Goal: Task Accomplishment & Management: Manage account settings

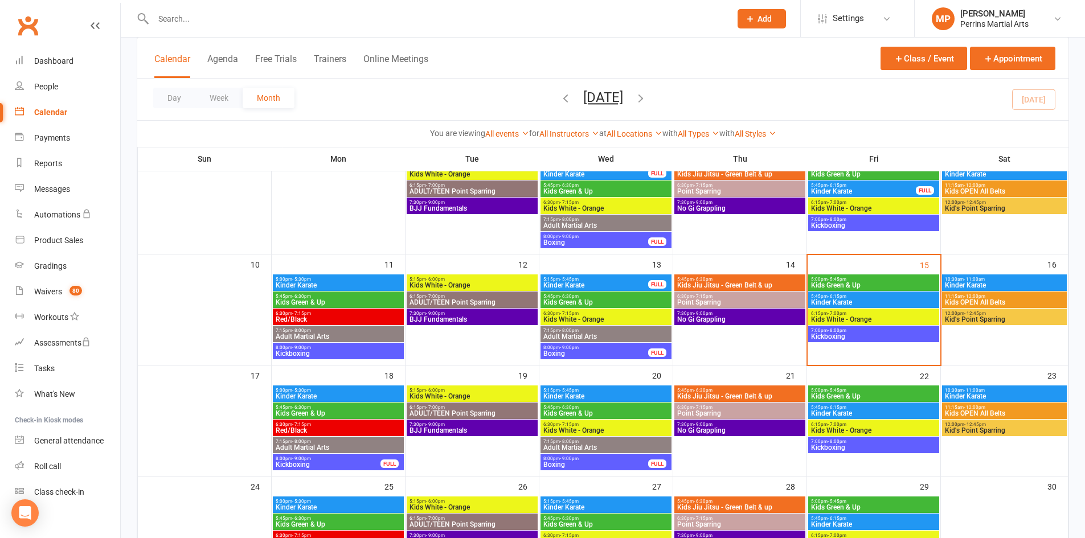
click at [874, 285] on span "Kids Green & Up" at bounding box center [874, 285] width 126 height 7
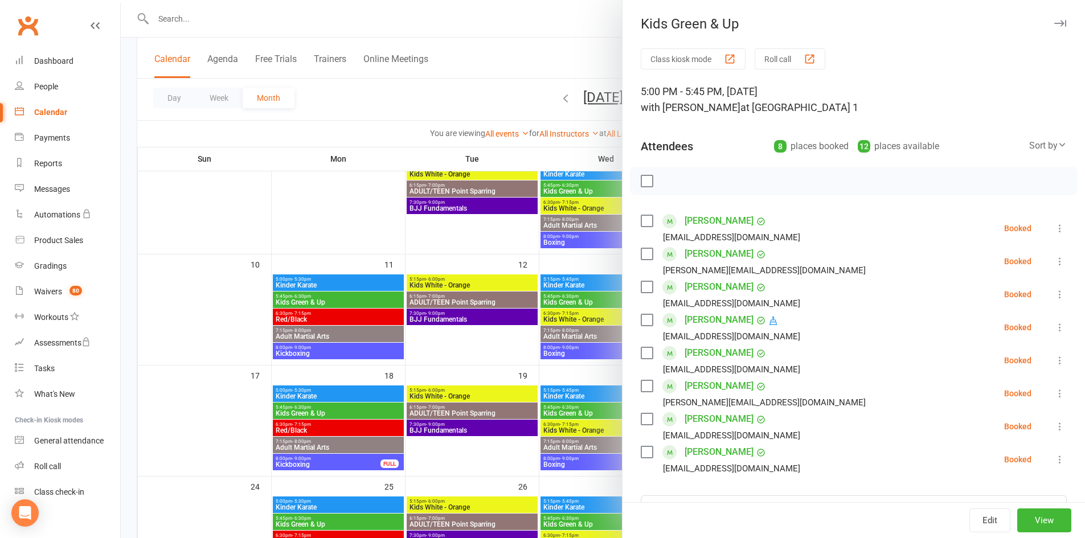
click at [1054, 24] on icon "button" at bounding box center [1060, 23] width 12 height 7
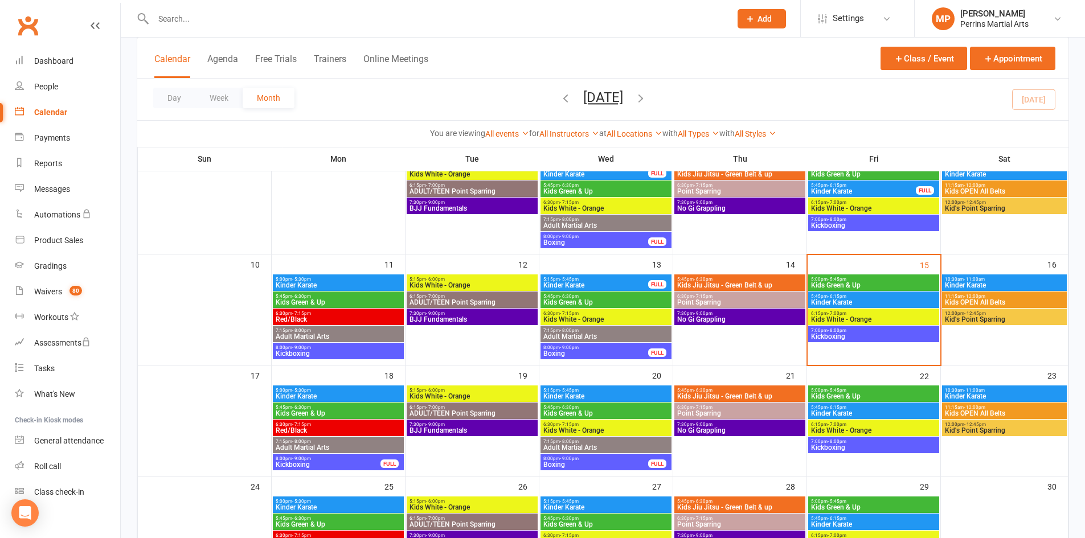
click at [879, 300] on span "Kinder Karate" at bounding box center [874, 302] width 126 height 7
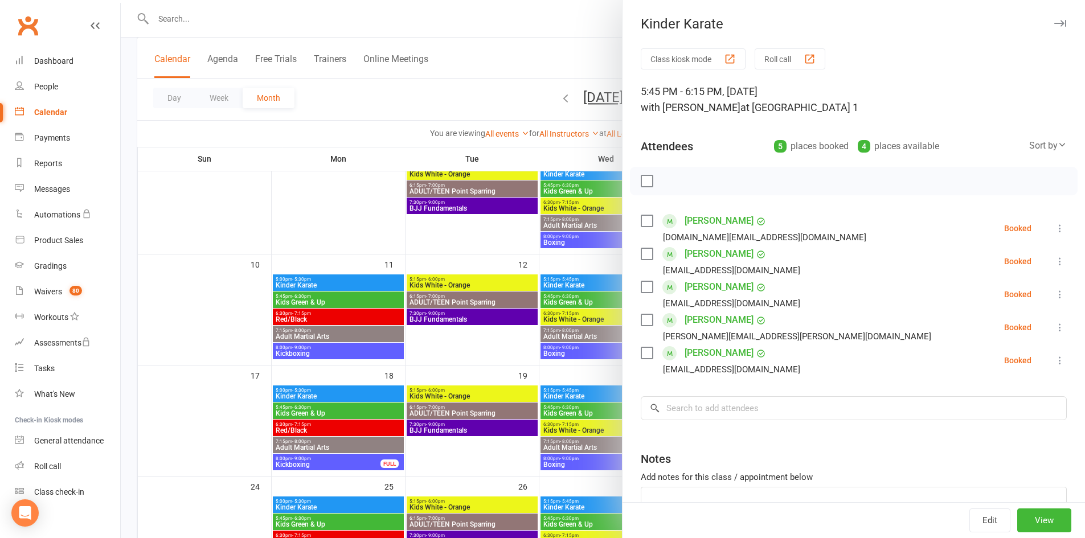
click at [1054, 24] on icon "button" at bounding box center [1060, 23] width 12 height 7
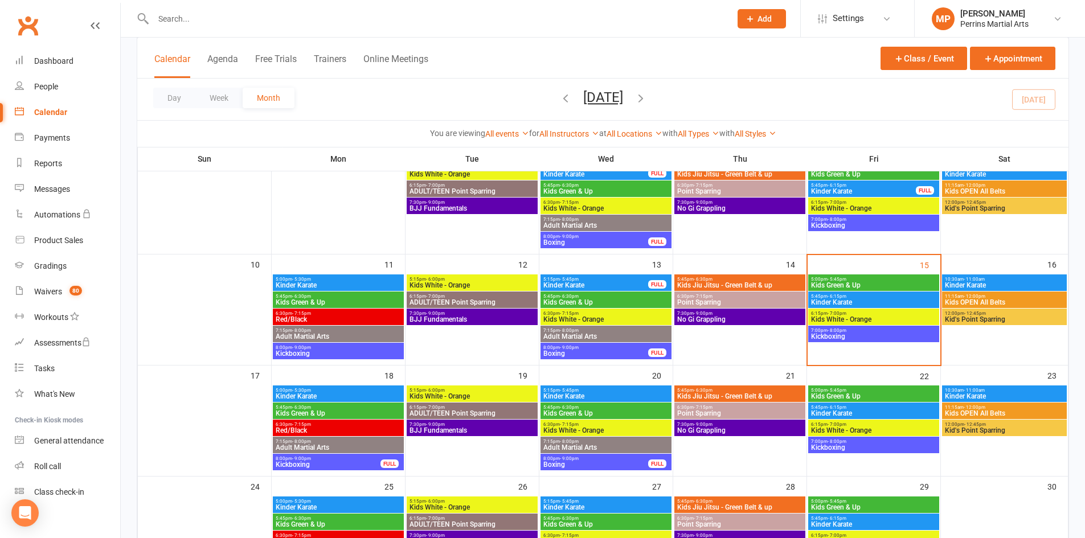
click at [890, 315] on span "6:15pm - 7:00pm" at bounding box center [874, 313] width 126 height 5
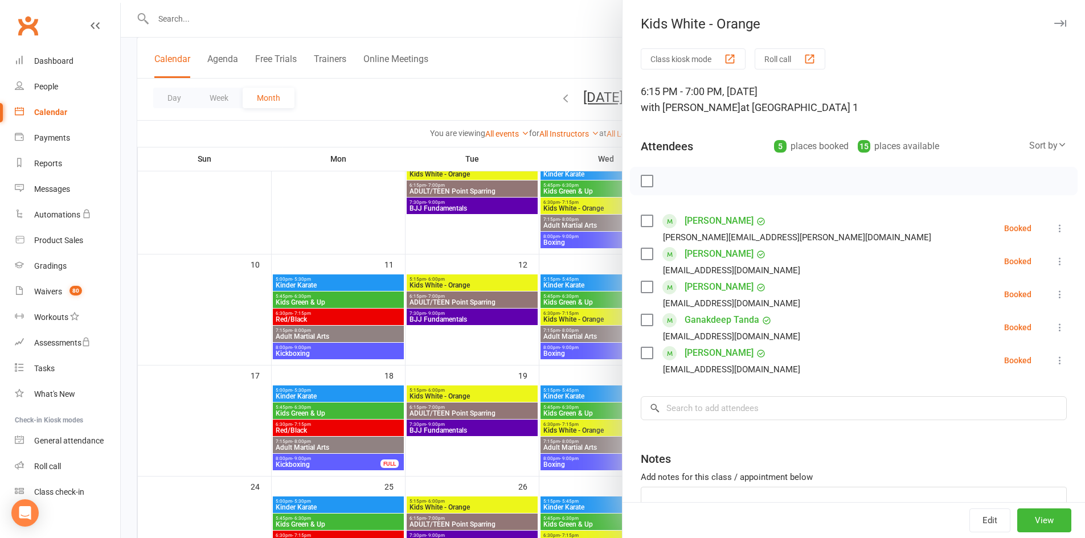
click at [1054, 22] on icon "button" at bounding box center [1060, 23] width 12 height 7
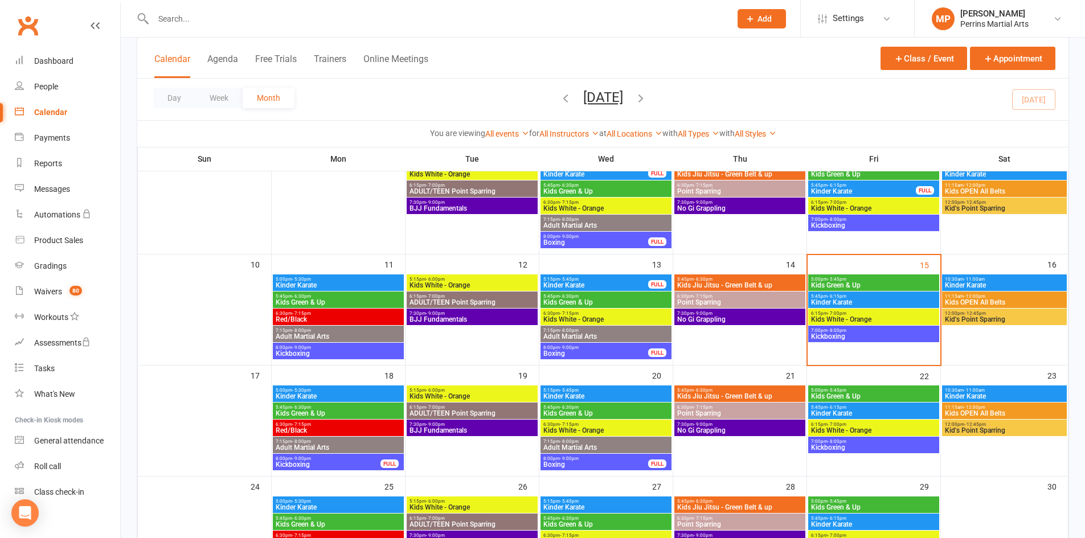
click at [991, 283] on span "Kinder Karate" at bounding box center [1005, 285] width 120 height 7
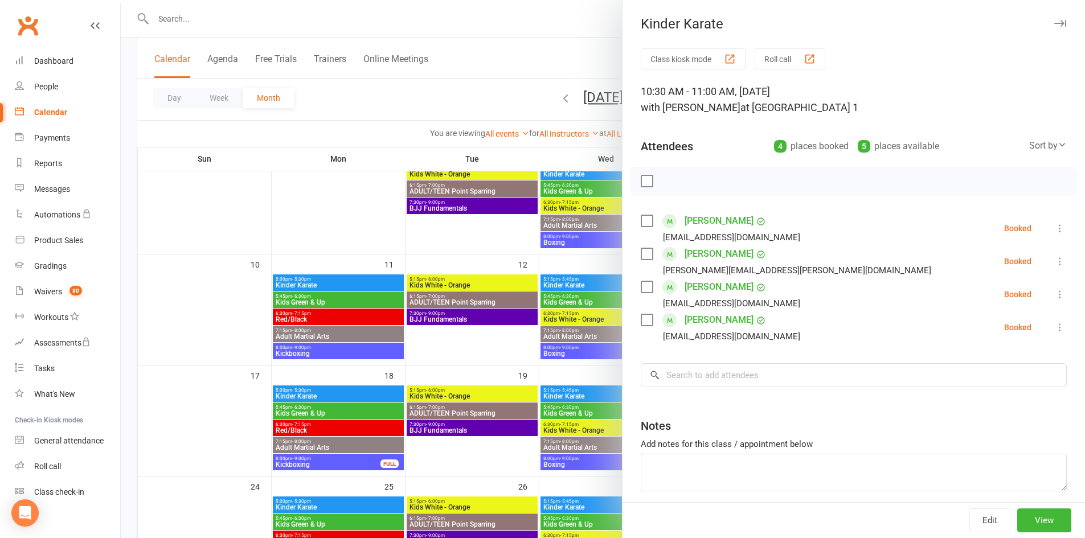
click at [1053, 19] on button "button" at bounding box center [1060, 24] width 14 height 14
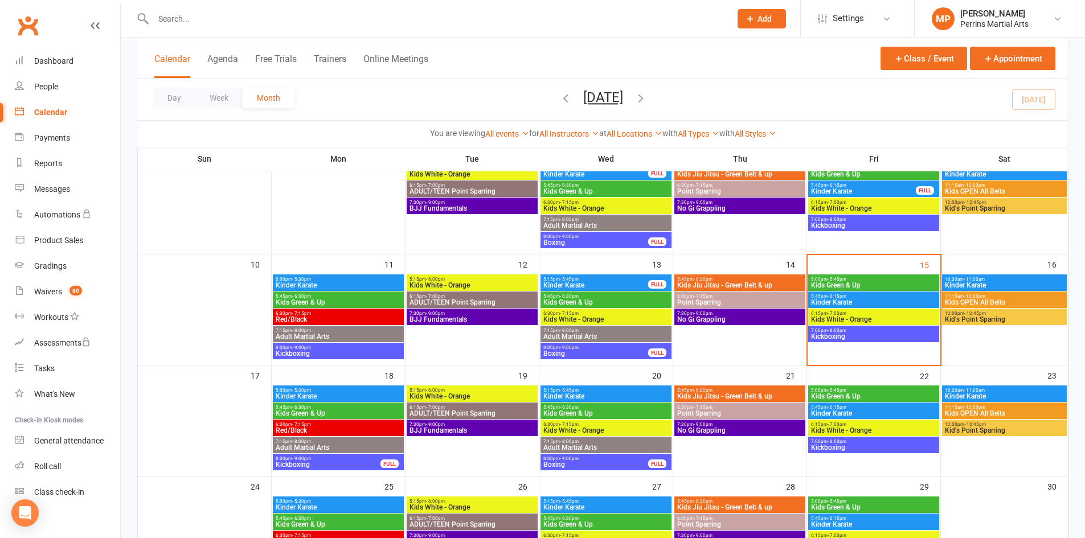
click at [987, 296] on span "11:15am - 12:00pm" at bounding box center [1005, 296] width 120 height 5
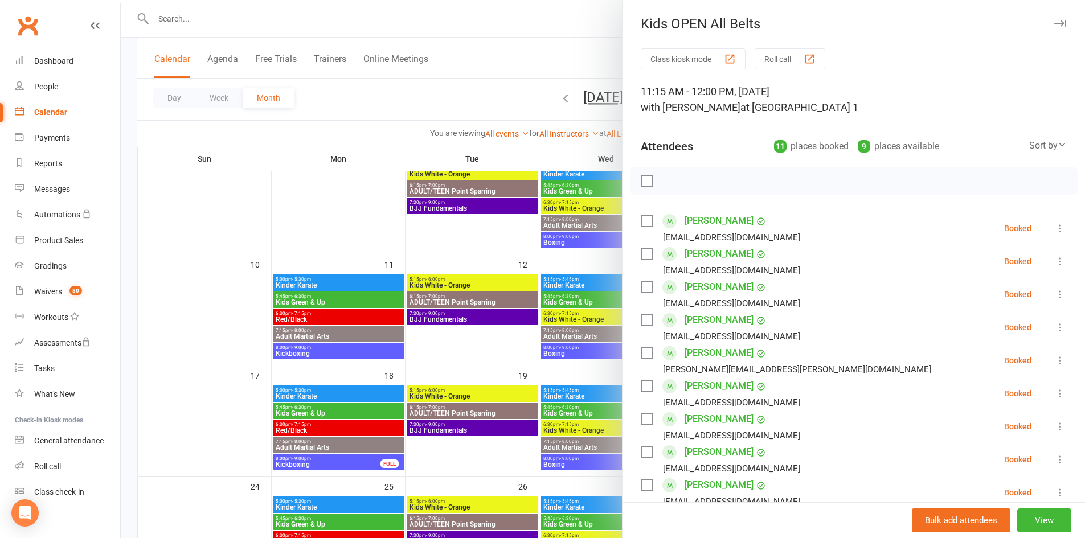
click at [1054, 22] on icon "button" at bounding box center [1060, 23] width 12 height 7
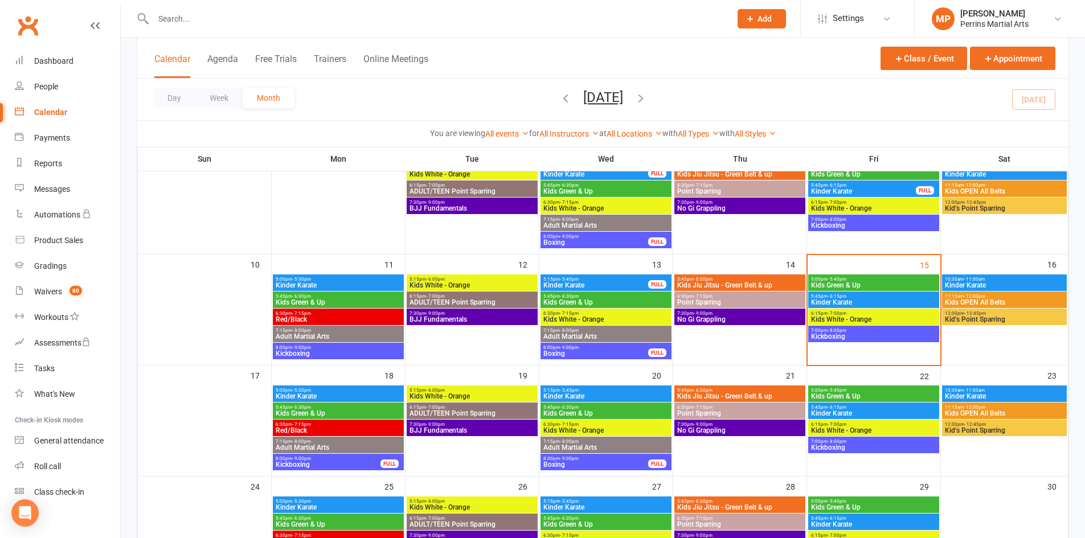
click at [1000, 317] on span "Kid's Point Sparring" at bounding box center [1005, 319] width 120 height 7
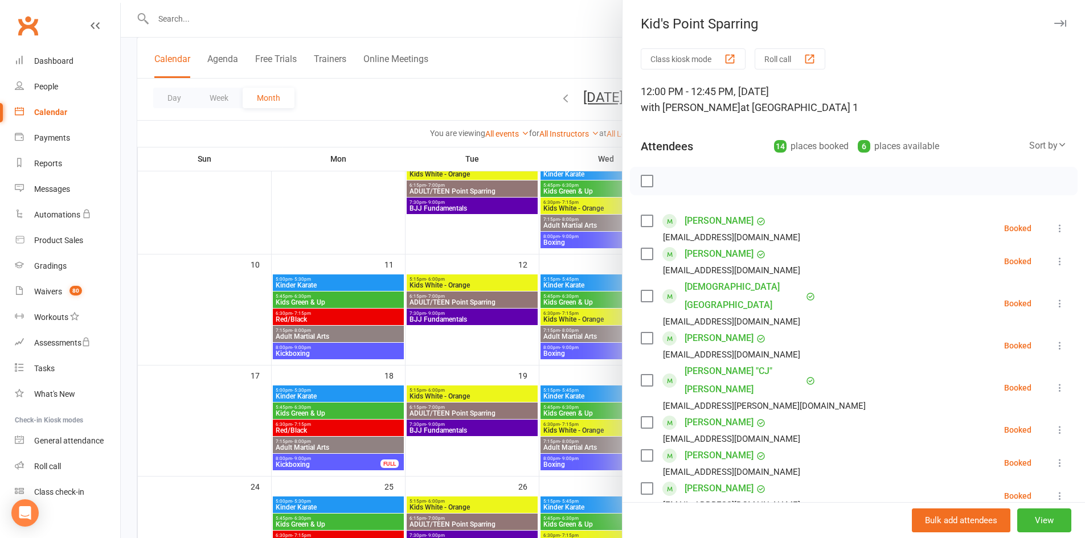
click at [1054, 21] on icon "button" at bounding box center [1060, 23] width 12 height 7
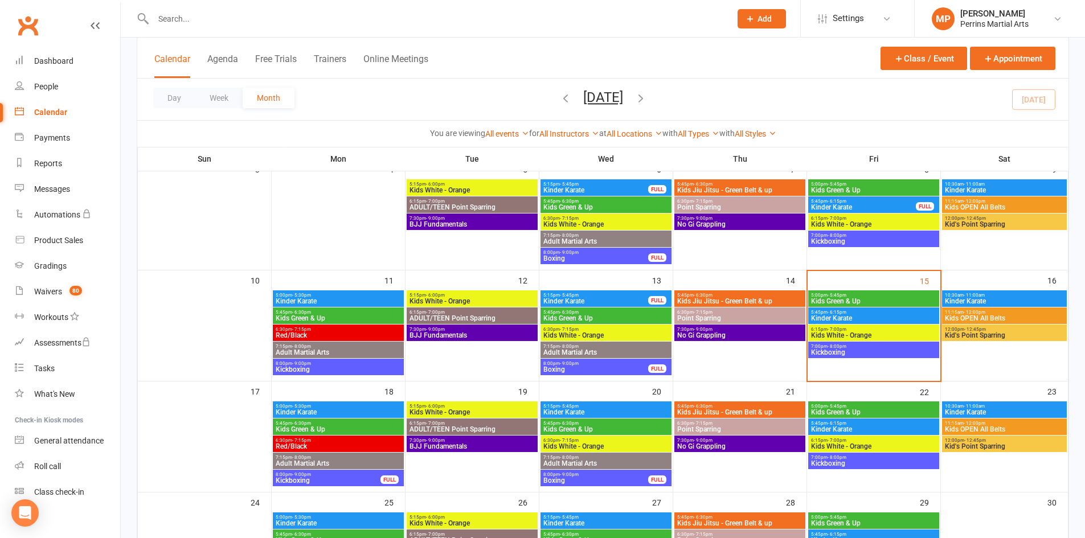
scroll to position [212, 0]
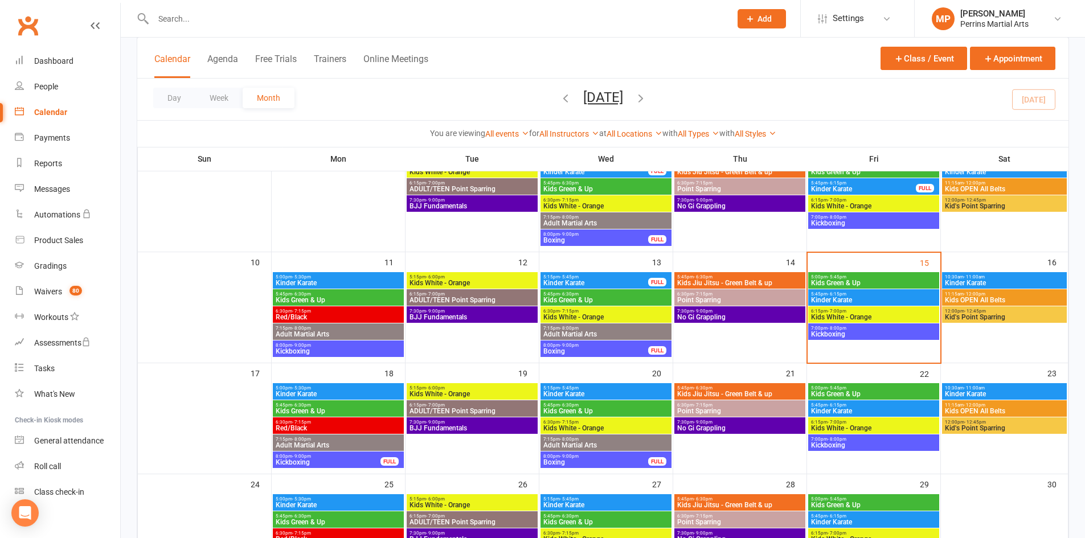
click at [906, 283] on span "Kids Green & Up" at bounding box center [874, 283] width 126 height 7
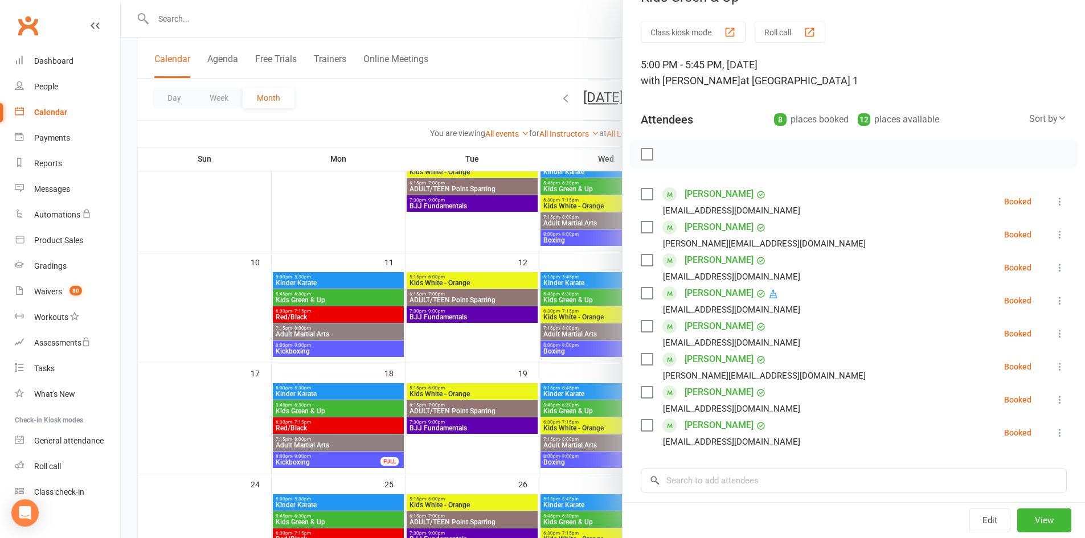
scroll to position [0, 0]
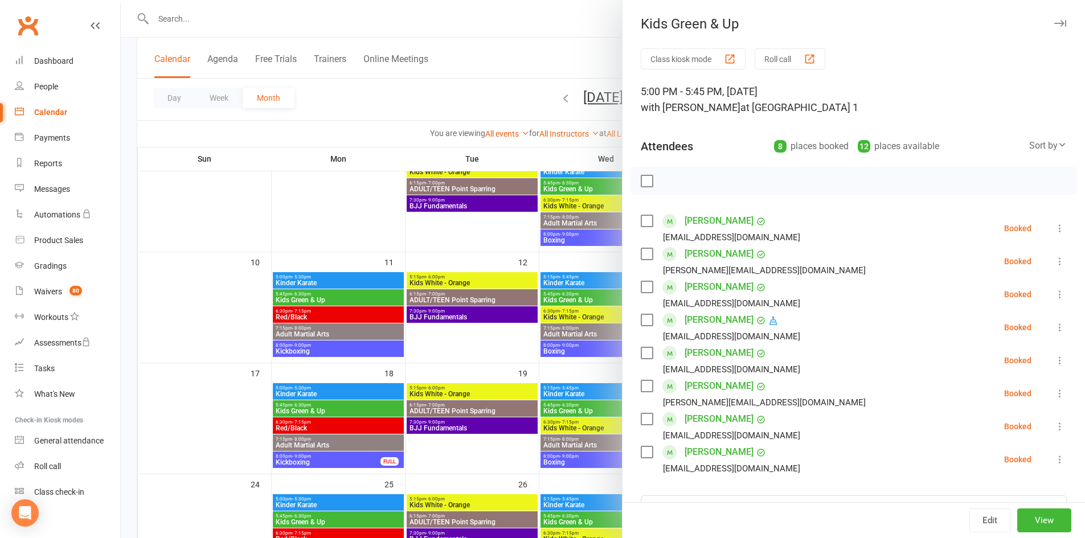
click at [1054, 24] on icon "button" at bounding box center [1060, 23] width 12 height 7
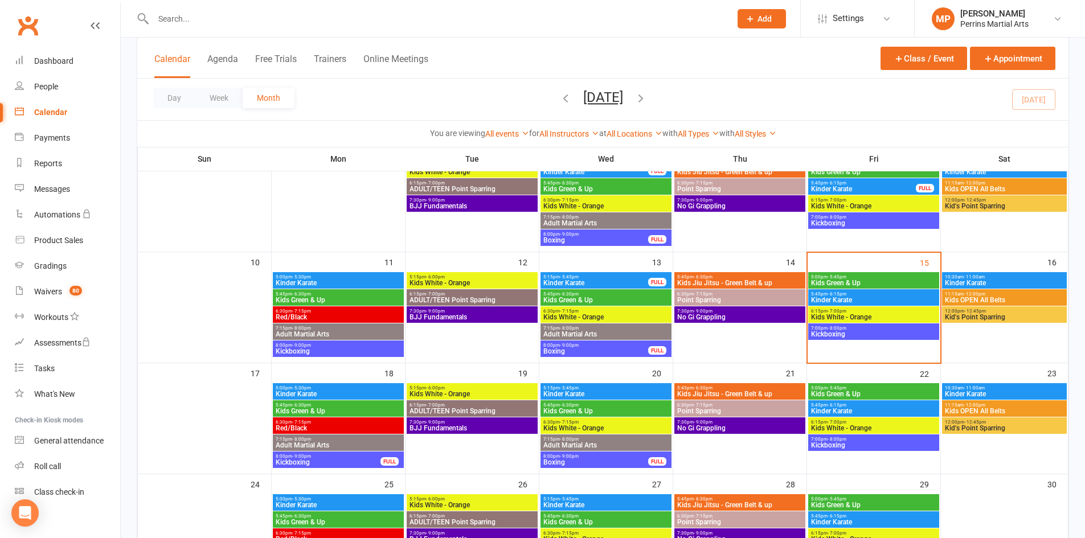
click at [892, 300] on span "Kinder Karate" at bounding box center [874, 300] width 126 height 7
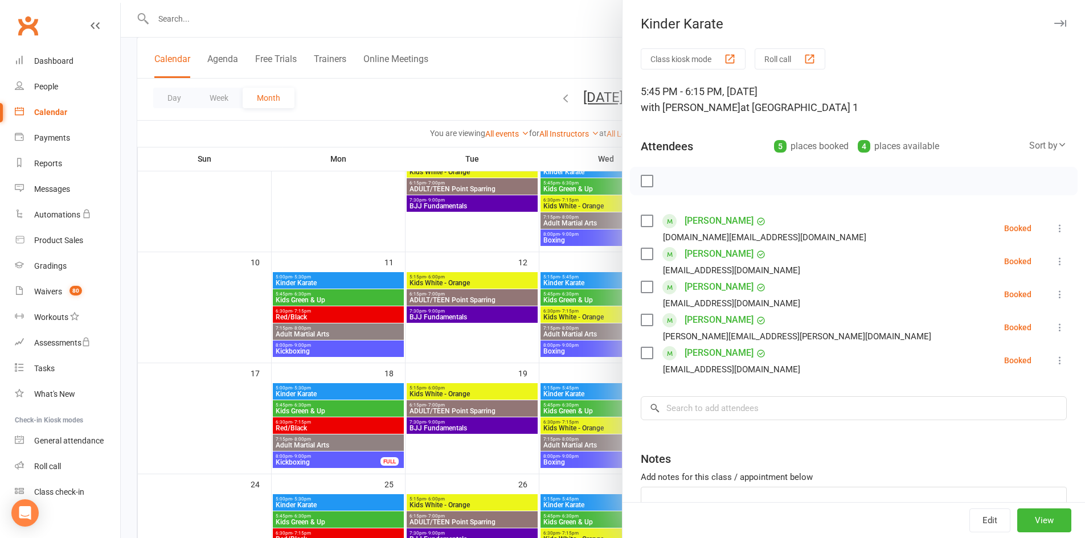
click at [1054, 23] on icon "button" at bounding box center [1060, 23] width 12 height 7
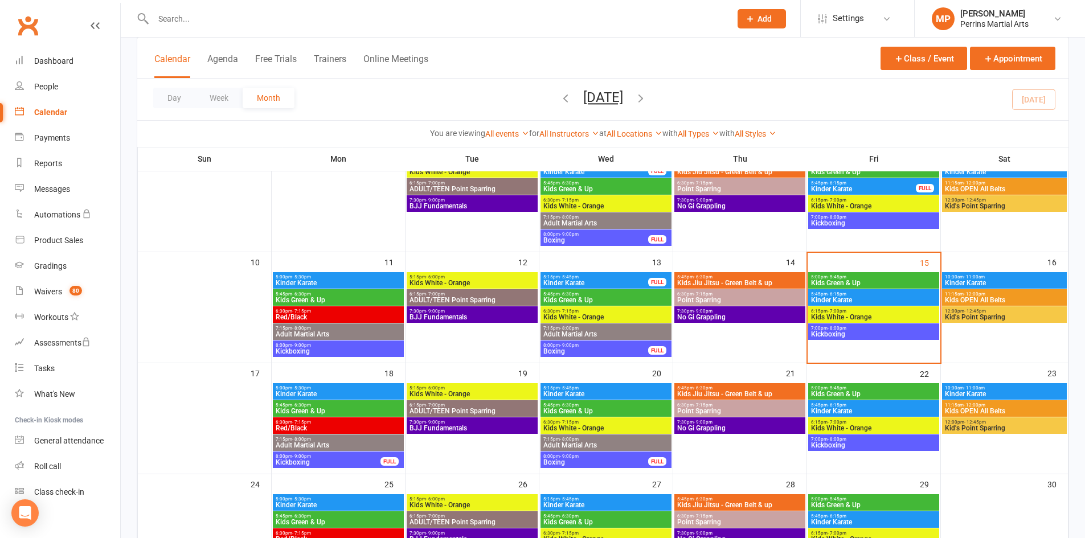
click at [868, 318] on span "Kids White - Orange" at bounding box center [874, 317] width 126 height 7
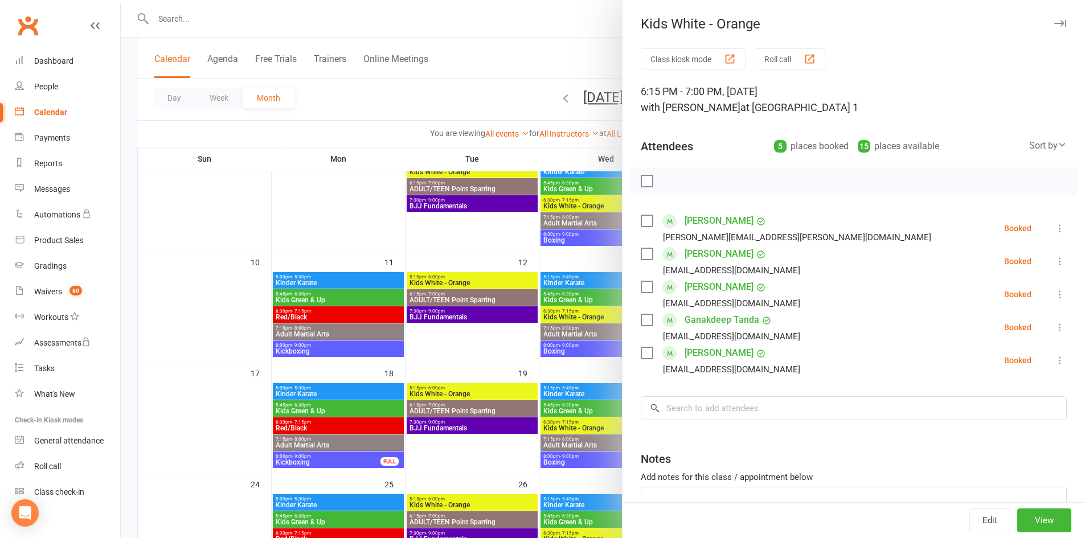
click at [1054, 22] on icon "button" at bounding box center [1060, 23] width 12 height 7
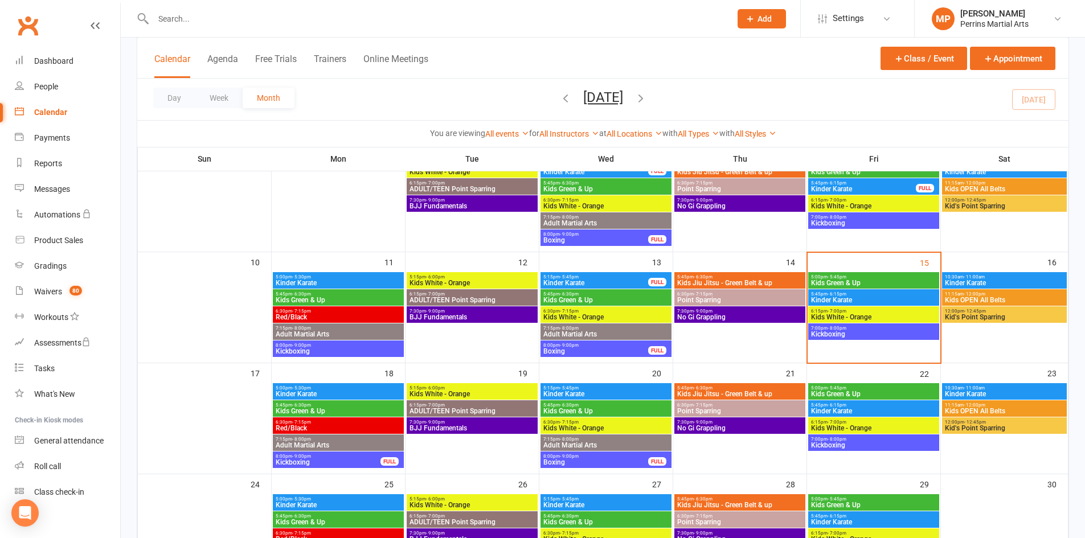
click at [1029, 281] on span "Kinder Karate" at bounding box center [1005, 283] width 120 height 7
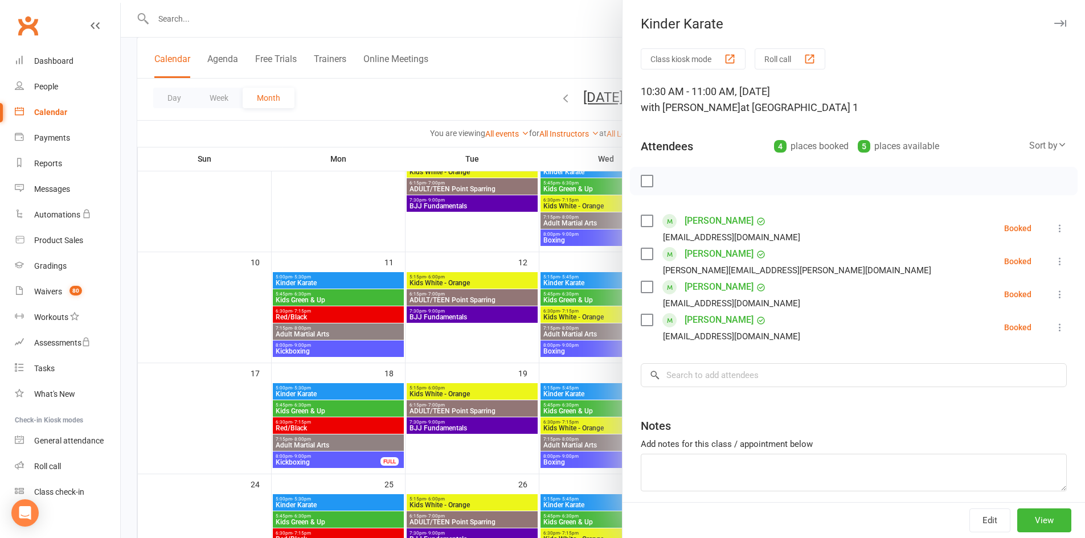
click at [1054, 21] on icon "button" at bounding box center [1060, 23] width 12 height 7
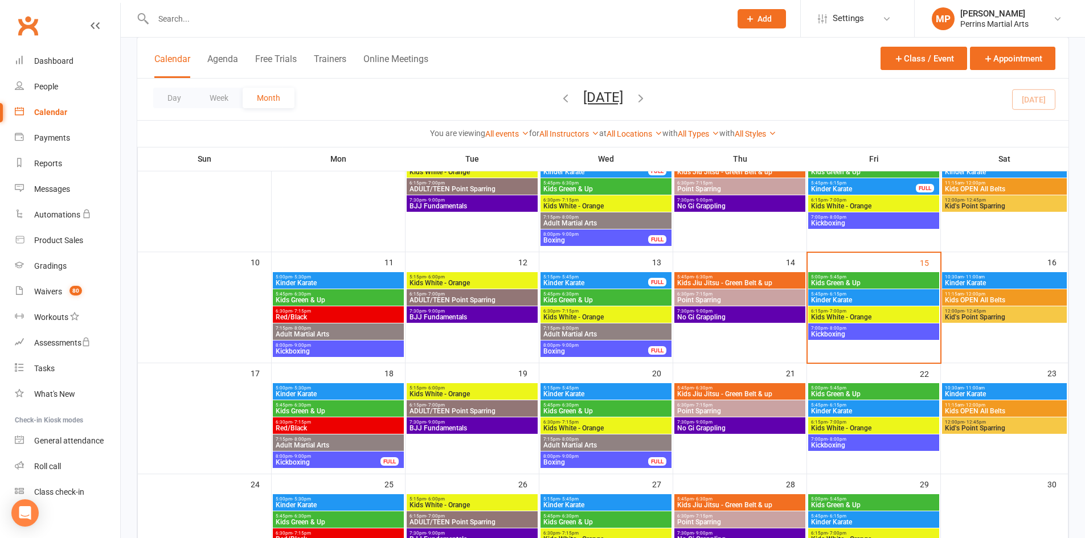
click at [882, 279] on span "5:00pm - 5:45pm" at bounding box center [874, 277] width 126 height 5
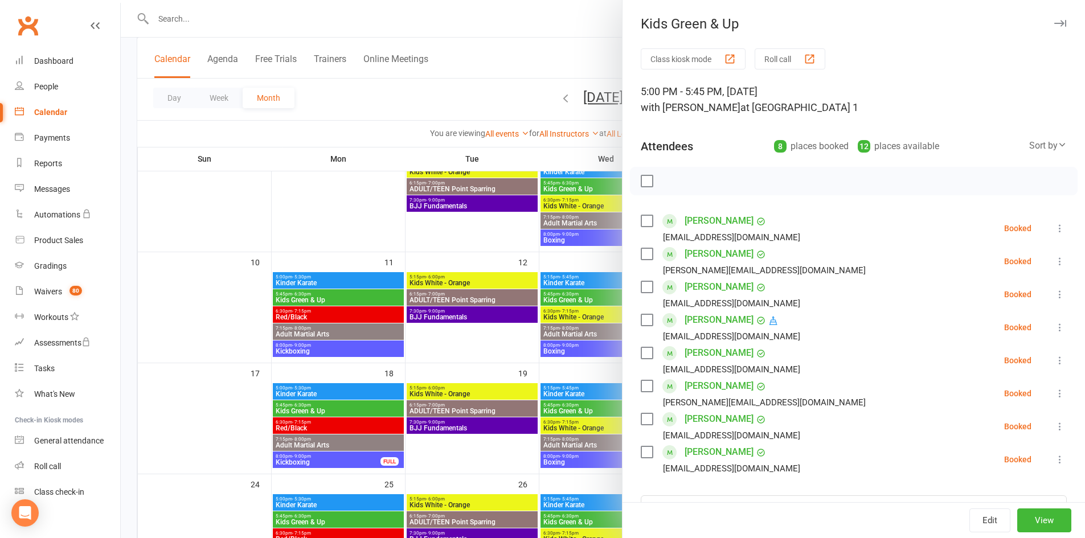
click at [1054, 21] on icon "button" at bounding box center [1060, 23] width 12 height 7
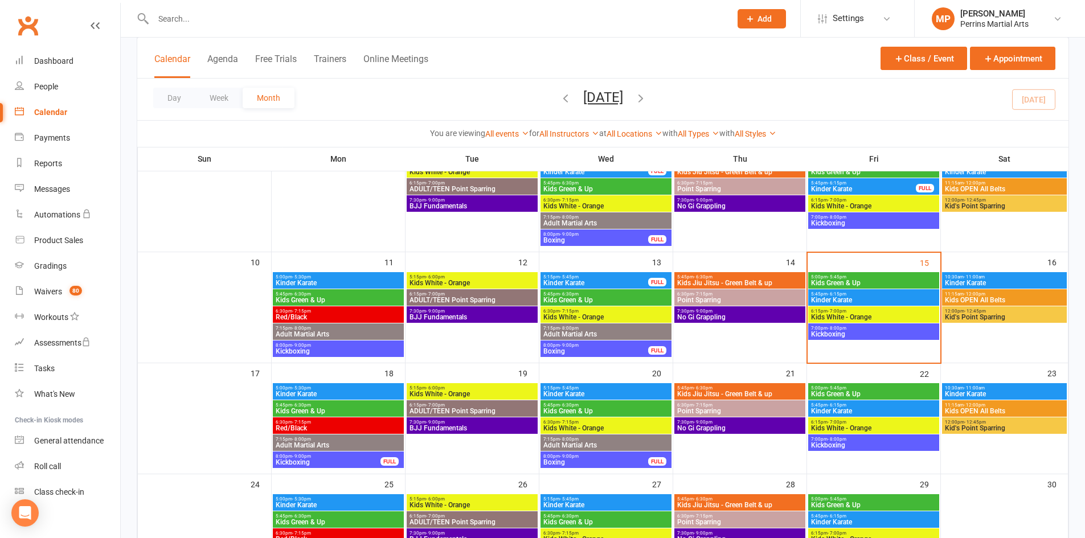
click at [877, 281] on span "Kids Green & Up" at bounding box center [874, 283] width 126 height 7
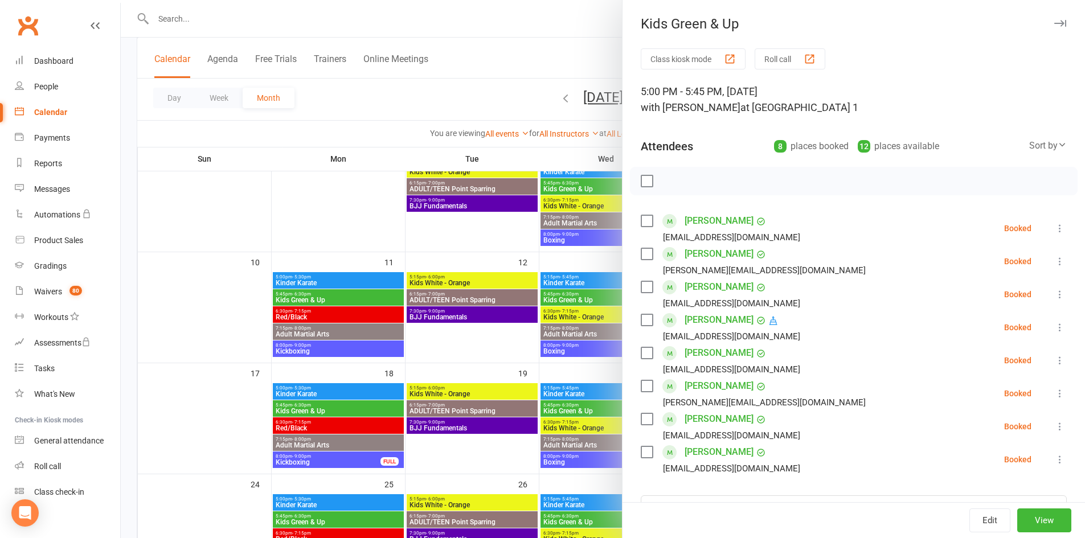
click at [1054, 459] on icon at bounding box center [1059, 459] width 11 height 11
click at [1005, 522] on link "Check in" at bounding box center [1010, 527] width 113 height 23
click at [1054, 324] on icon at bounding box center [1059, 327] width 11 height 11
click at [985, 390] on link "Check in" at bounding box center [1010, 395] width 113 height 23
click at [694, 321] on link "[PERSON_NAME]" at bounding box center [719, 320] width 69 height 18
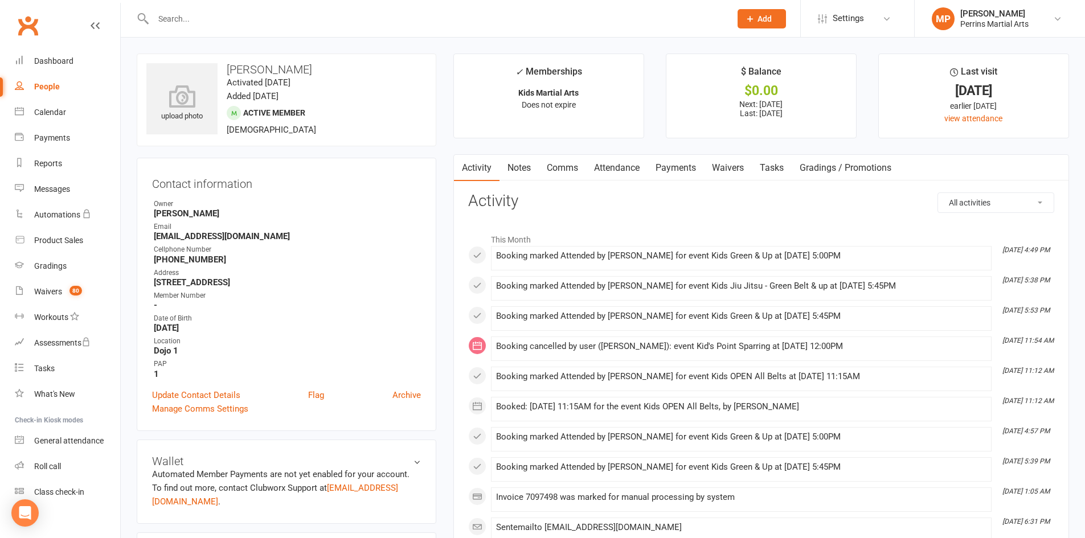
click at [46, 81] on link "People" at bounding box center [67, 87] width 105 height 26
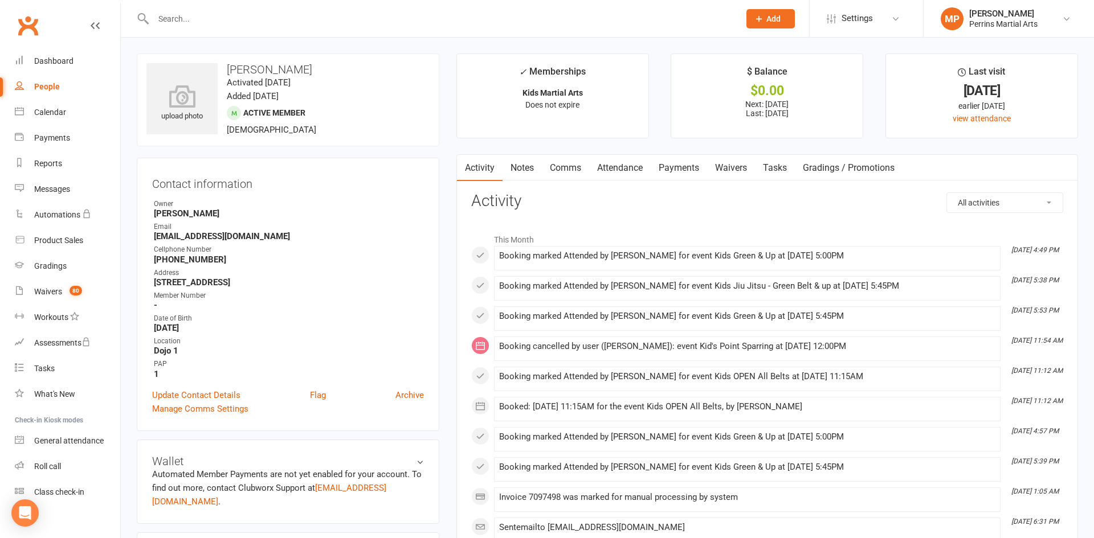
select select "100"
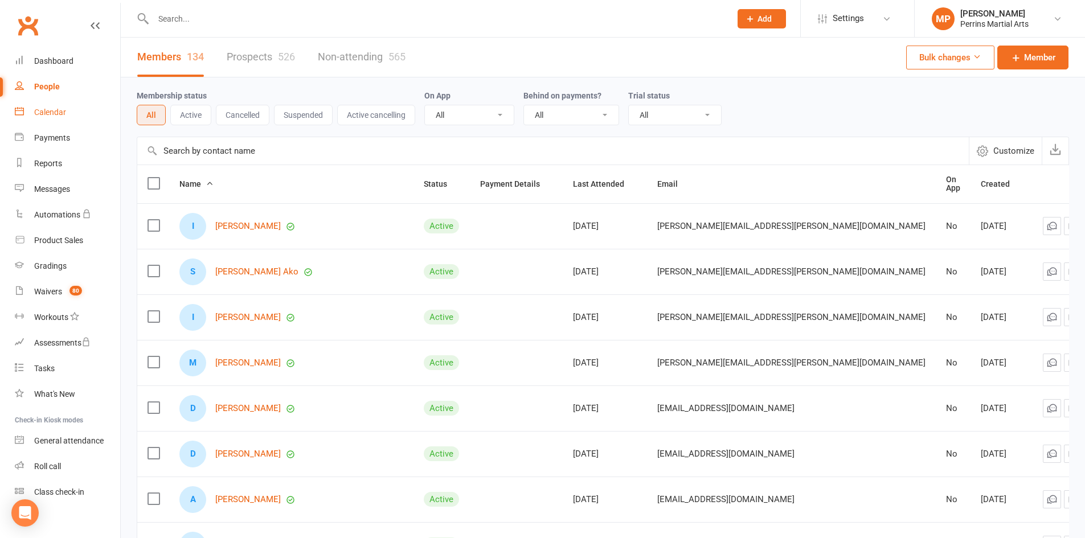
click at [47, 110] on div "Calendar" at bounding box center [50, 112] width 32 height 9
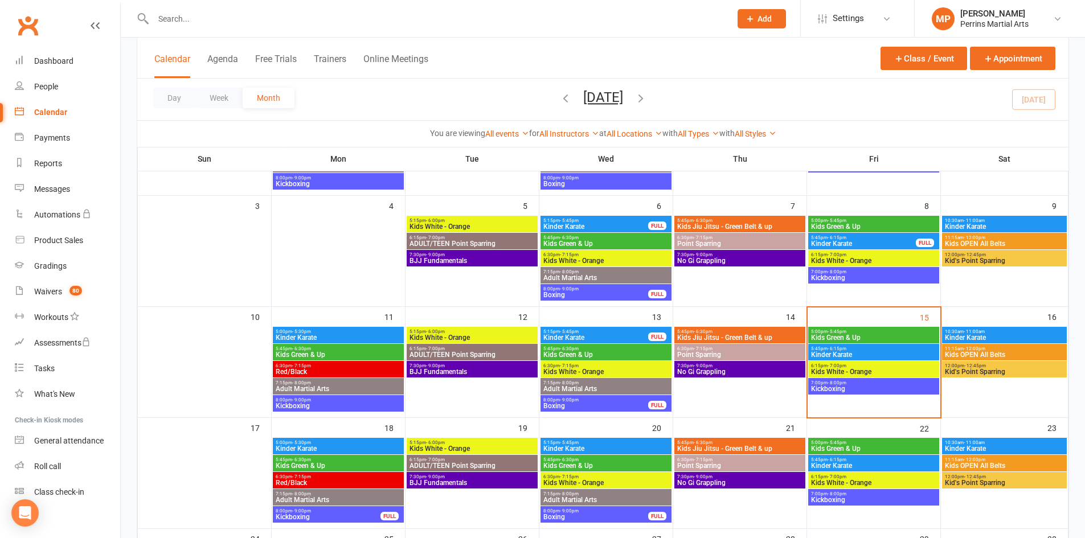
scroll to position [163, 0]
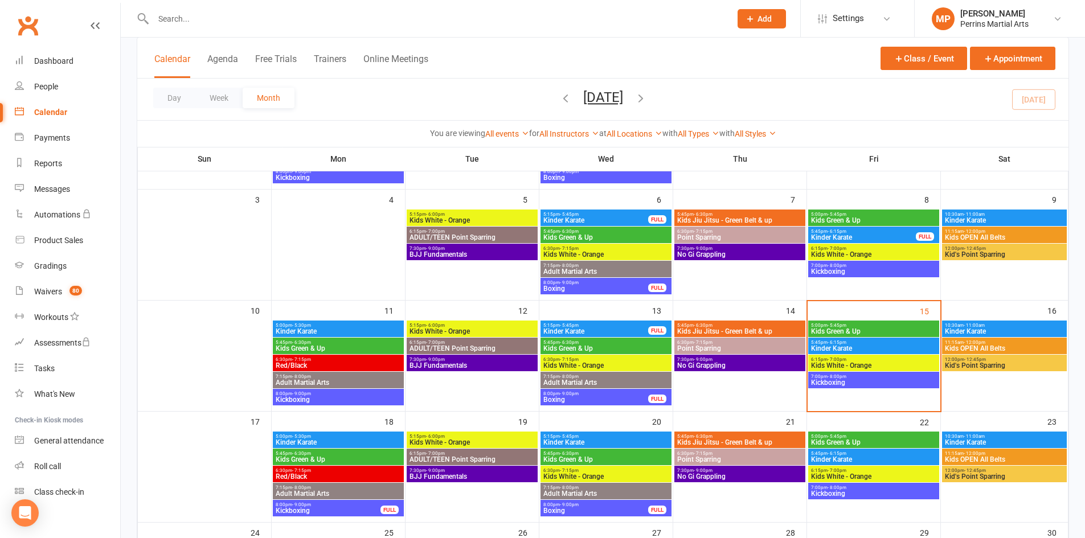
click at [887, 329] on span "Kids Green & Up" at bounding box center [874, 331] width 126 height 7
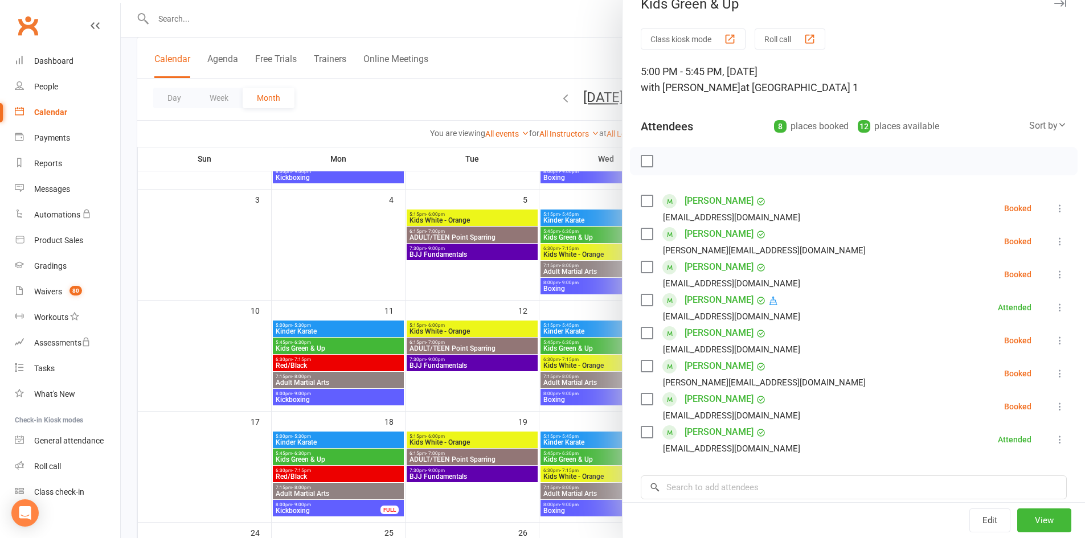
scroll to position [0, 0]
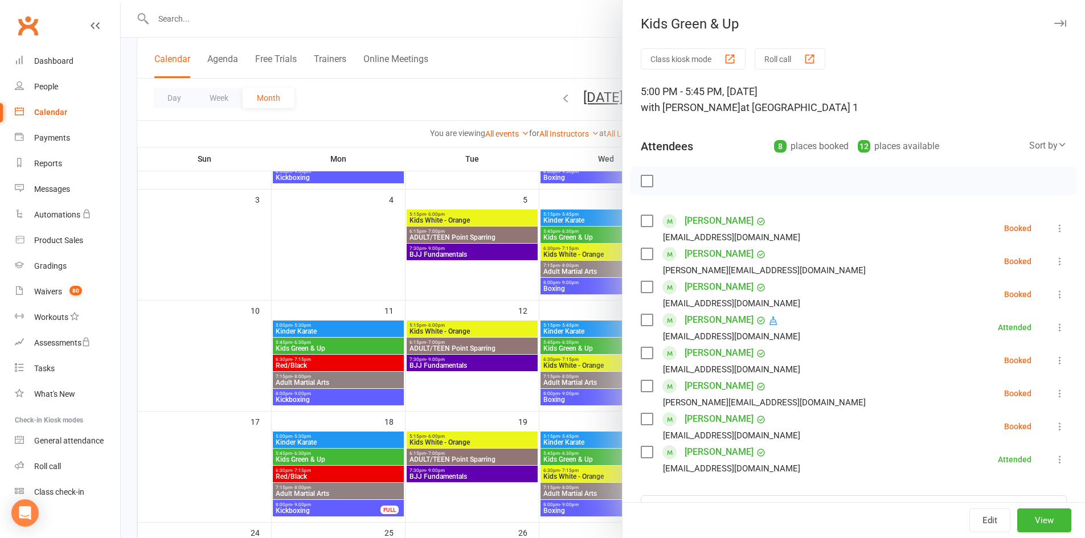
click at [1054, 23] on icon "button" at bounding box center [1060, 23] width 12 height 7
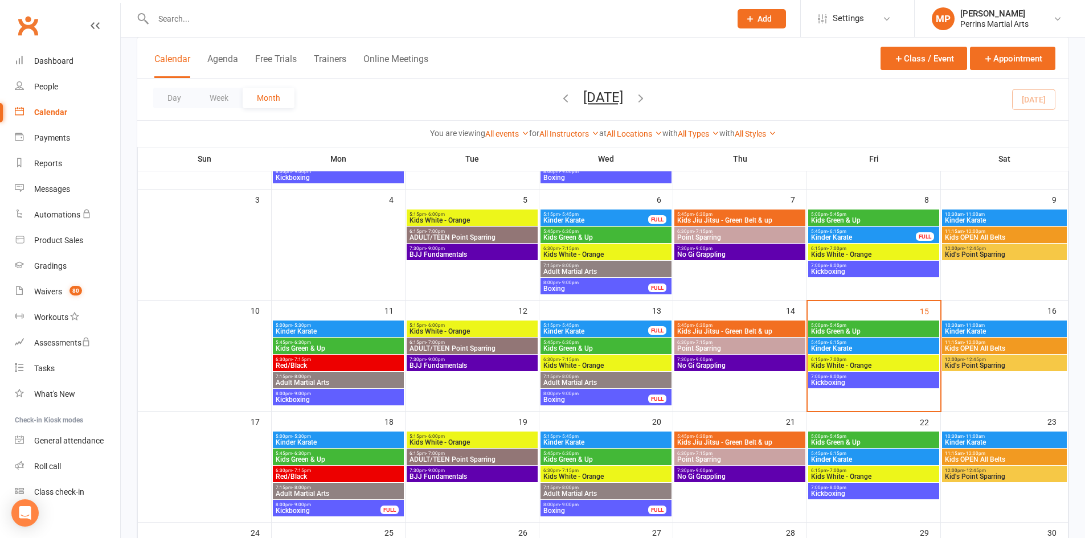
click at [979, 351] on span "Kids OPEN All Belts" at bounding box center [1005, 348] width 120 height 7
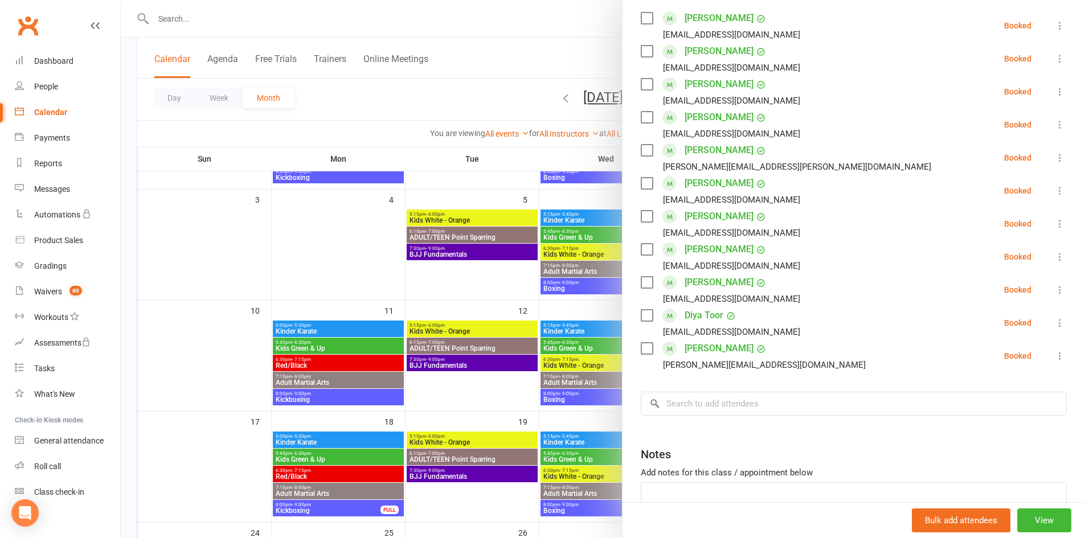
scroll to position [277, 0]
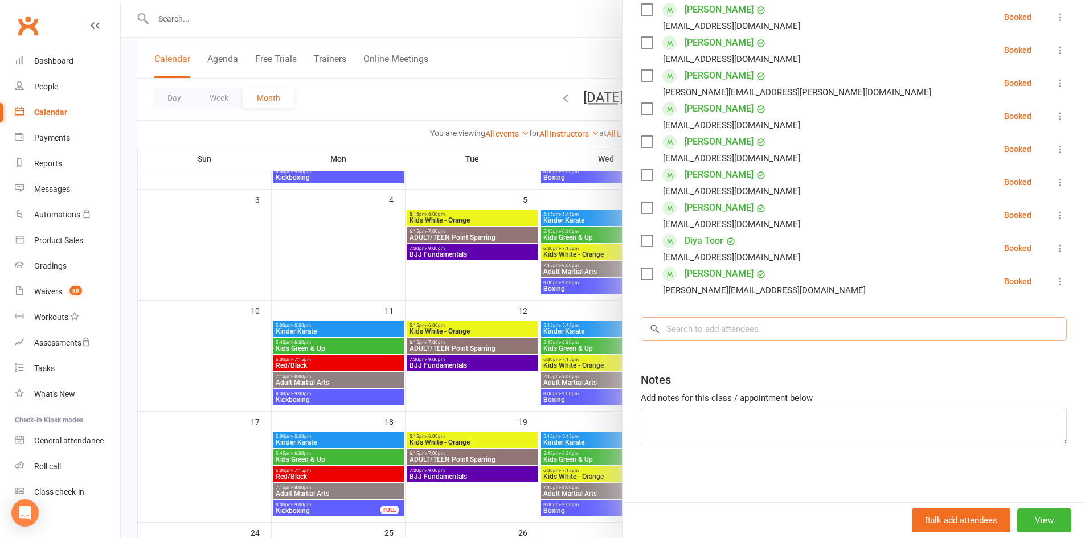
click at [780, 329] on input "search" at bounding box center [854, 329] width 426 height 24
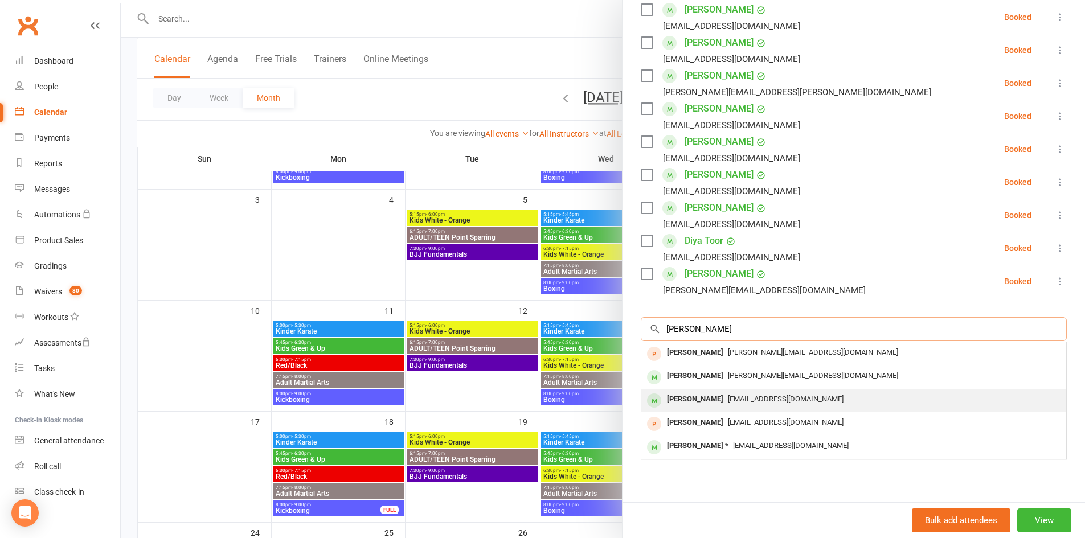
type input "[PERSON_NAME]"
click at [734, 399] on span "[EMAIL_ADDRESS][DOMAIN_NAME]" at bounding box center [786, 399] width 116 height 9
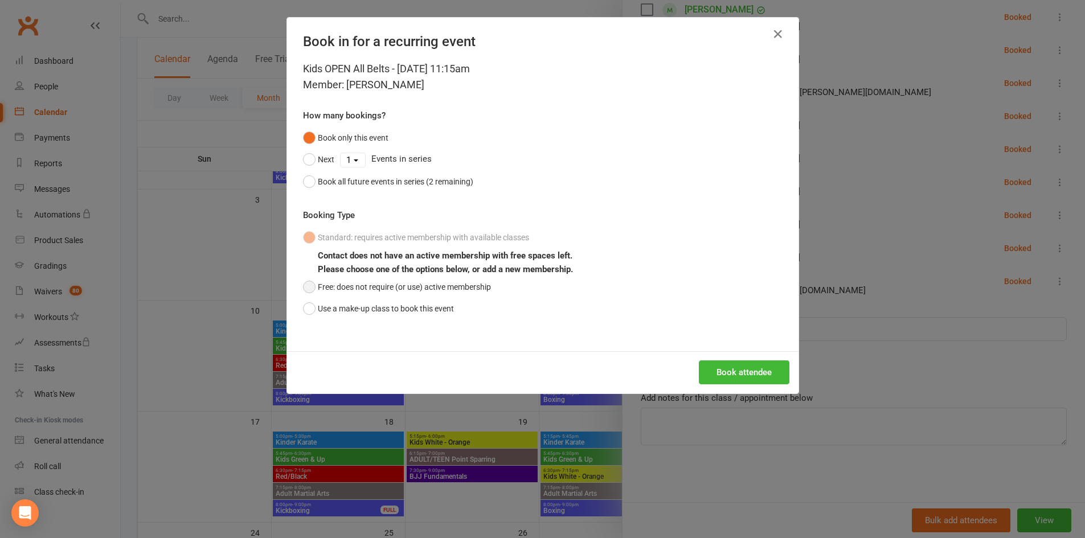
click at [305, 287] on button "Free: does not require (or use) active membership" at bounding box center [397, 287] width 188 height 22
click at [750, 373] on button "Book attendee" at bounding box center [744, 373] width 91 height 24
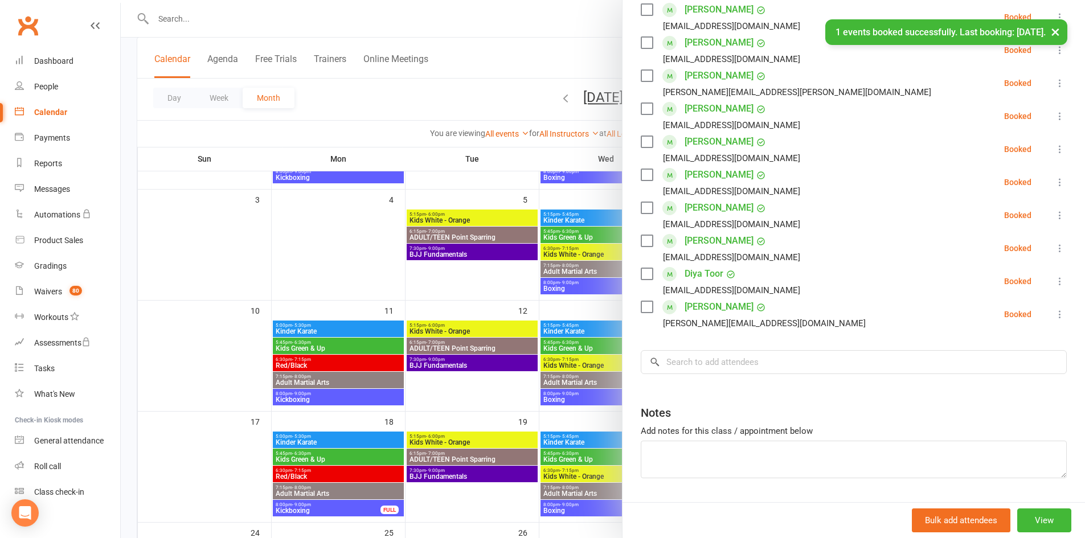
click at [1052, 32] on button "×" at bounding box center [1055, 31] width 21 height 24
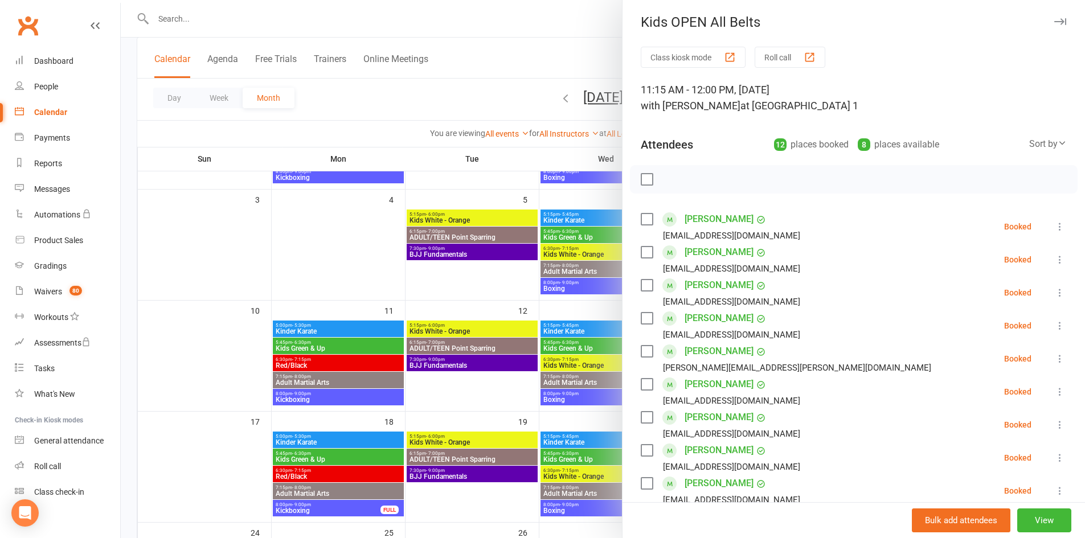
scroll to position [0, 0]
click at [1054, 23] on icon "button" at bounding box center [1060, 23] width 12 height 7
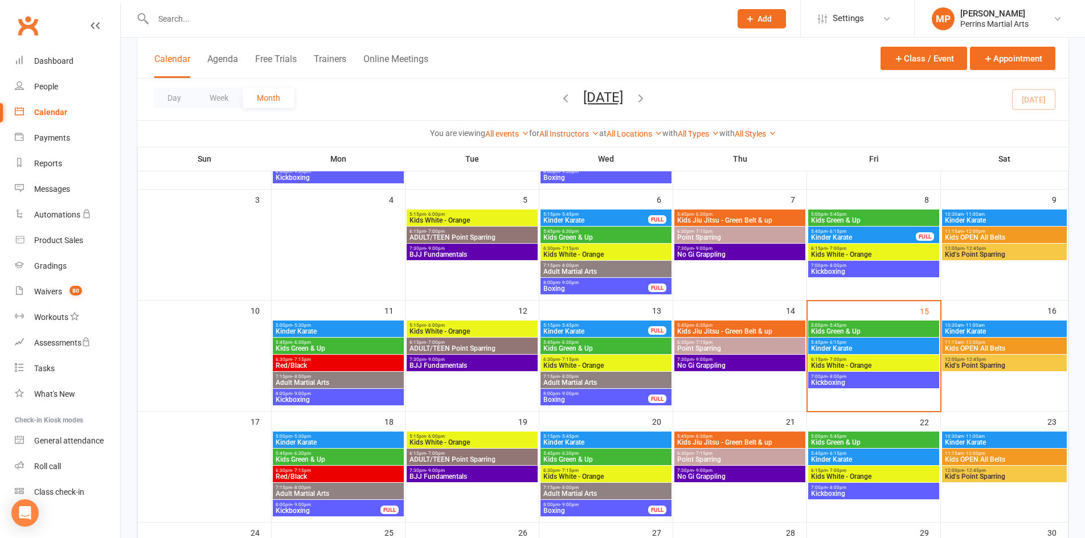
click at [1009, 365] on span "Kid's Point Sparring" at bounding box center [1005, 365] width 120 height 7
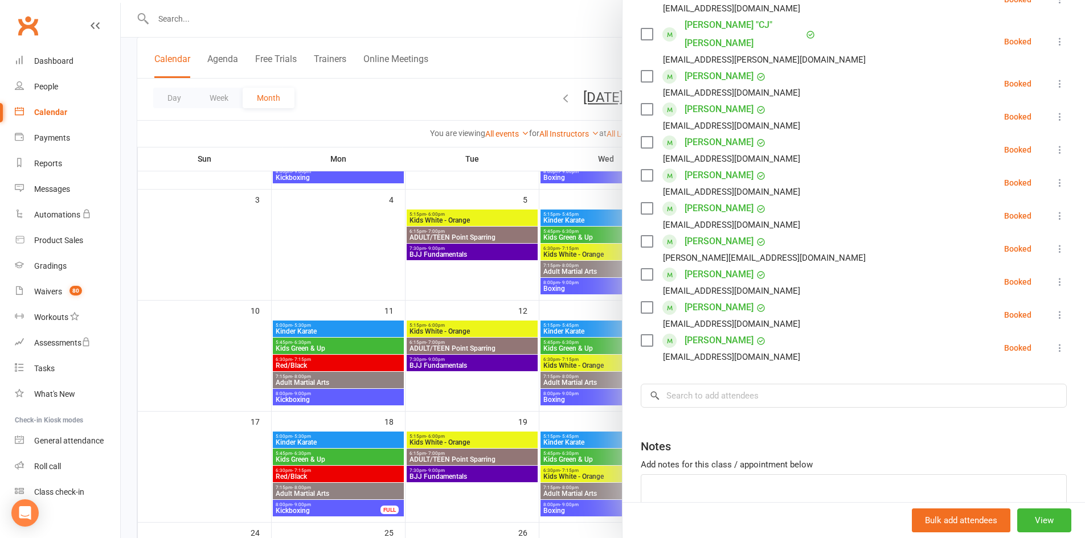
scroll to position [357, 0]
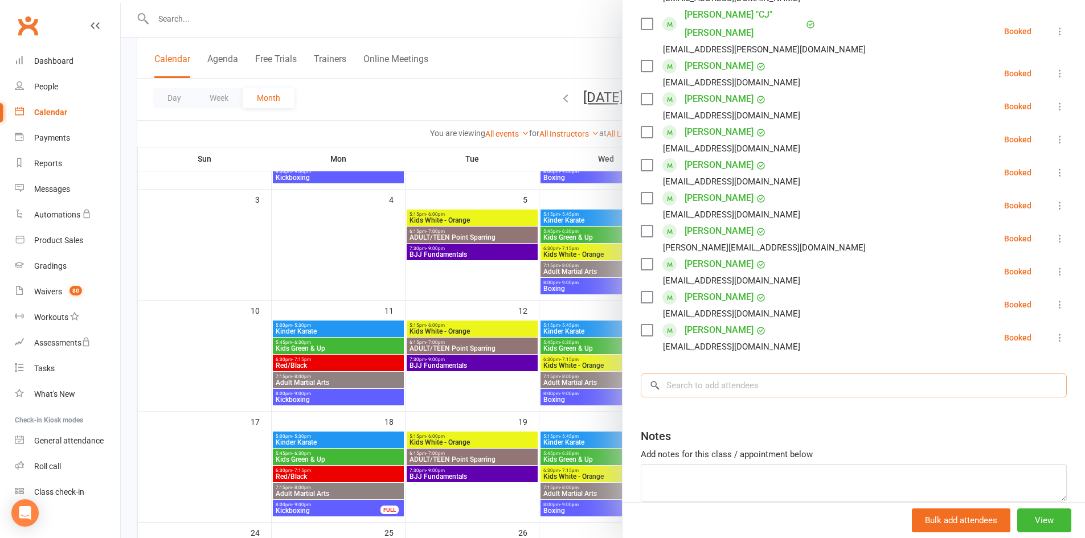
click at [724, 374] on input "search" at bounding box center [854, 386] width 426 height 24
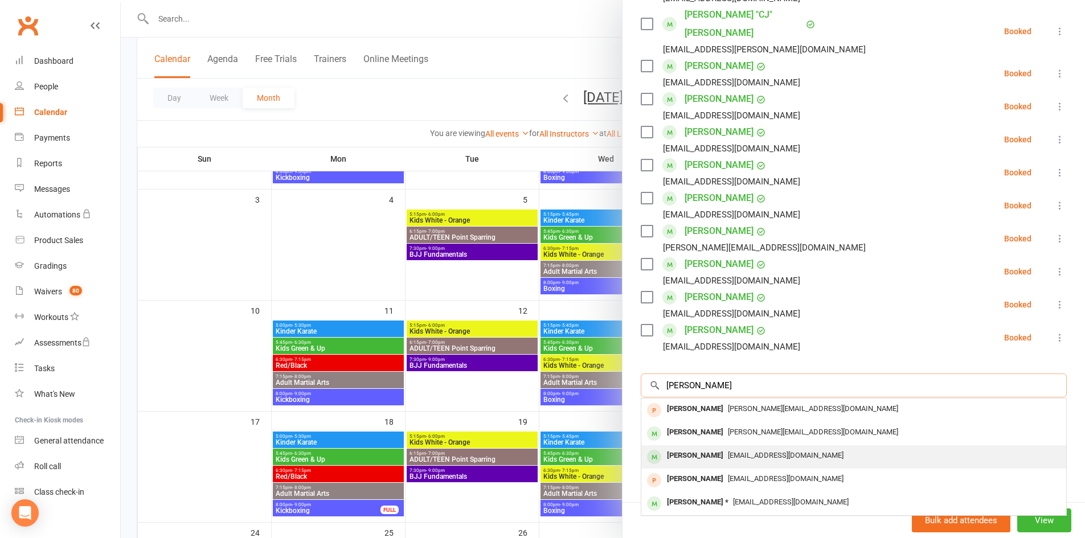
type input "[PERSON_NAME]"
click at [693, 448] on div "[PERSON_NAME]" at bounding box center [696, 456] width 66 height 17
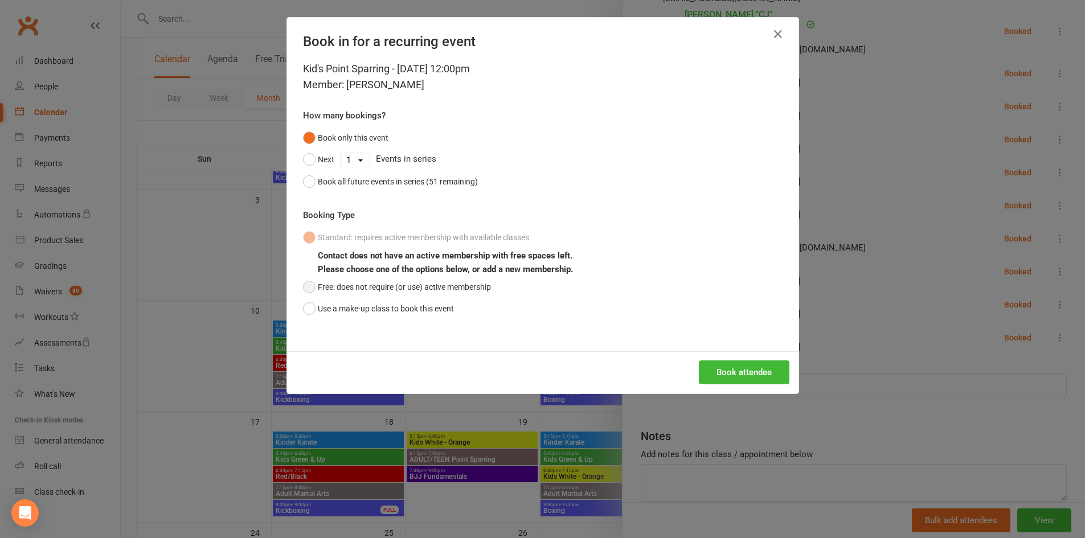
click at [305, 286] on button "Free: does not require (or use) active membership" at bounding box center [397, 287] width 188 height 22
click at [758, 368] on button "Book attendee" at bounding box center [744, 373] width 91 height 24
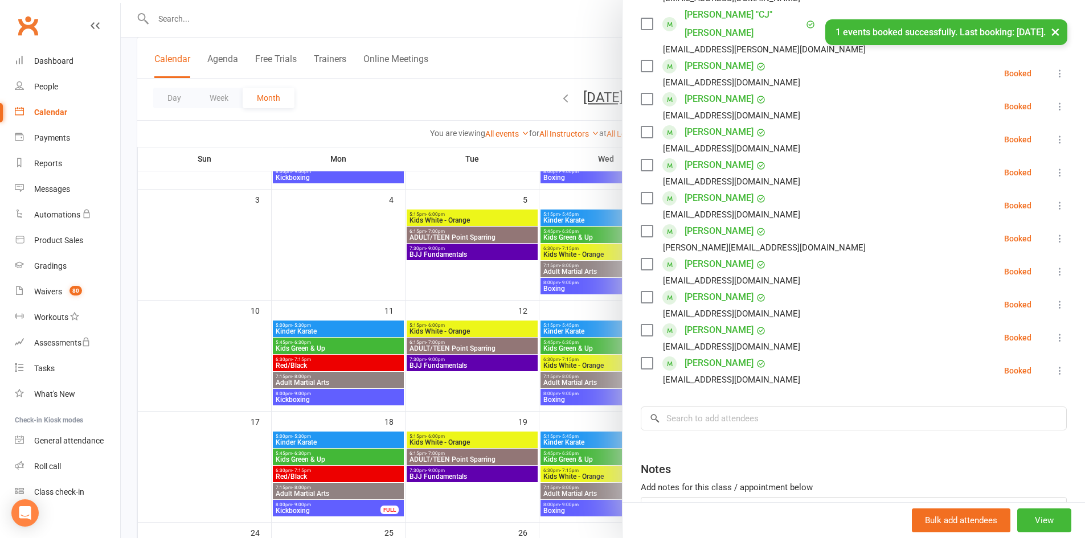
click at [1058, 27] on button "×" at bounding box center [1055, 31] width 21 height 24
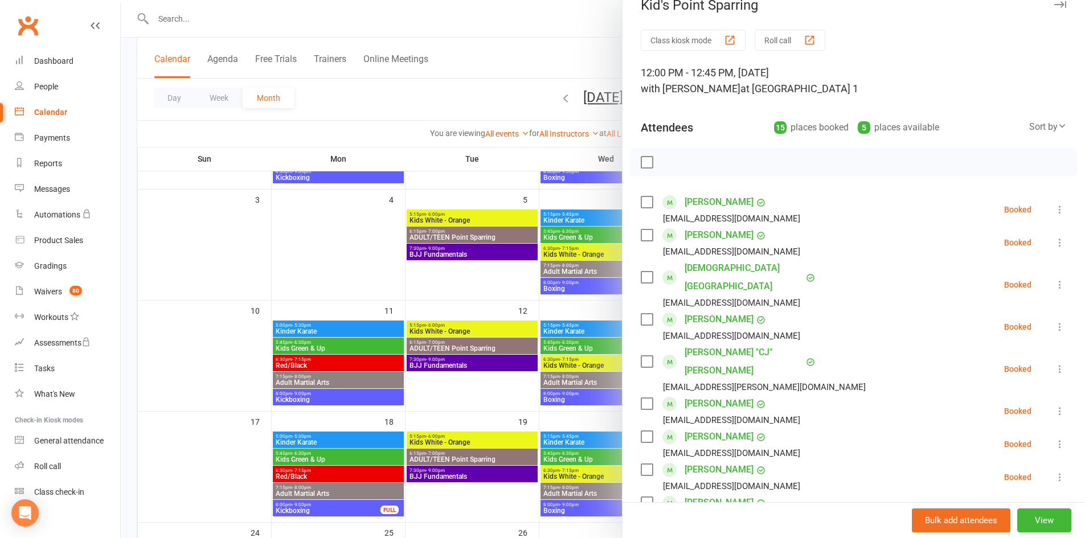
scroll to position [11, 0]
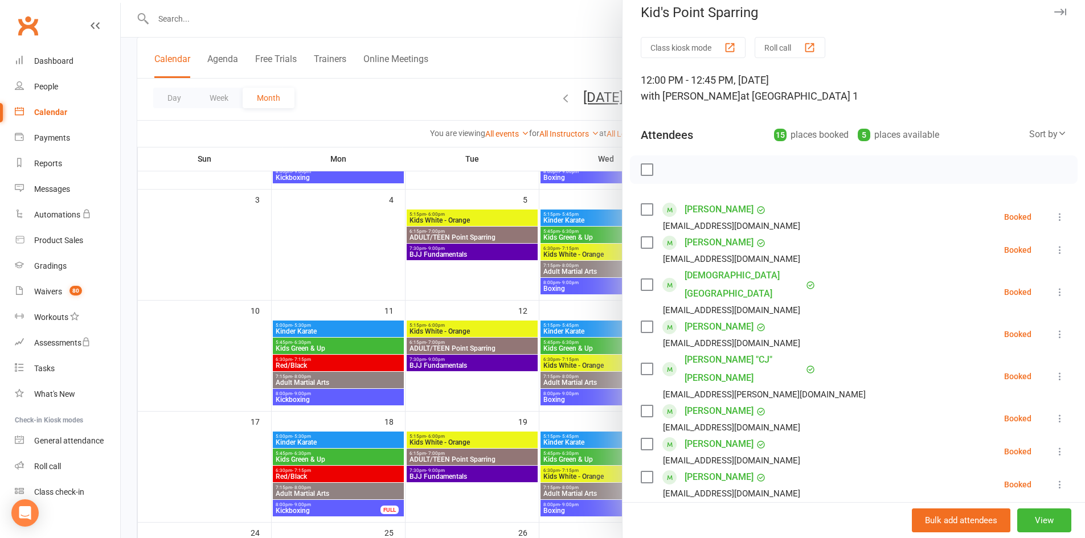
click at [1054, 9] on icon "button" at bounding box center [1060, 12] width 12 height 7
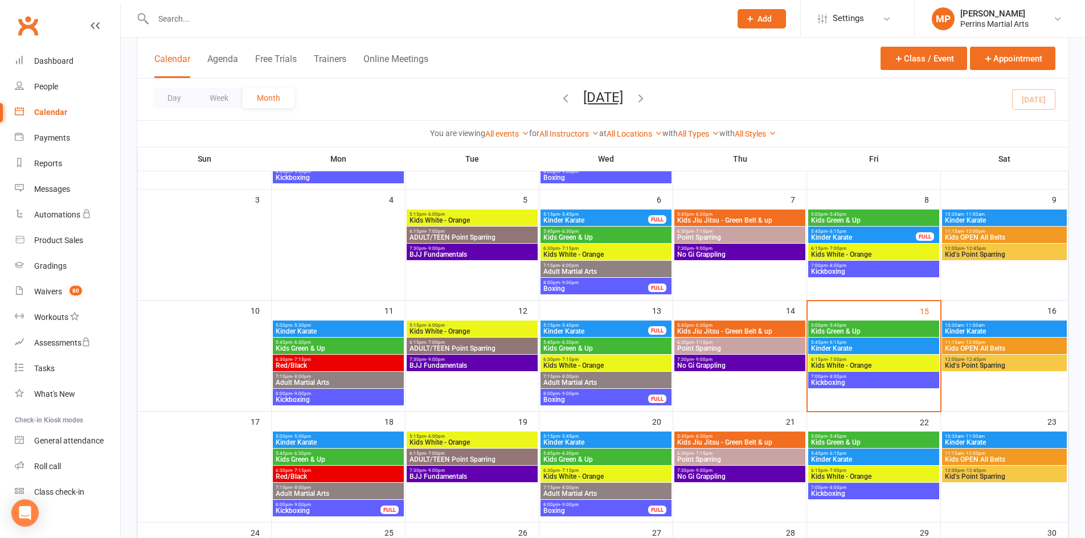
click at [914, 328] on span "5:00pm - 5:45pm" at bounding box center [874, 325] width 126 height 5
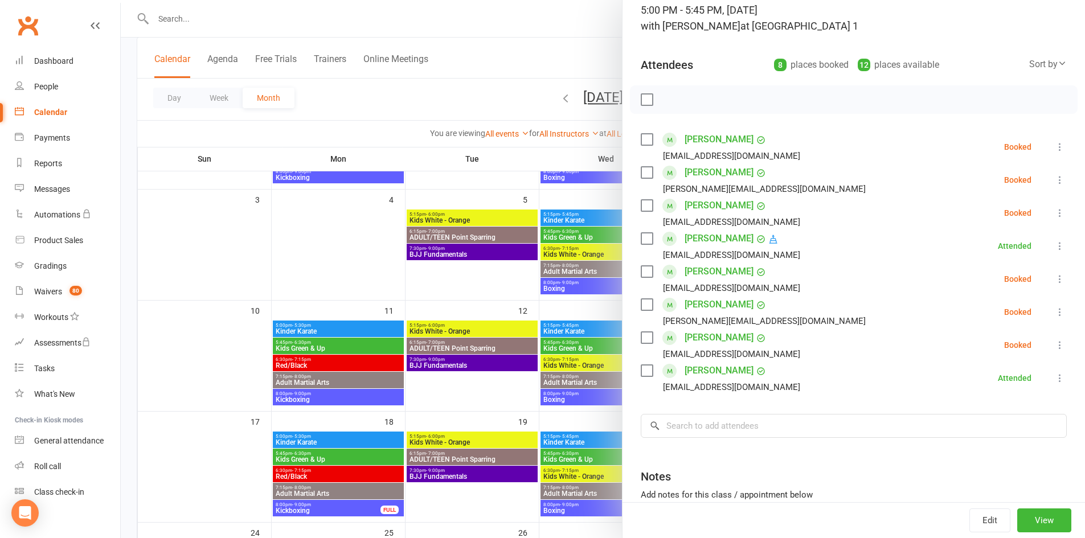
scroll to position [82, 0]
click at [1054, 308] on icon at bounding box center [1059, 311] width 11 height 11
click at [997, 374] on link "Check in" at bounding box center [1010, 379] width 113 height 23
click at [1054, 212] on icon at bounding box center [1059, 212] width 11 height 11
click at [970, 277] on link "Check in" at bounding box center [1010, 280] width 113 height 23
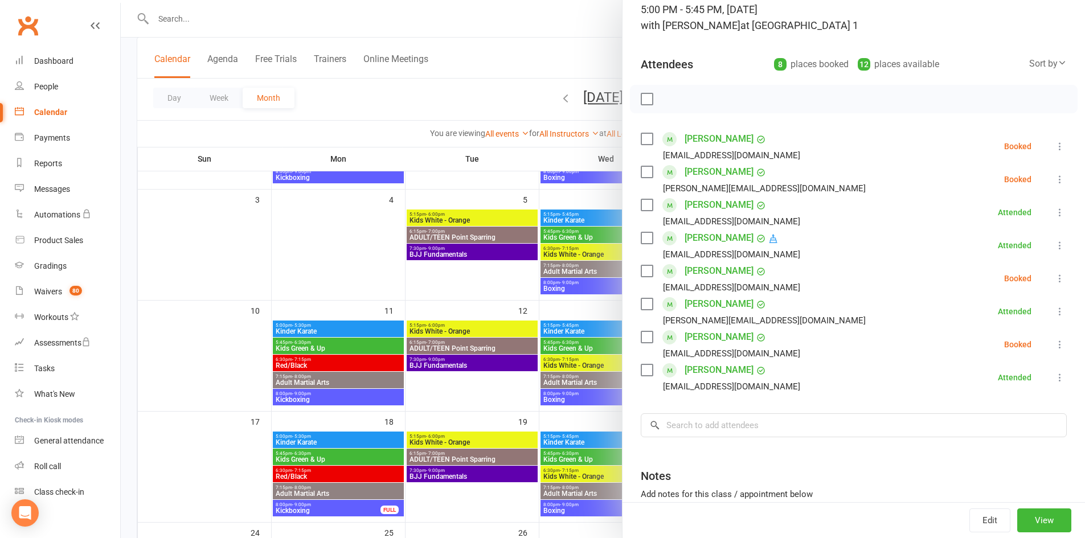
click at [1054, 276] on icon at bounding box center [1059, 278] width 11 height 11
click at [990, 340] on link "Check in" at bounding box center [1010, 346] width 113 height 23
click at [1054, 341] on icon at bounding box center [1059, 344] width 11 height 11
click at [986, 414] on link "Check in" at bounding box center [1010, 412] width 113 height 23
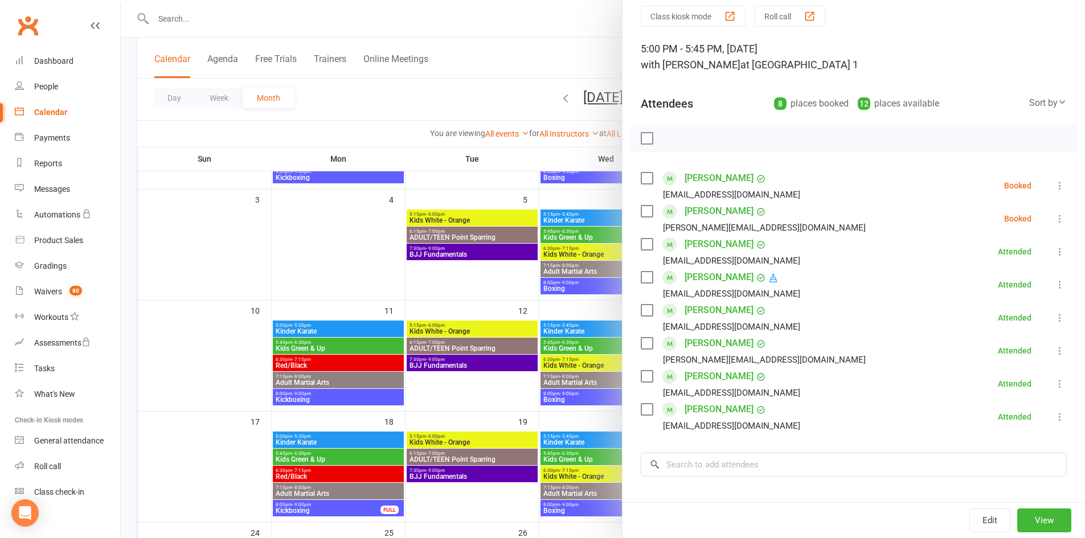
scroll to position [0, 0]
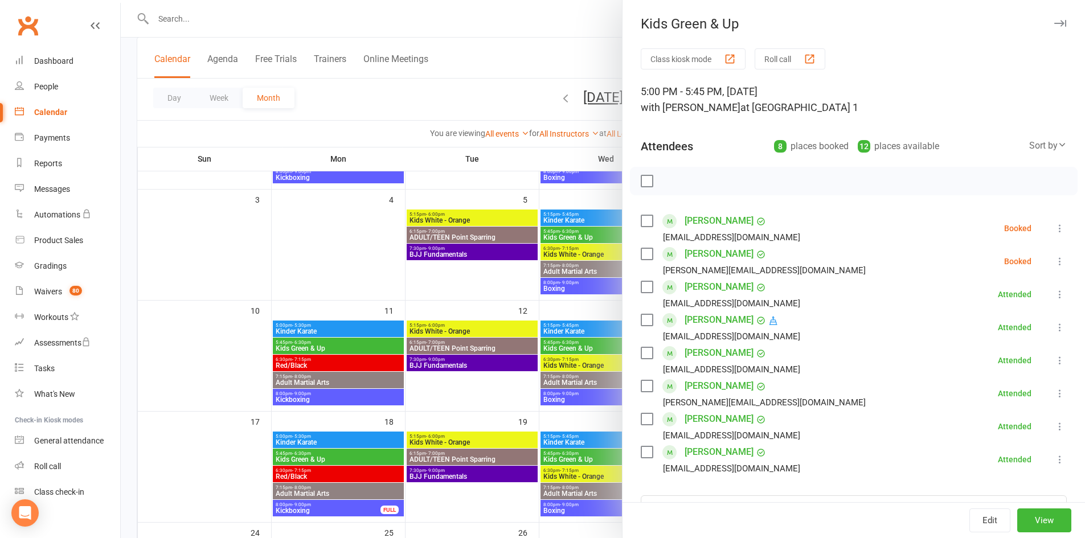
click at [1054, 20] on icon "button" at bounding box center [1060, 23] width 12 height 7
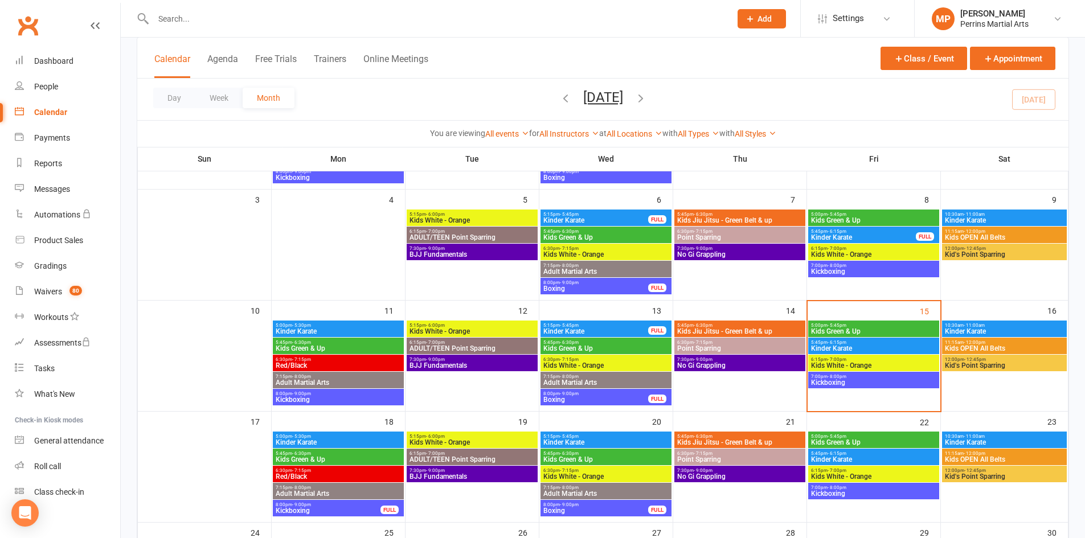
click at [883, 330] on span "Kids Green & Up" at bounding box center [874, 331] width 126 height 7
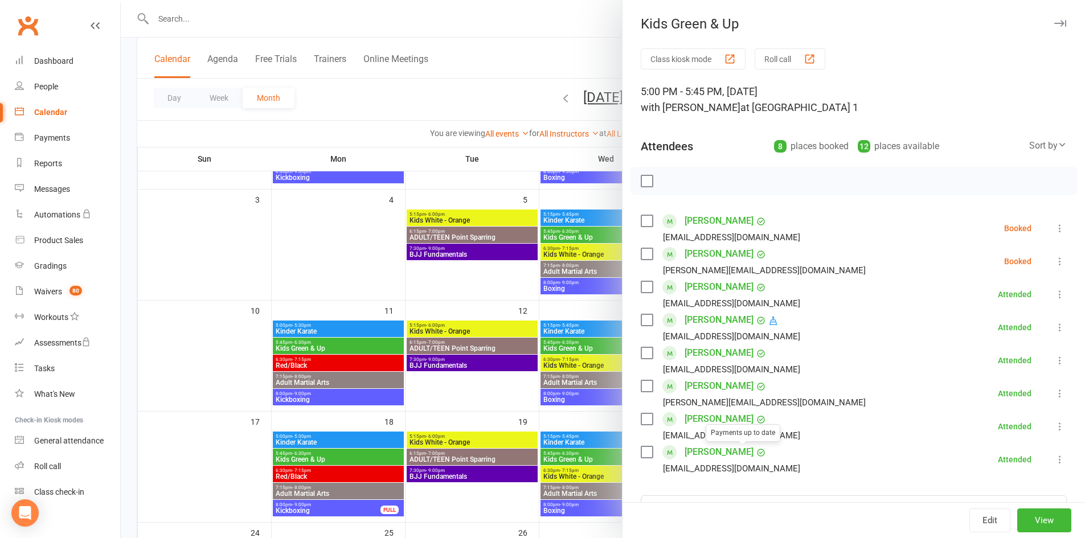
click at [697, 449] on link "[PERSON_NAME]" at bounding box center [719, 452] width 69 height 18
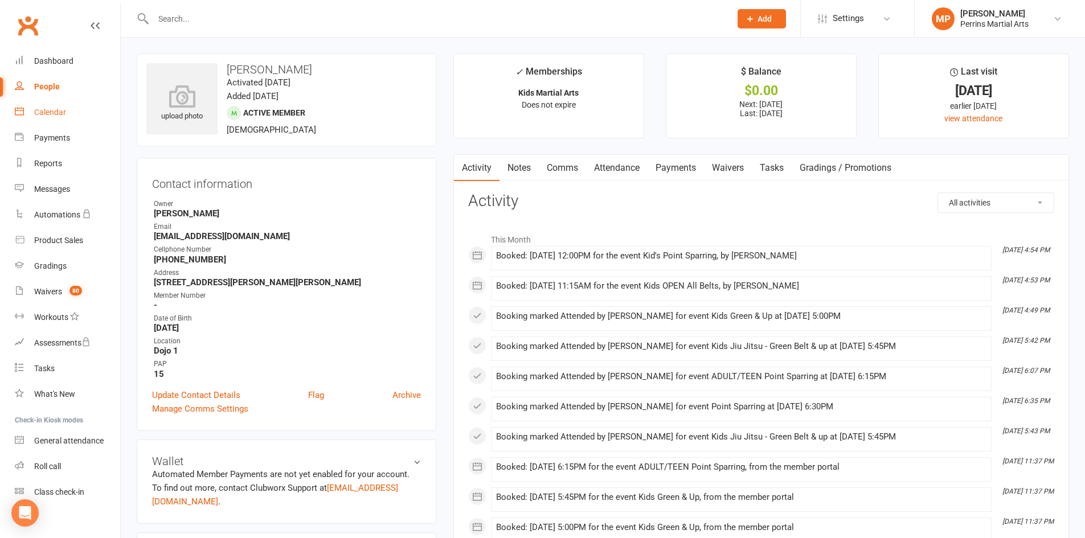
click at [50, 114] on div "Calendar" at bounding box center [50, 112] width 32 height 9
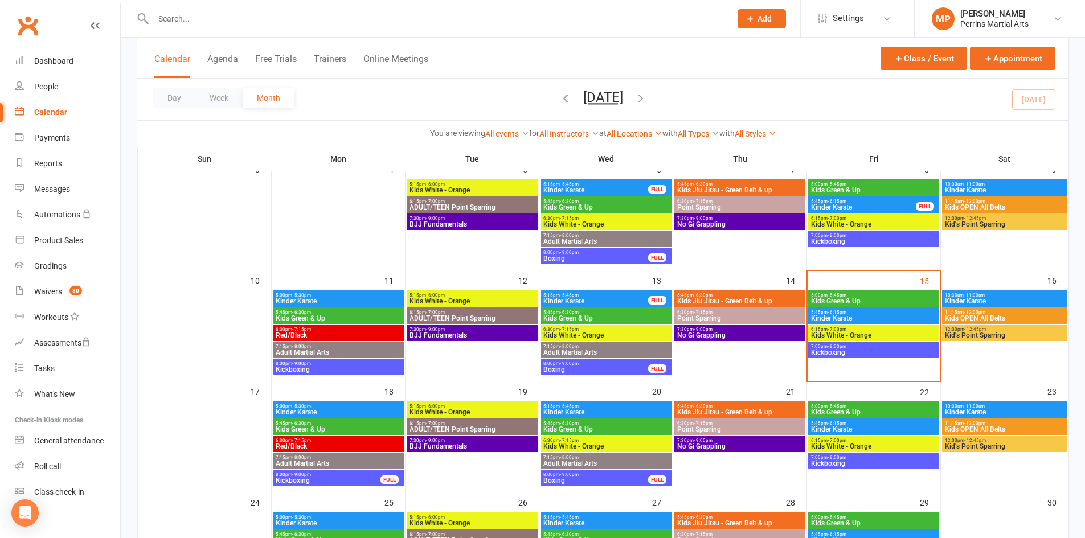
scroll to position [197, 0]
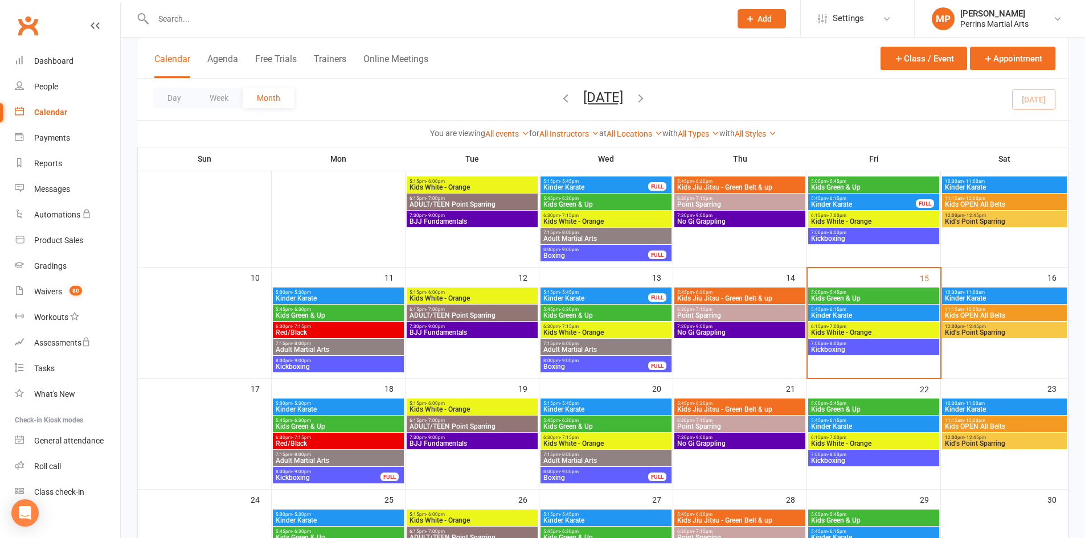
click at [886, 293] on span "5:00pm - 5:45pm" at bounding box center [874, 292] width 126 height 5
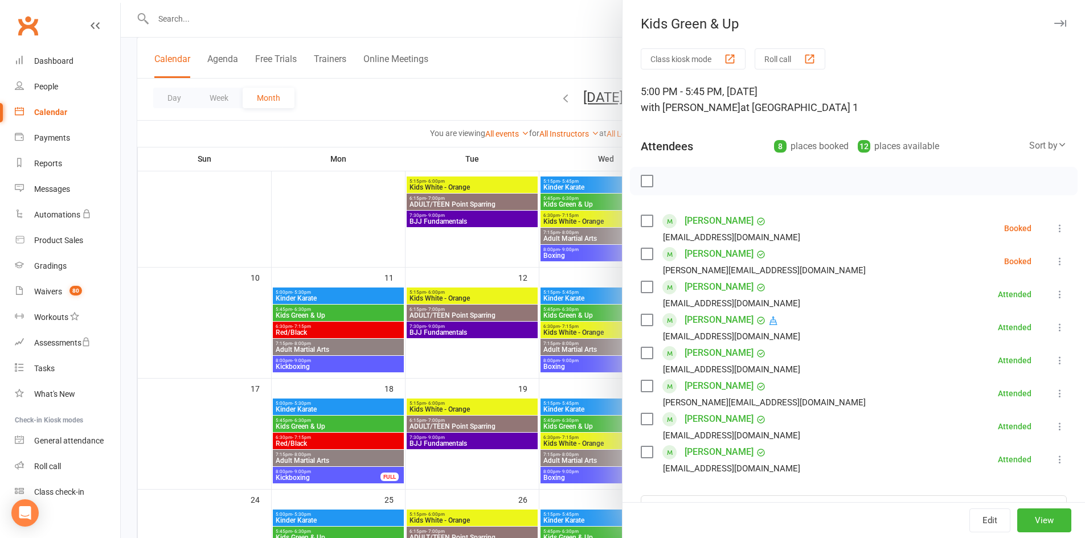
click at [1054, 225] on icon at bounding box center [1059, 228] width 11 height 11
click at [982, 293] on link "Check in" at bounding box center [1010, 296] width 113 height 23
click at [720, 287] on link "[PERSON_NAME]" at bounding box center [719, 287] width 69 height 18
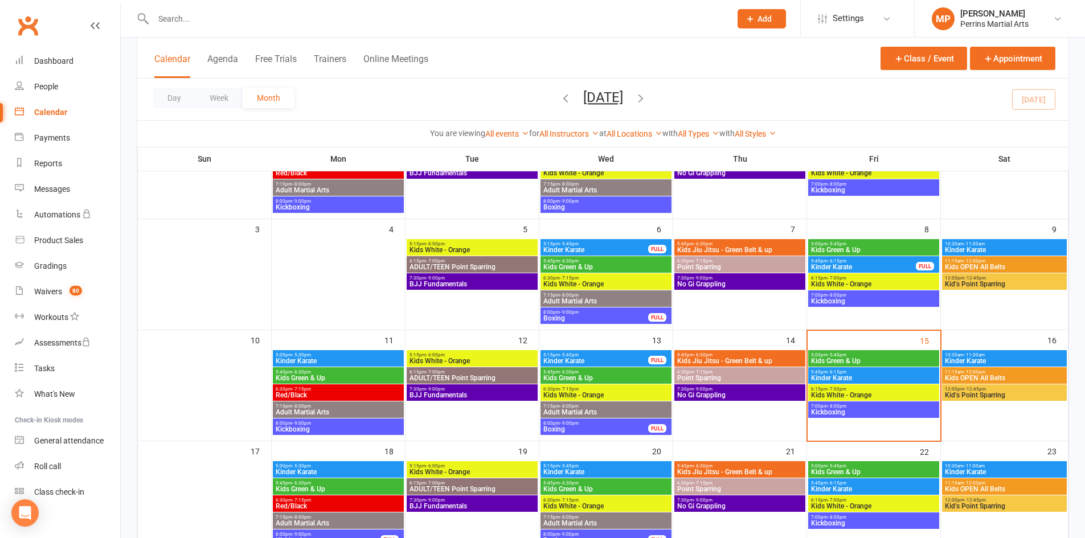
scroll to position [145, 0]
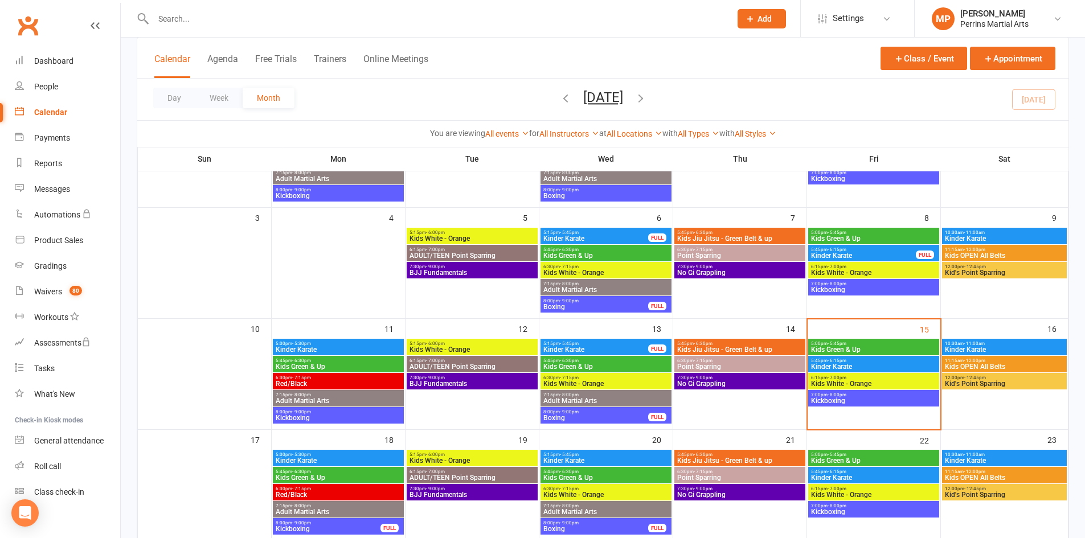
click at [889, 344] on span "5:00pm - 5:45pm" at bounding box center [874, 343] width 126 height 5
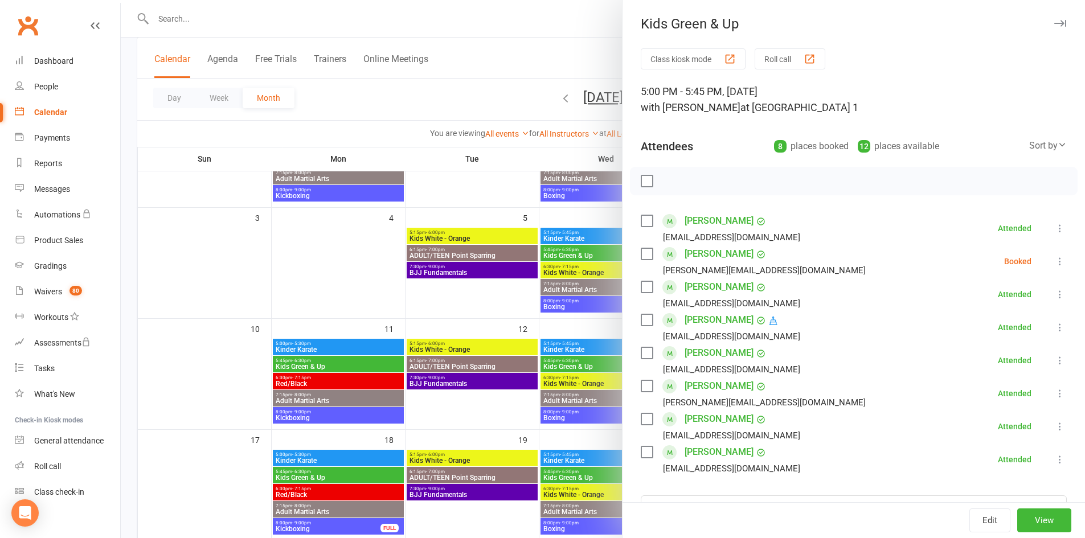
click at [1054, 262] on icon at bounding box center [1059, 261] width 11 height 11
click at [998, 321] on link "Check in" at bounding box center [1010, 329] width 113 height 23
click at [1054, 22] on icon "button" at bounding box center [1060, 23] width 12 height 7
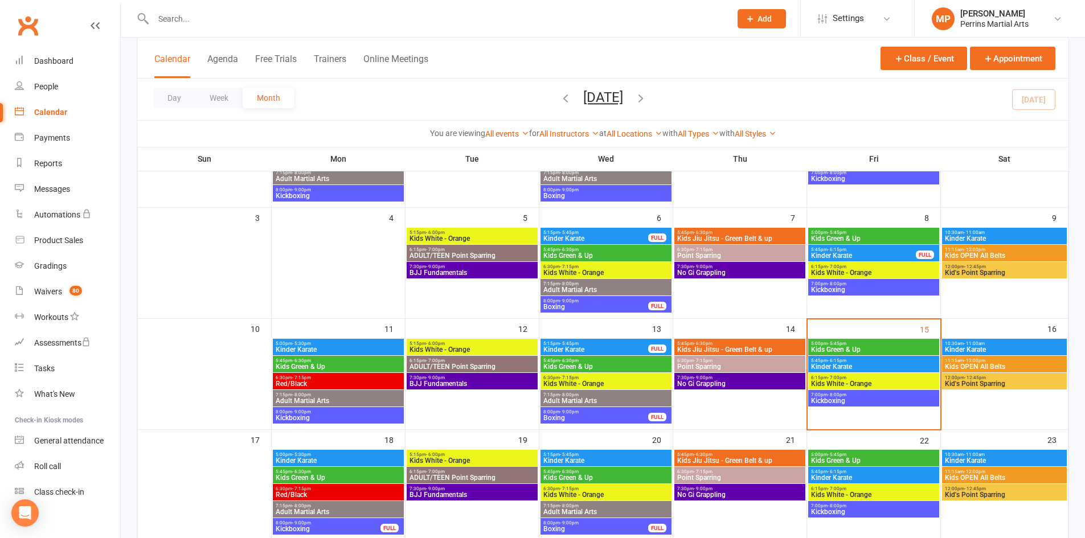
click at [993, 360] on span "11:15am - 12:00pm" at bounding box center [1005, 360] width 120 height 5
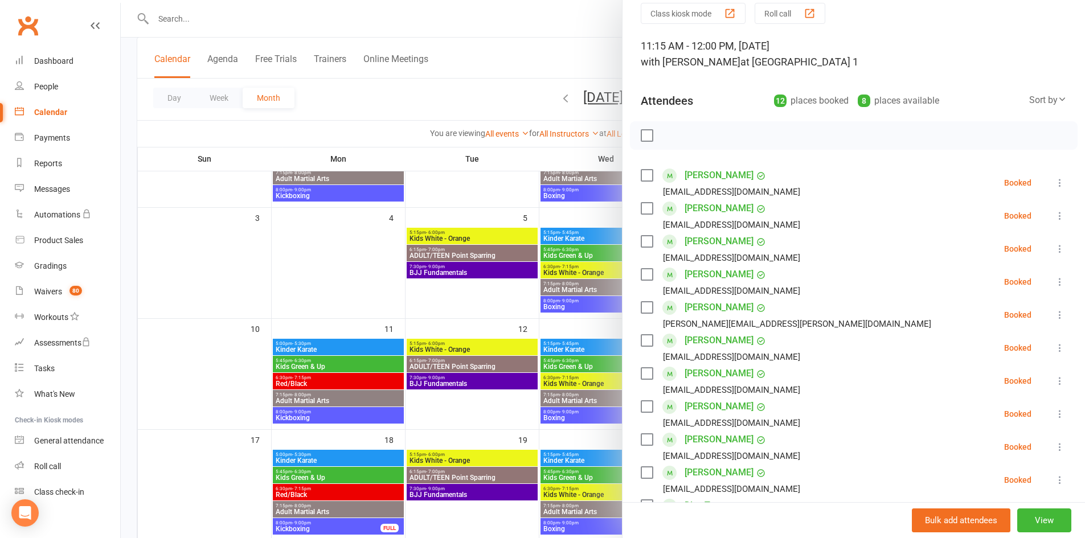
scroll to position [0, 0]
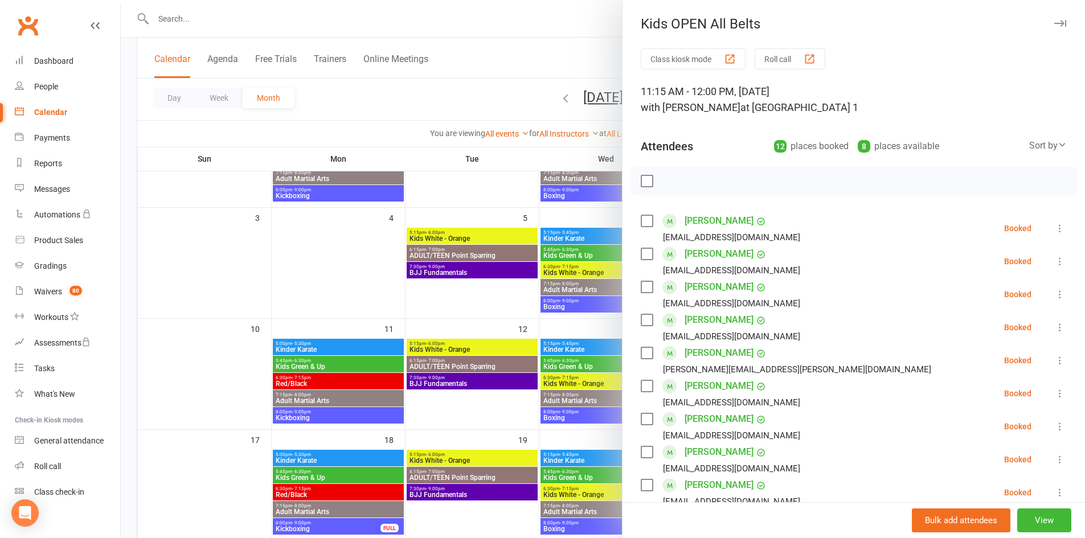
click at [1054, 292] on icon at bounding box center [1059, 294] width 11 height 11
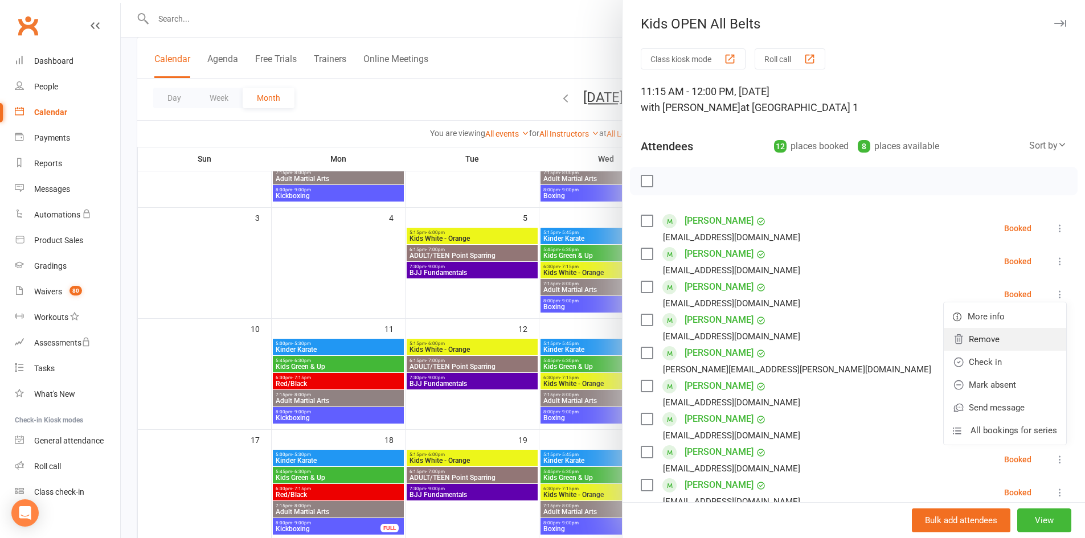
click at [970, 340] on link "Remove" at bounding box center [1005, 339] width 122 height 23
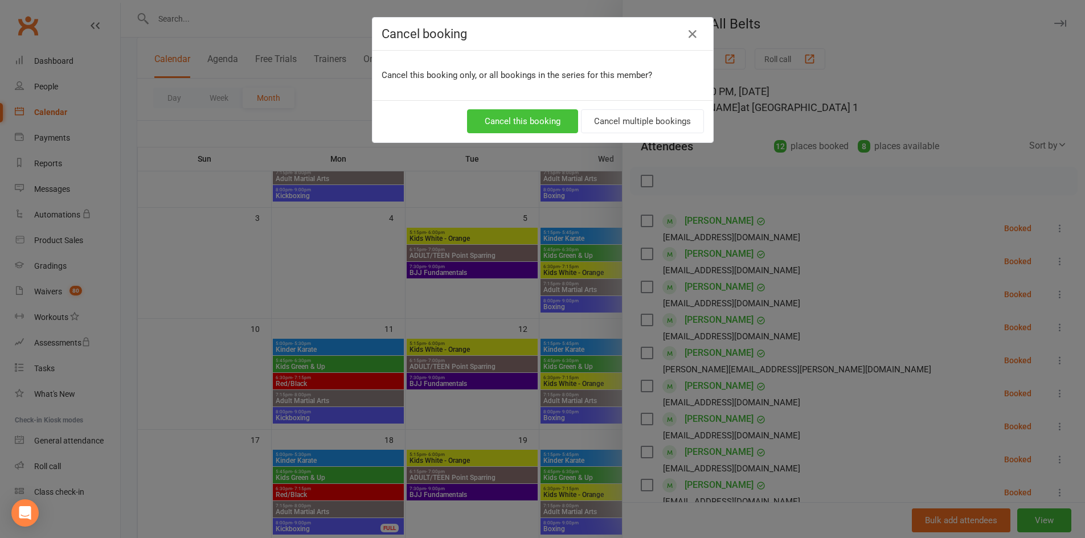
click at [537, 125] on button "Cancel this booking" at bounding box center [522, 121] width 111 height 24
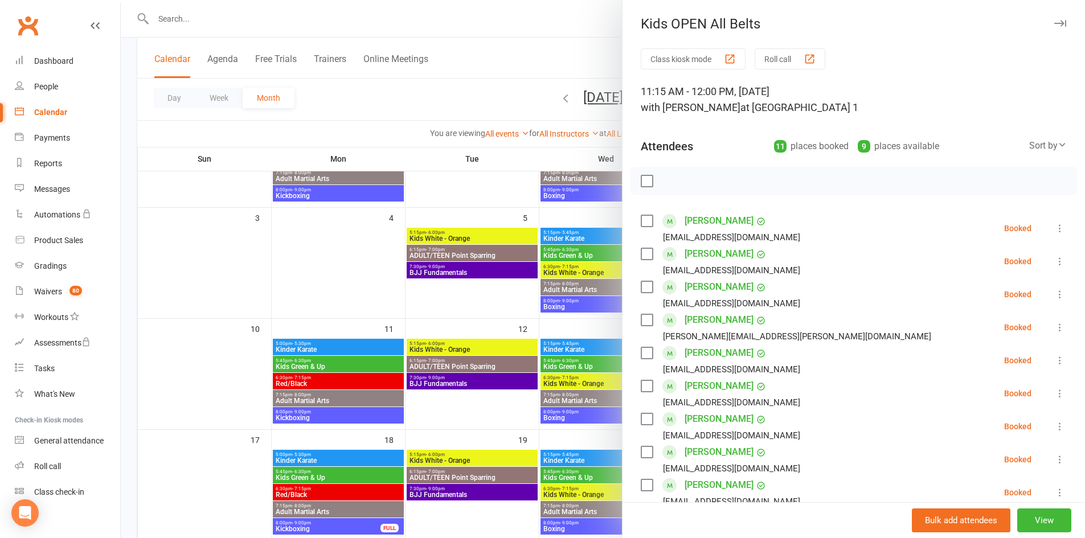
click at [1054, 23] on icon "button" at bounding box center [1060, 23] width 12 height 7
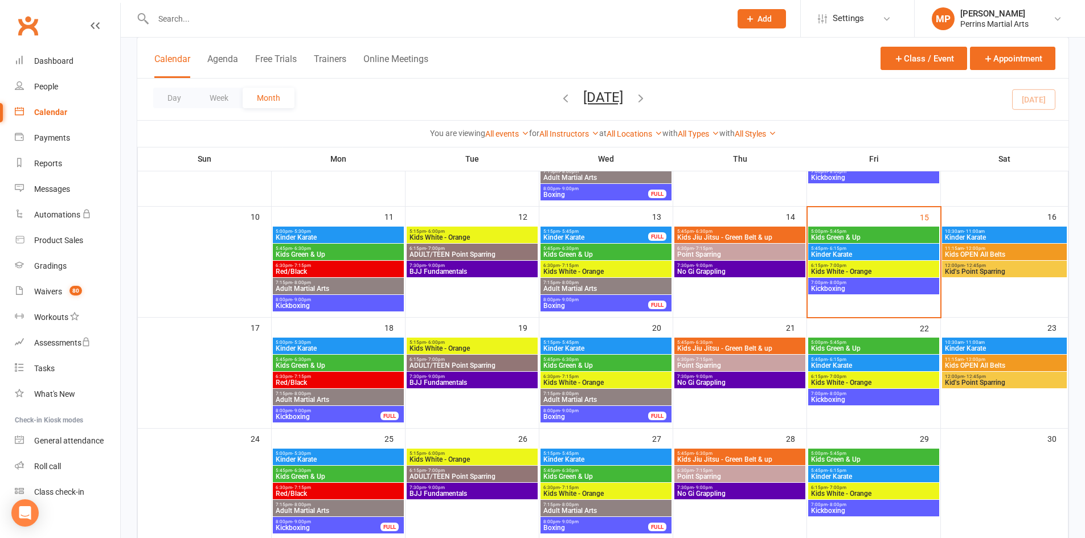
scroll to position [248, 0]
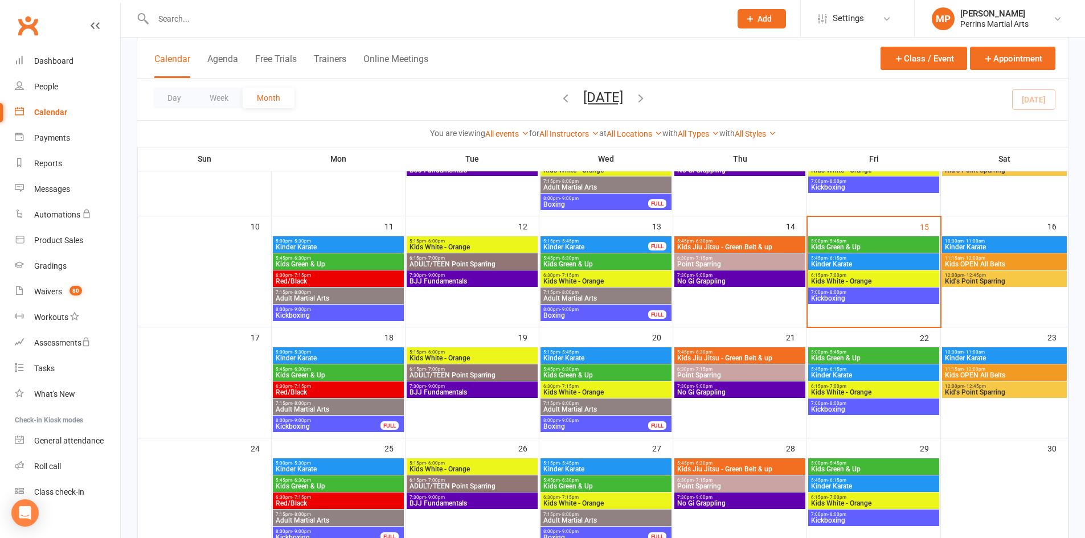
click at [883, 244] on span "Kids Green & Up" at bounding box center [874, 247] width 126 height 7
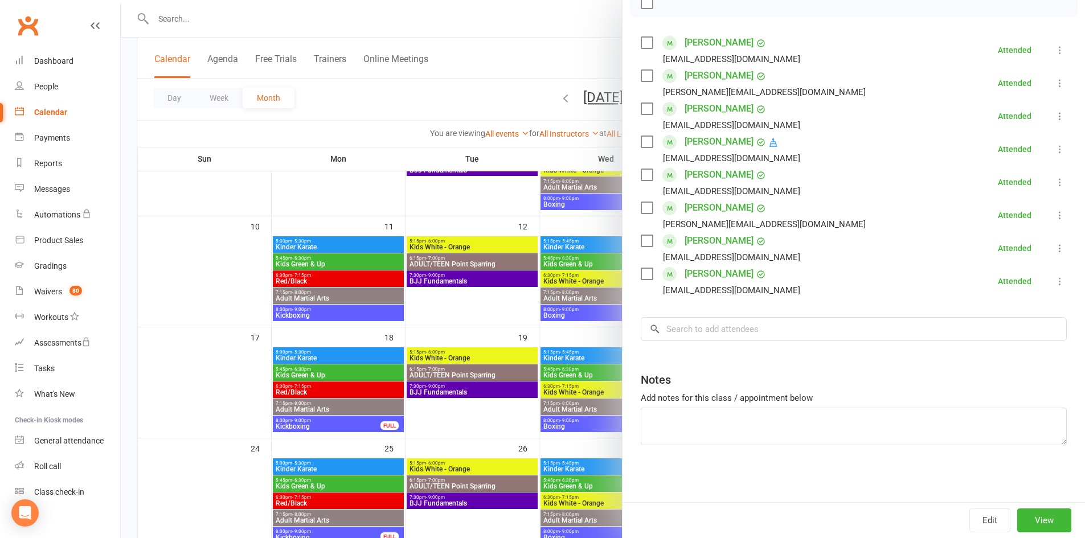
scroll to position [0, 0]
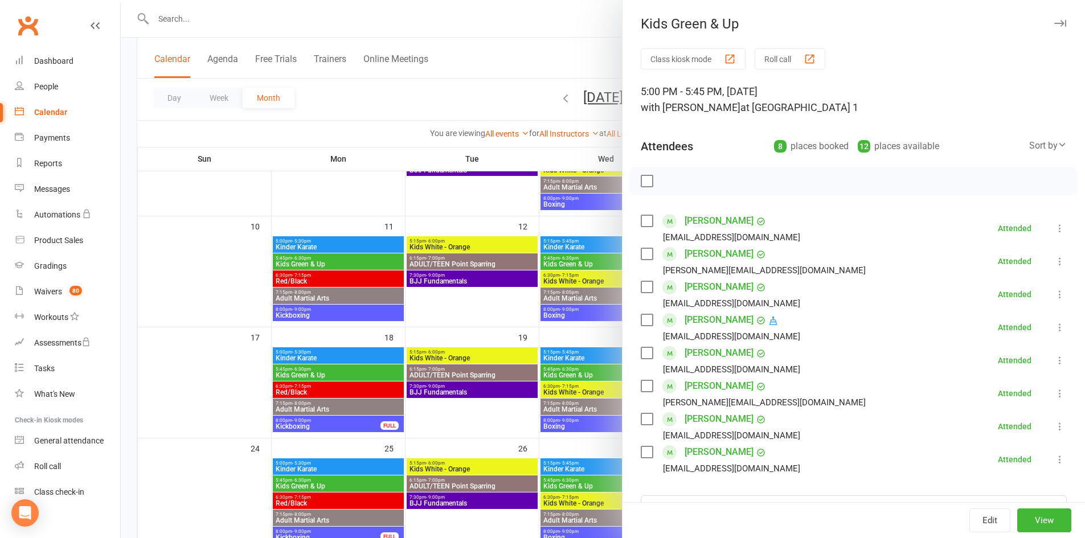
click at [1054, 22] on icon "button" at bounding box center [1060, 23] width 12 height 7
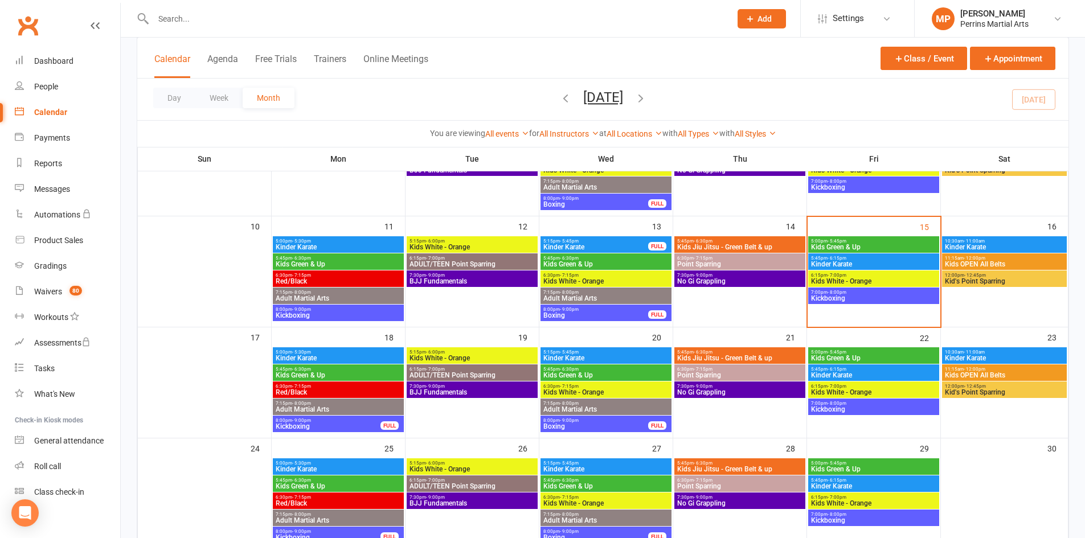
click at [885, 262] on span "Kinder Karate" at bounding box center [874, 264] width 126 height 7
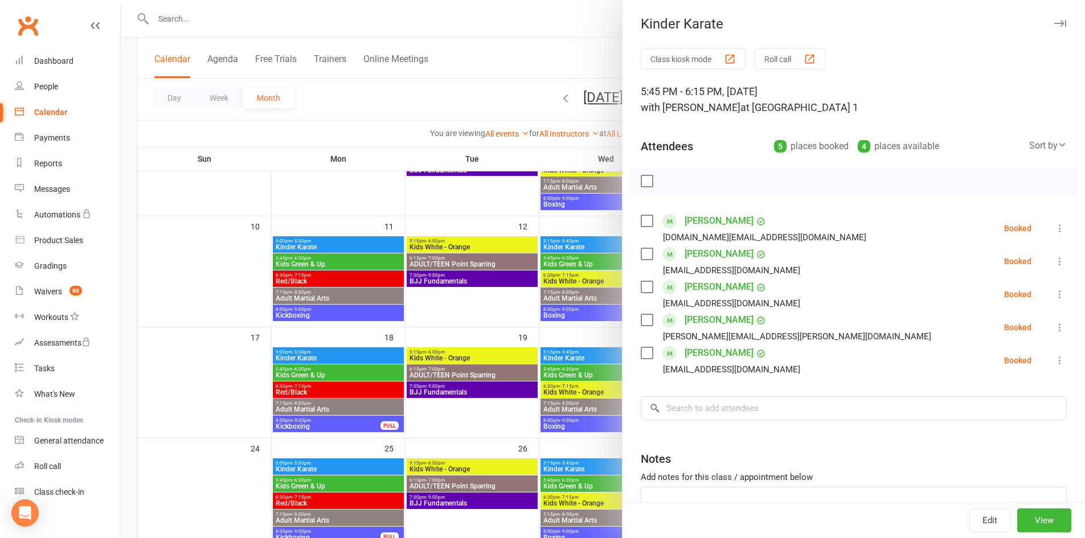
click at [1054, 23] on icon "button" at bounding box center [1060, 23] width 12 height 7
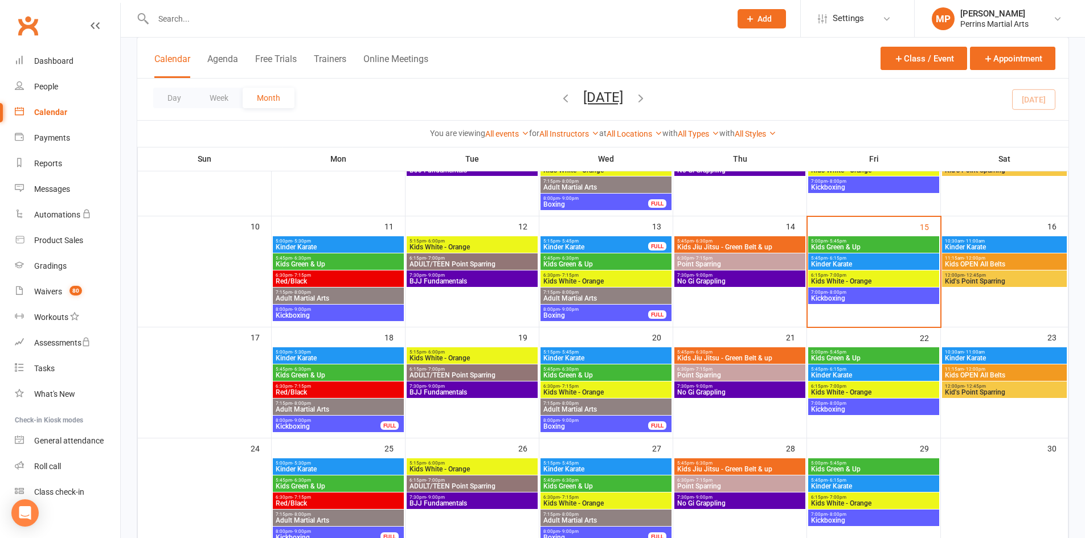
click at [901, 283] on span "Kids White - Orange" at bounding box center [874, 281] width 126 height 7
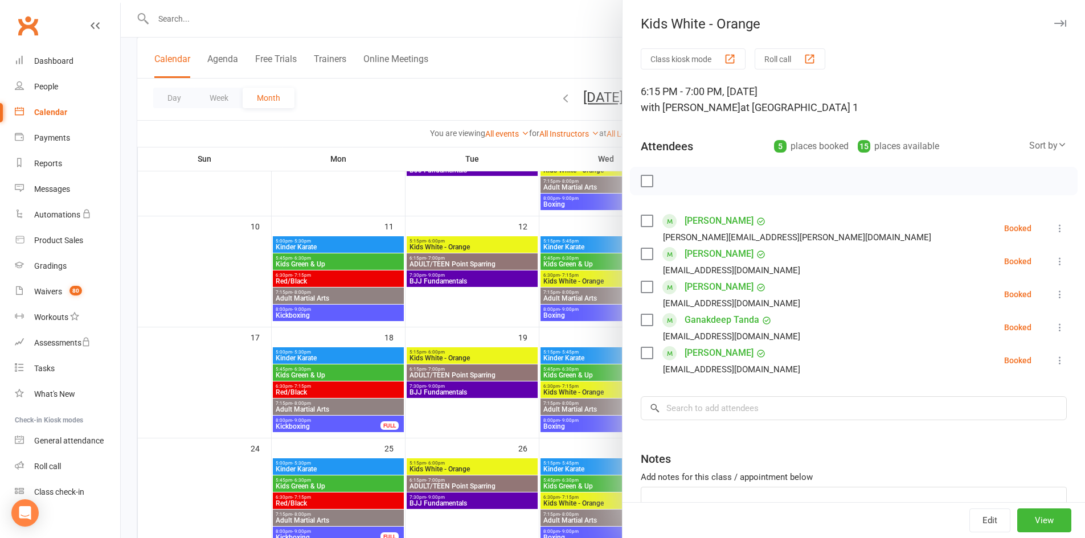
click at [1054, 22] on icon "button" at bounding box center [1060, 23] width 12 height 7
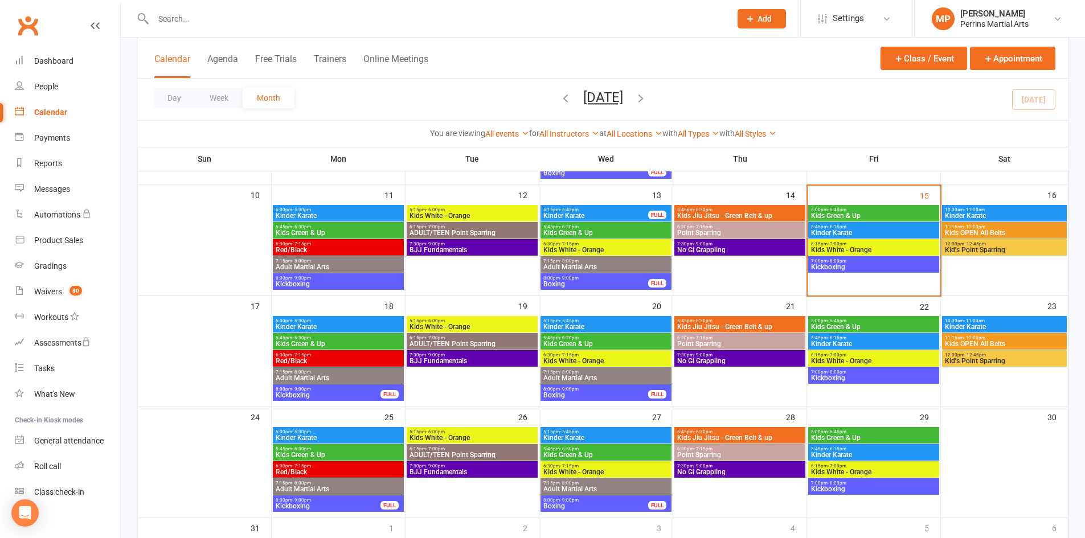
scroll to position [266, 0]
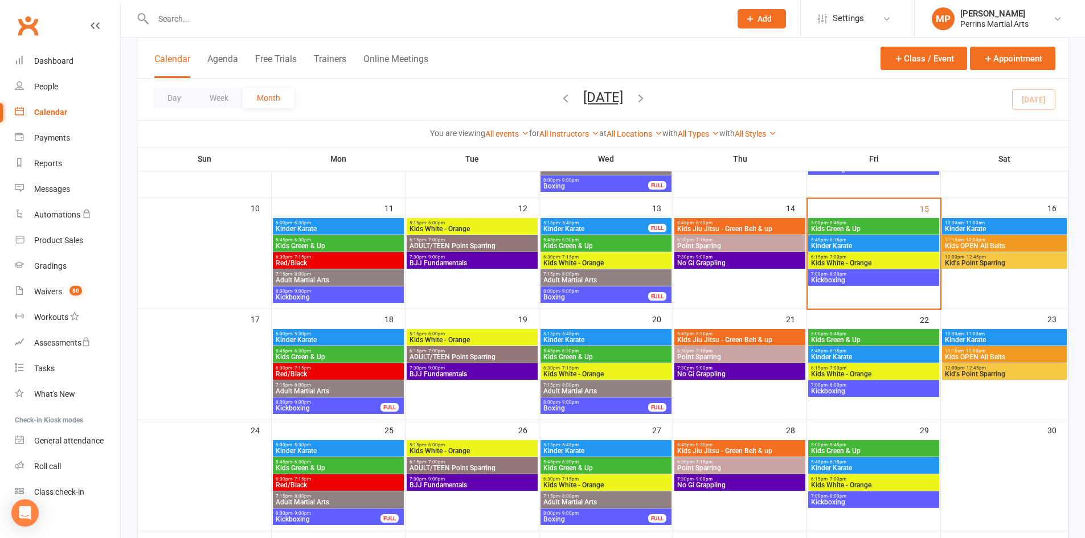
click at [880, 278] on span "Kickboxing" at bounding box center [874, 280] width 126 height 7
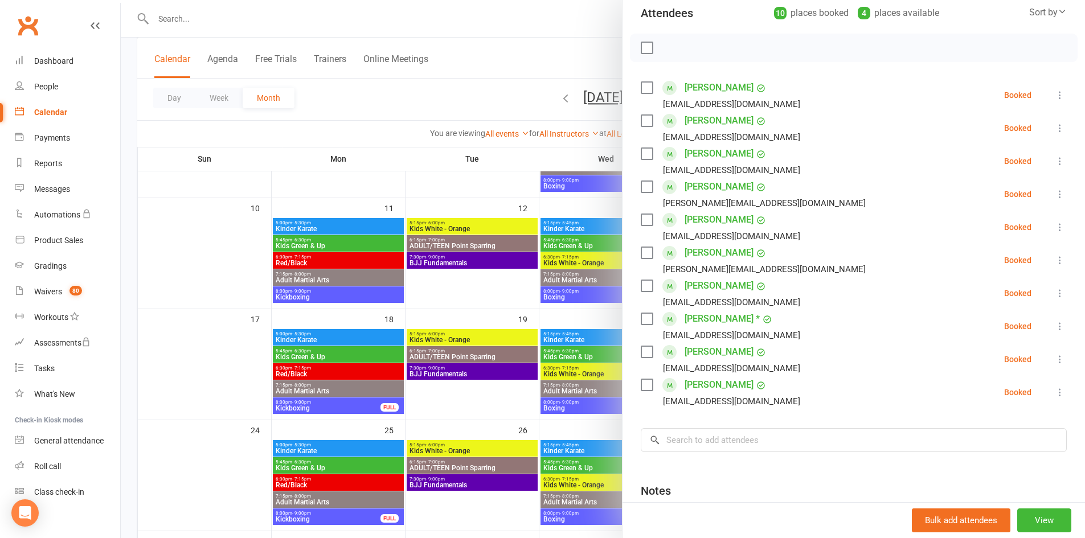
scroll to position [134, 0]
click at [1054, 292] on icon at bounding box center [1059, 292] width 11 height 11
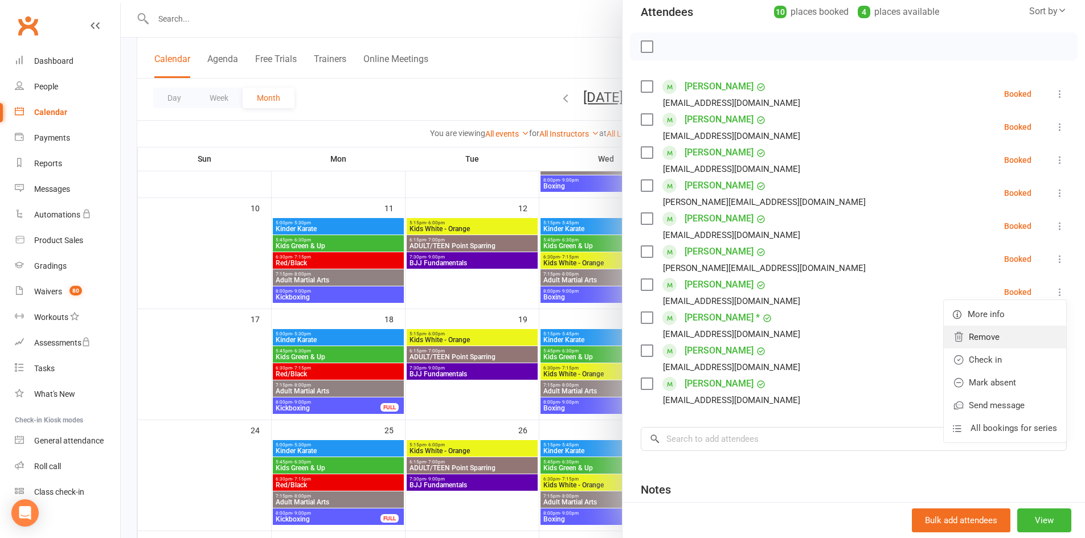
click at [997, 338] on link "Remove" at bounding box center [1005, 337] width 122 height 23
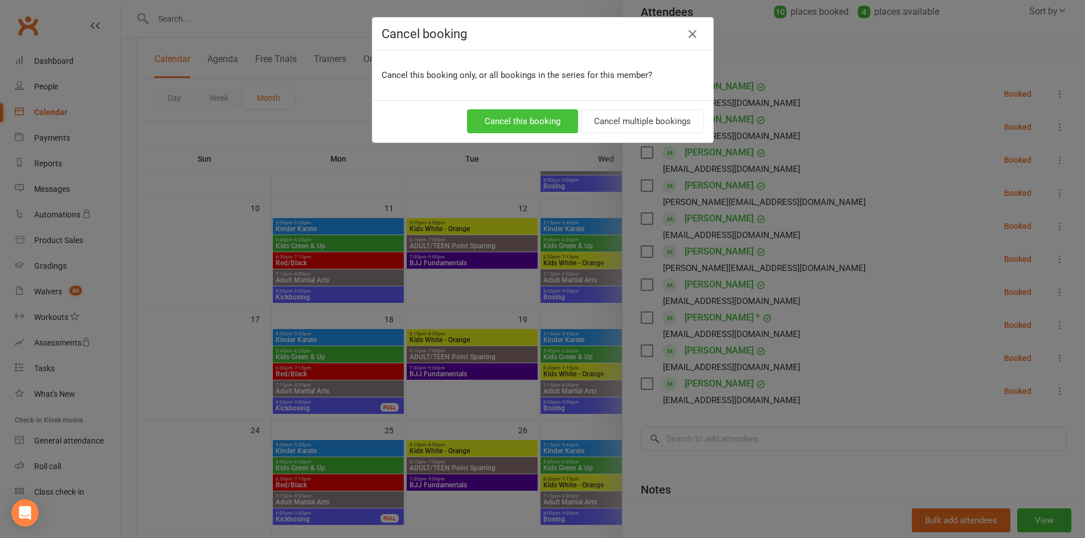
click at [512, 121] on button "Cancel this booking" at bounding box center [522, 121] width 111 height 24
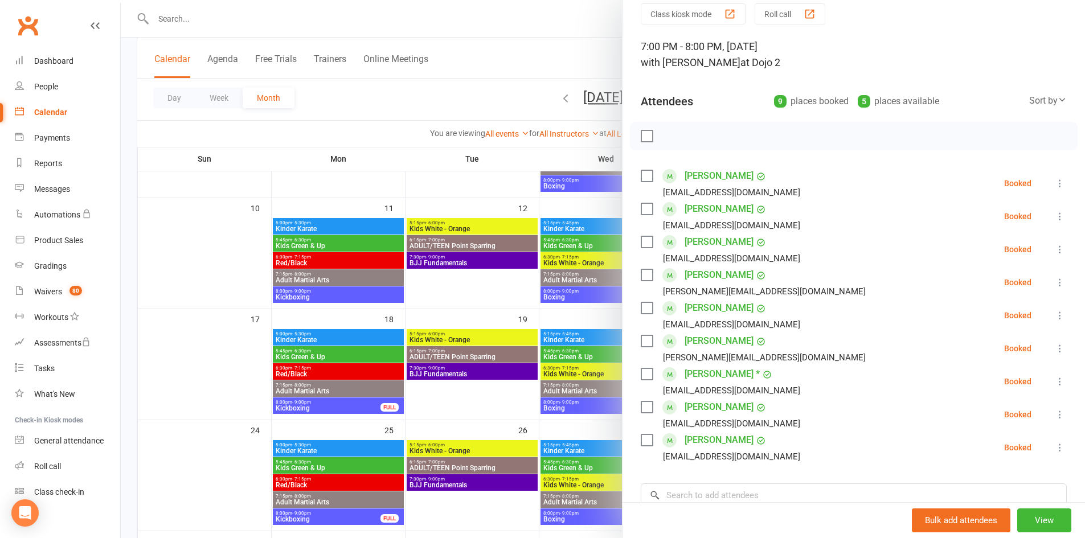
scroll to position [0, 0]
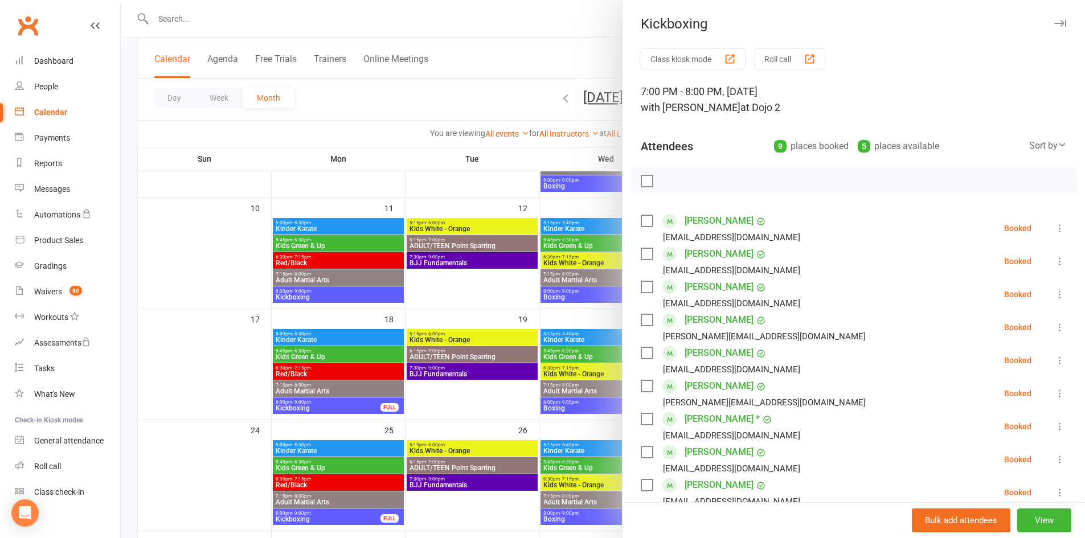
click at [1054, 22] on icon "button" at bounding box center [1060, 23] width 12 height 7
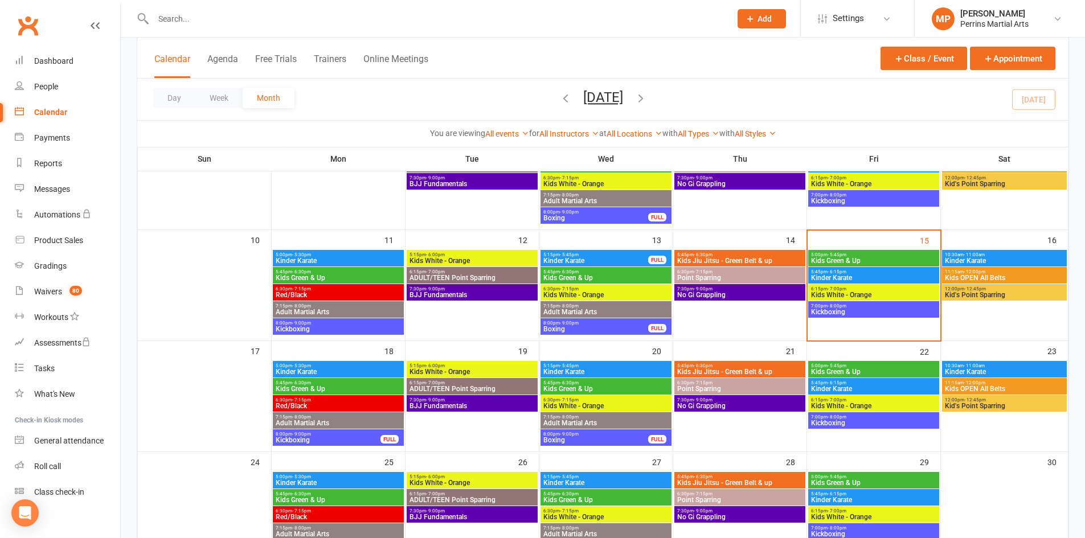
scroll to position [222, 0]
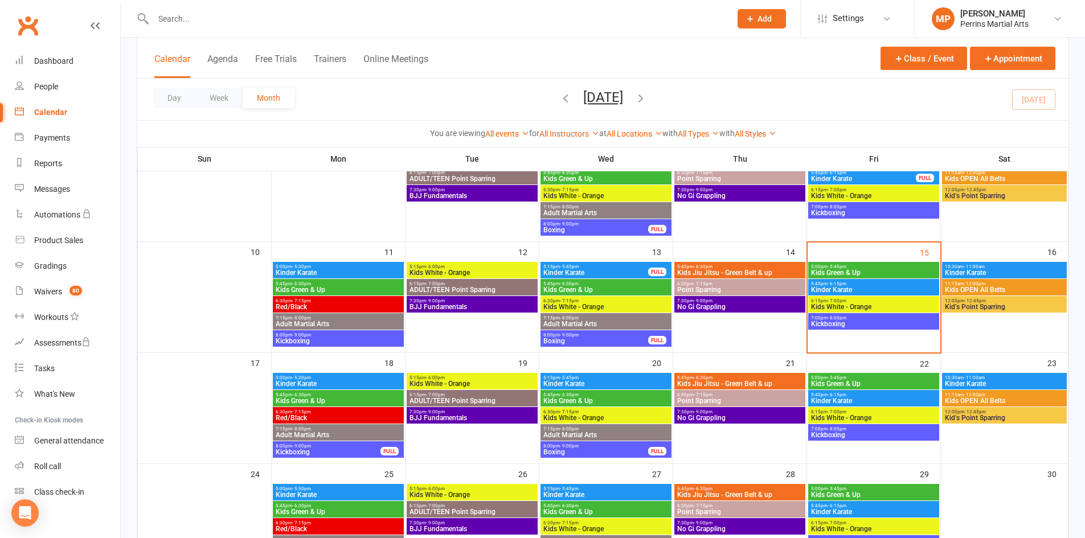
click at [862, 286] on span "5:45pm - 6:15pm" at bounding box center [874, 283] width 126 height 5
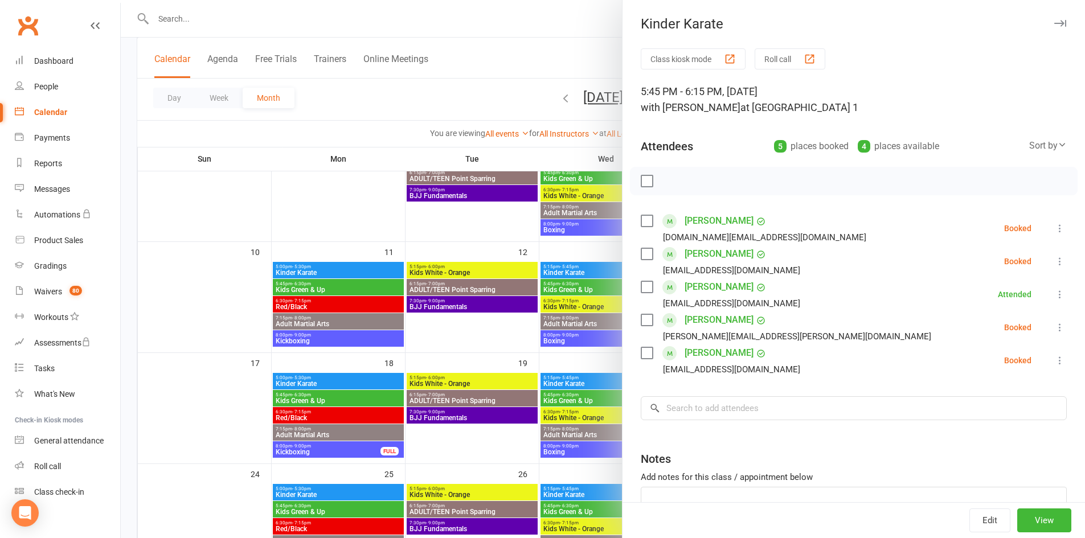
click at [1054, 362] on icon at bounding box center [1059, 360] width 11 height 11
click at [1014, 420] on link "Check in" at bounding box center [1010, 428] width 113 height 23
click at [1054, 22] on icon "button" at bounding box center [1060, 23] width 12 height 7
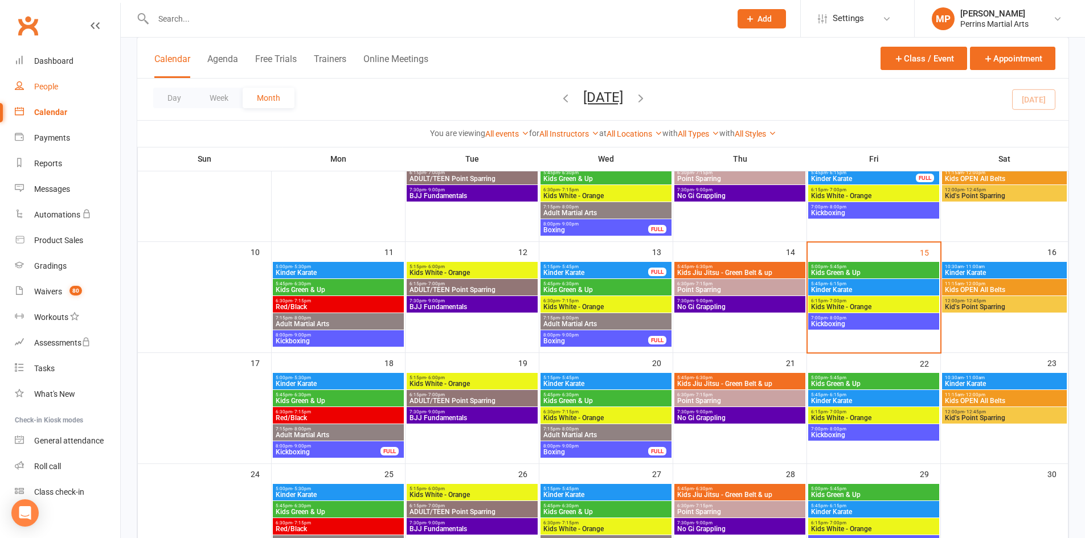
click at [55, 85] on div "People" at bounding box center [46, 86] width 24 height 9
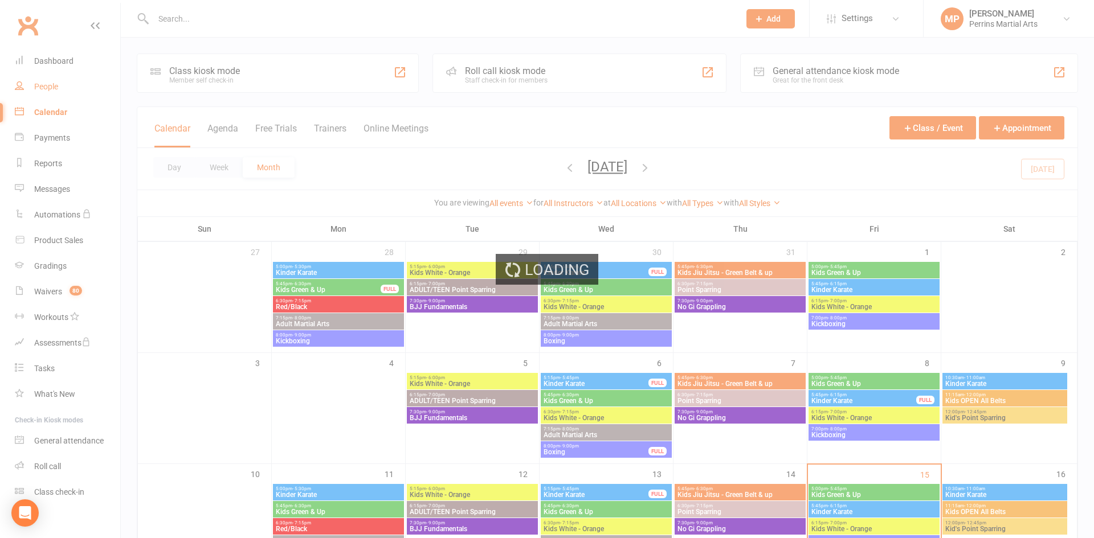
select select "100"
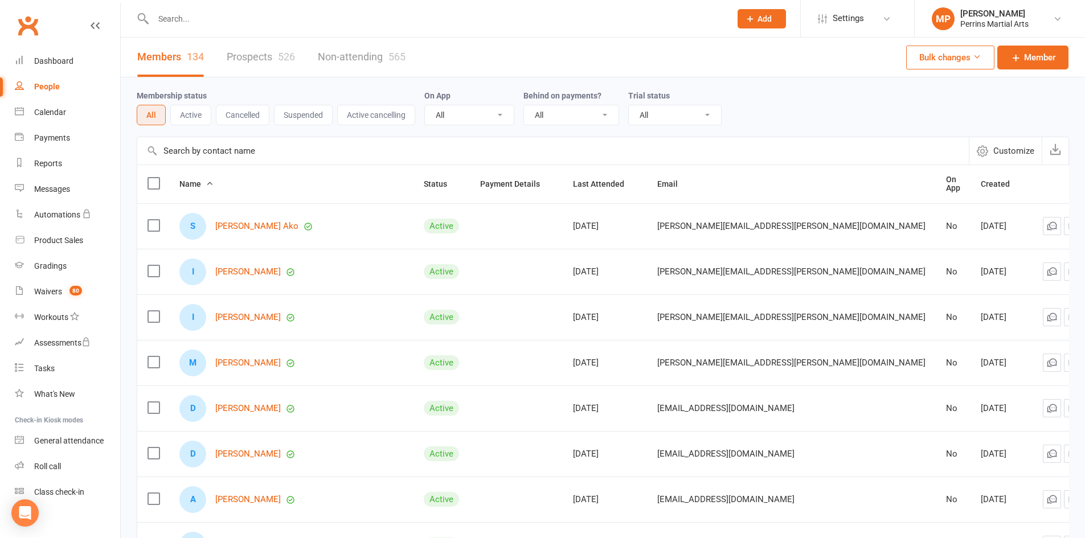
click at [367, 58] on link "Non-attending 565" at bounding box center [362, 57] width 88 height 39
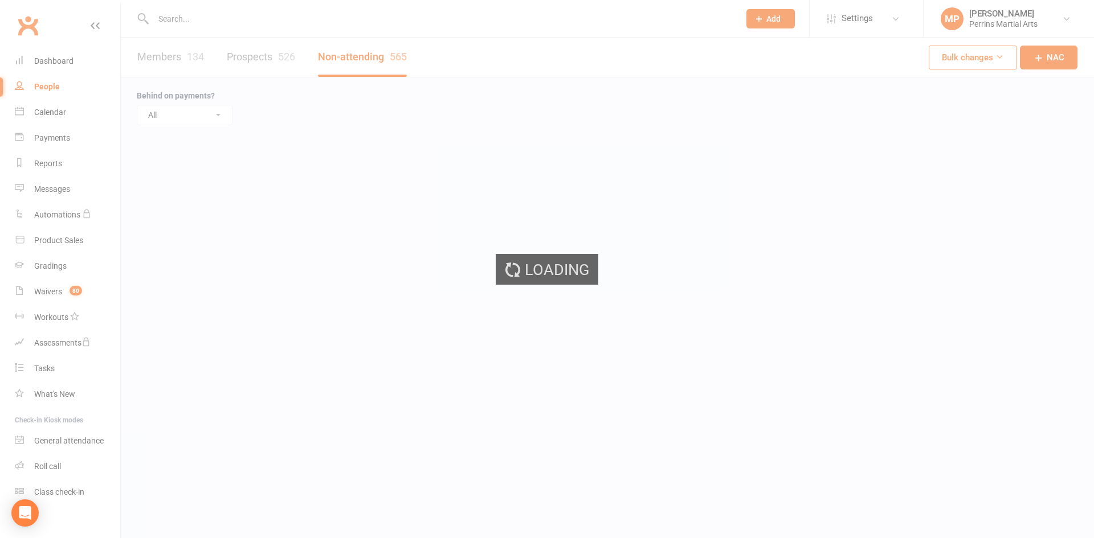
select select "50"
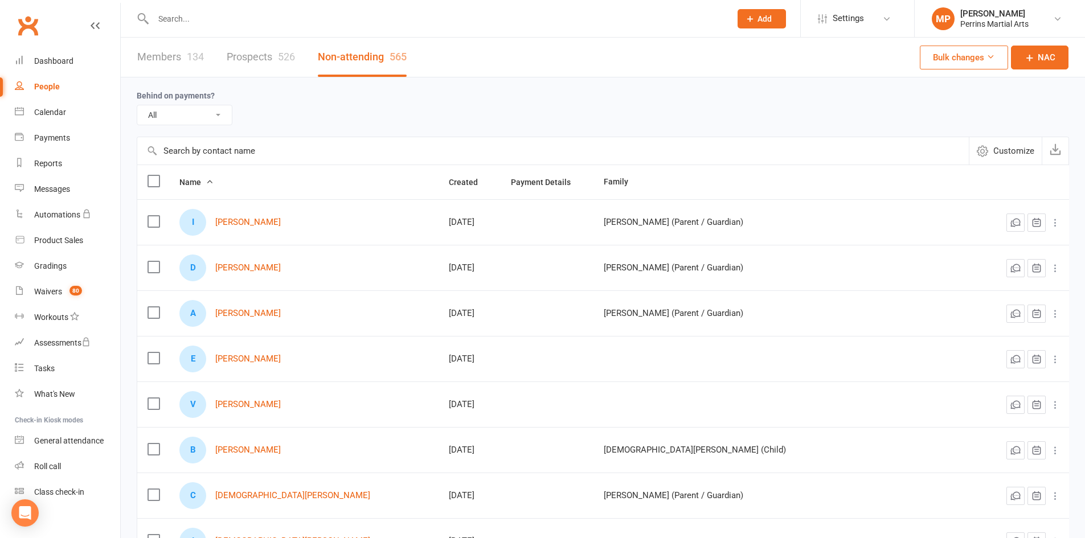
click at [269, 151] on input "text" at bounding box center [553, 150] width 832 height 27
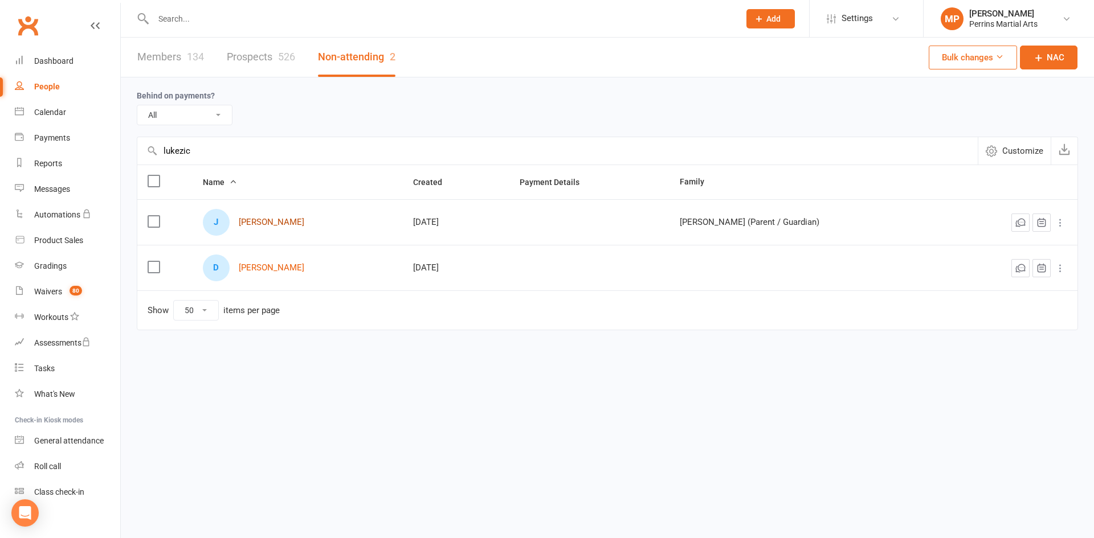
type input "lukezic"
click at [281, 223] on link "[PERSON_NAME]" at bounding box center [272, 223] width 66 height 10
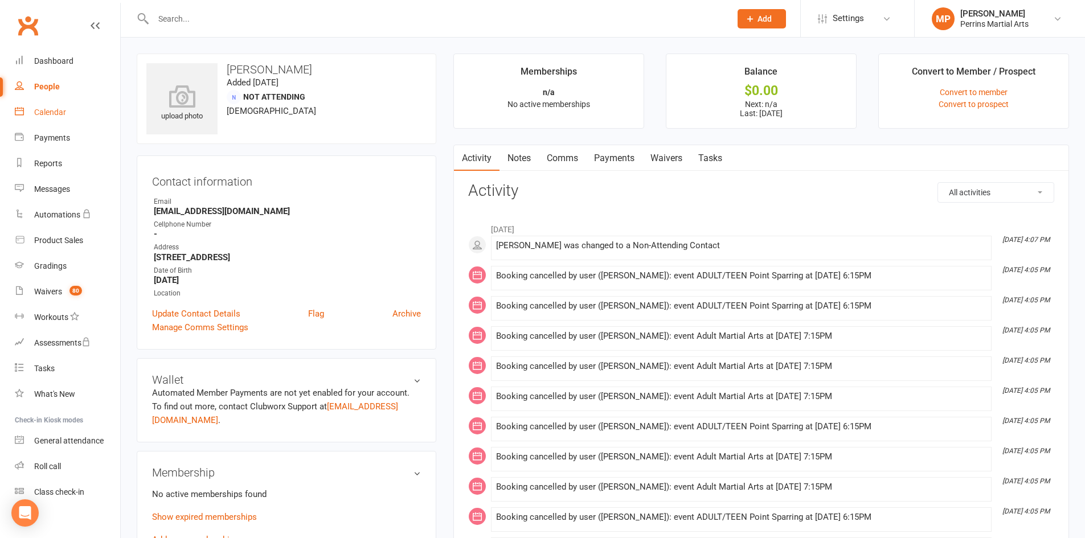
click at [55, 109] on div "Calendar" at bounding box center [50, 112] width 32 height 9
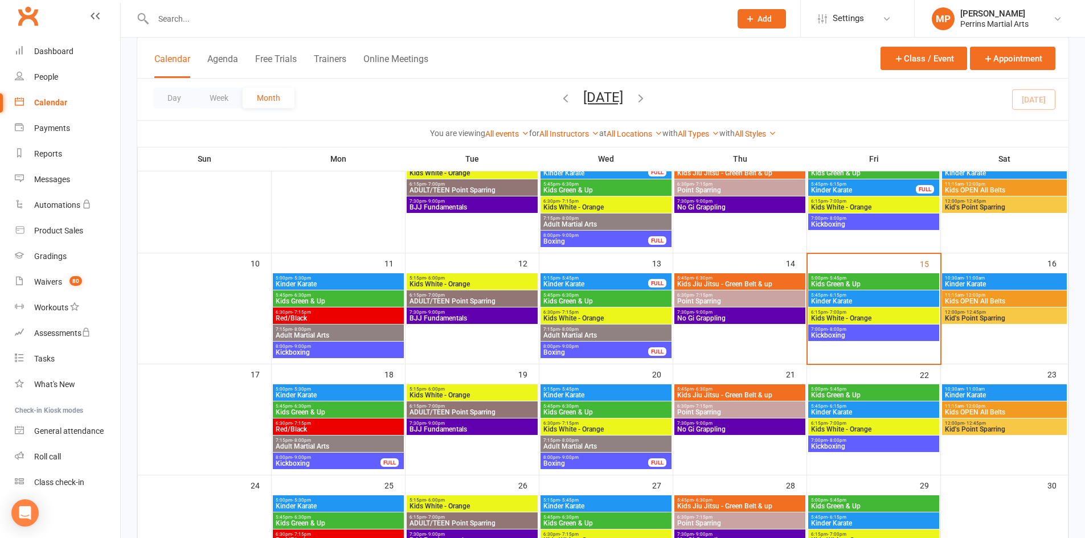
scroll to position [177, 0]
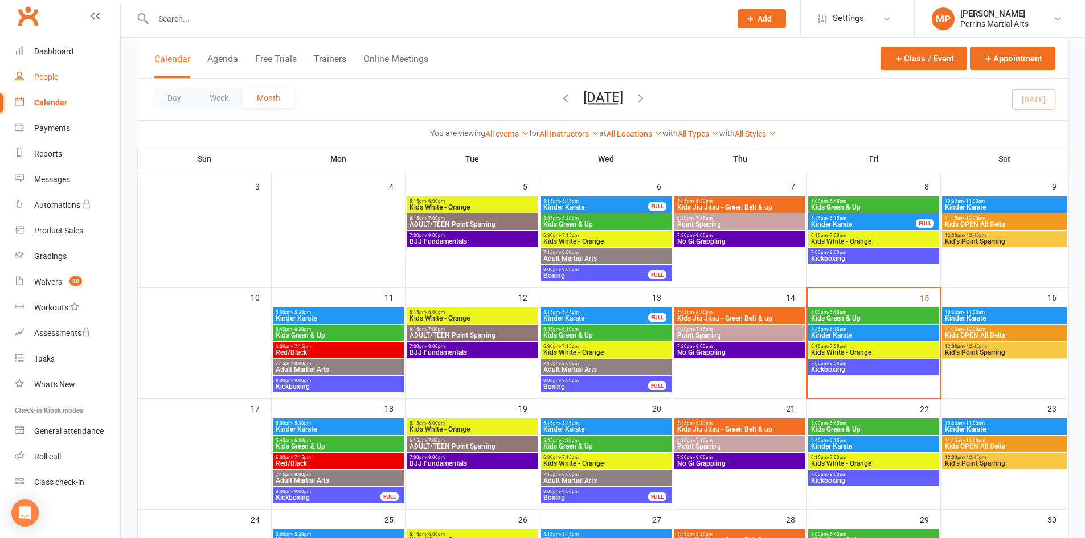
click at [37, 70] on link "People" at bounding box center [67, 77] width 105 height 26
select select "50"
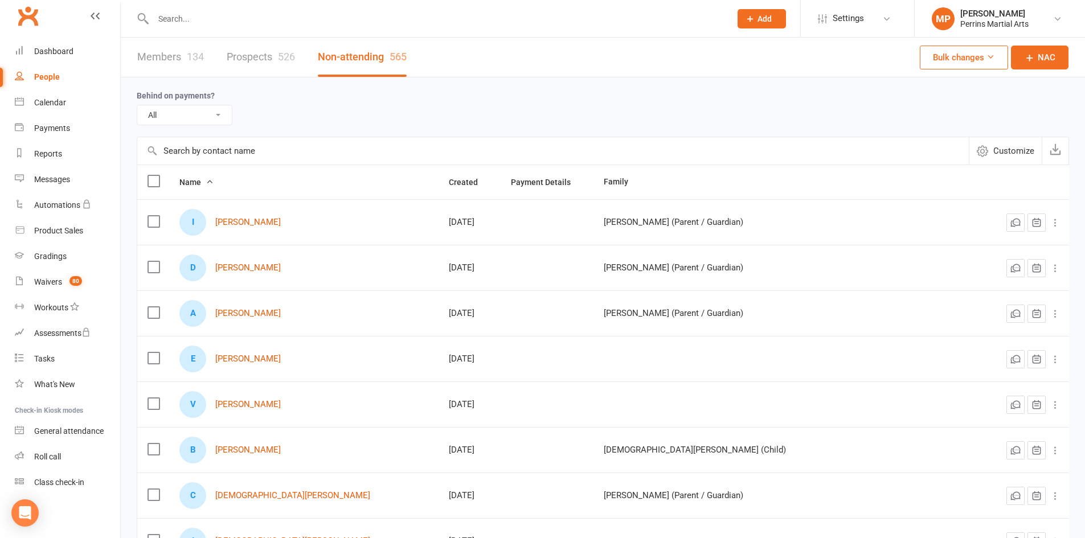
click at [242, 152] on input "text" at bounding box center [553, 150] width 832 height 27
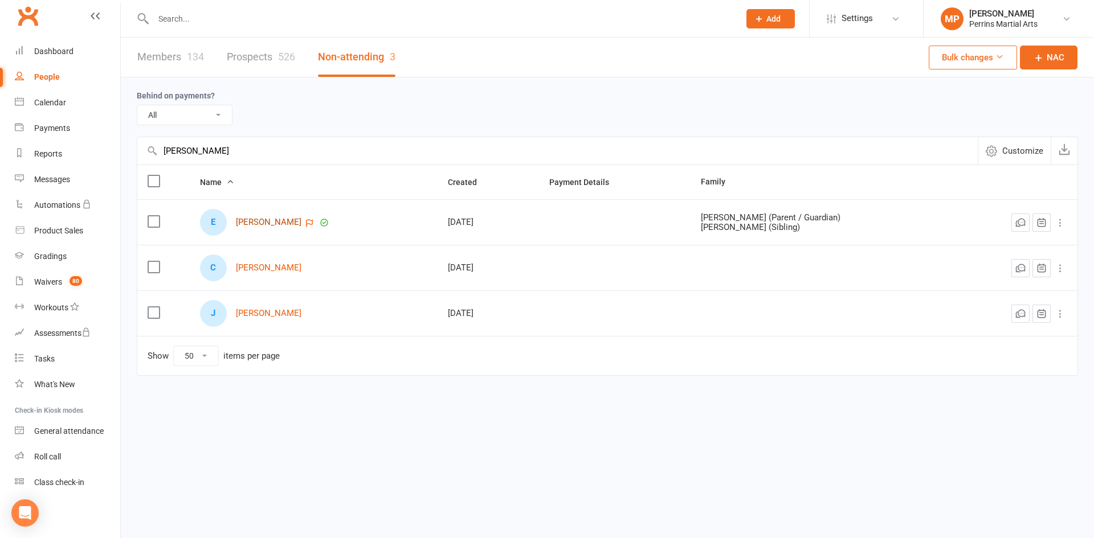
type input "[PERSON_NAME]"
click at [260, 221] on link "[PERSON_NAME]" at bounding box center [269, 223] width 66 height 10
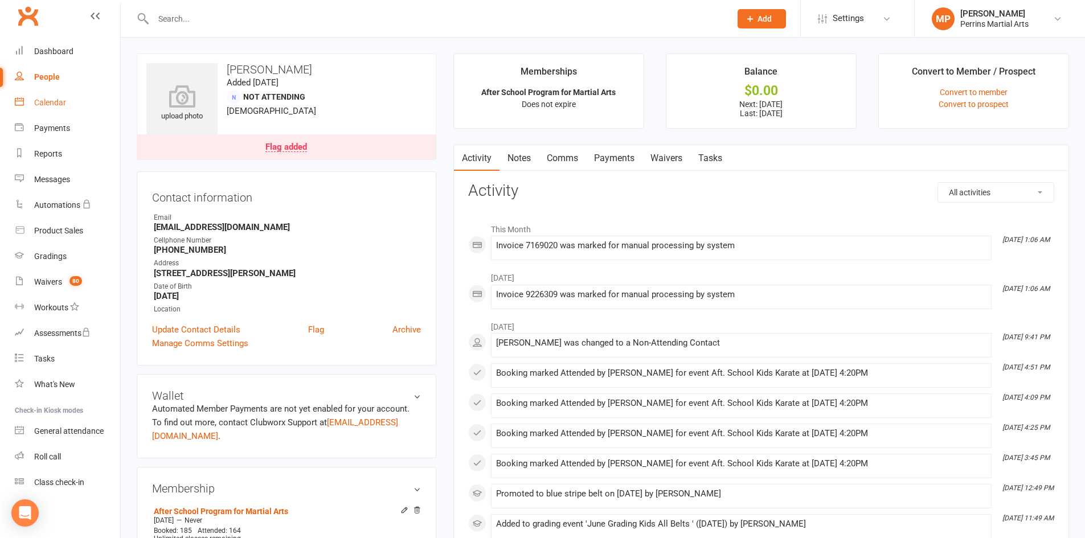
click at [51, 102] on div "Calendar" at bounding box center [50, 102] width 32 height 9
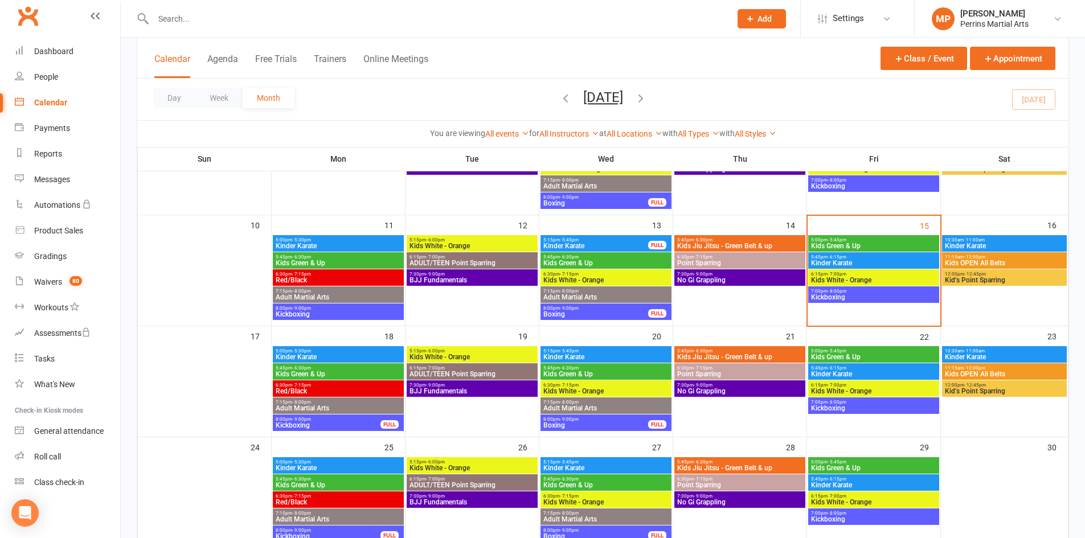
scroll to position [229, 0]
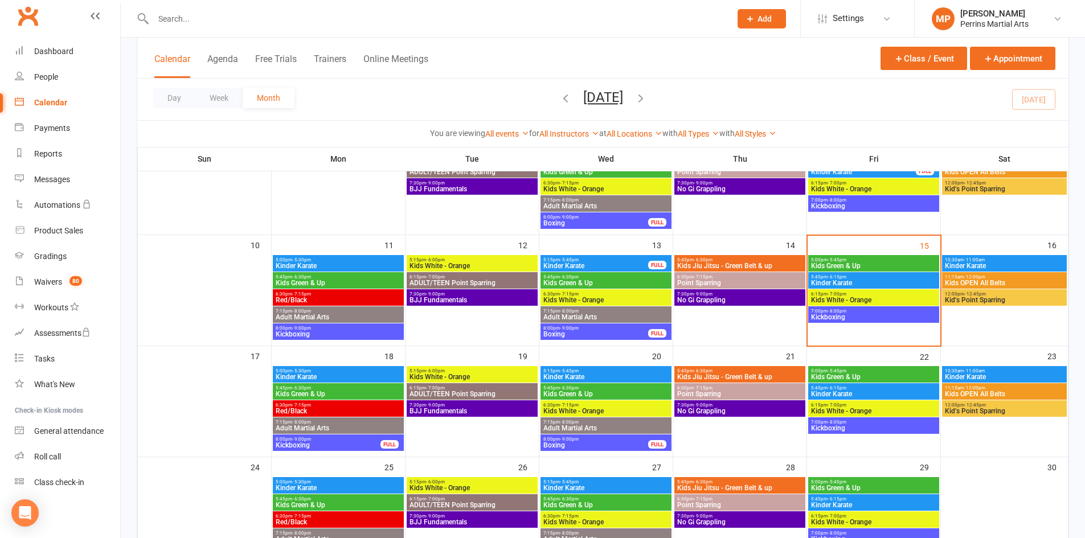
click at [874, 283] on span "Kinder Karate" at bounding box center [874, 283] width 126 height 7
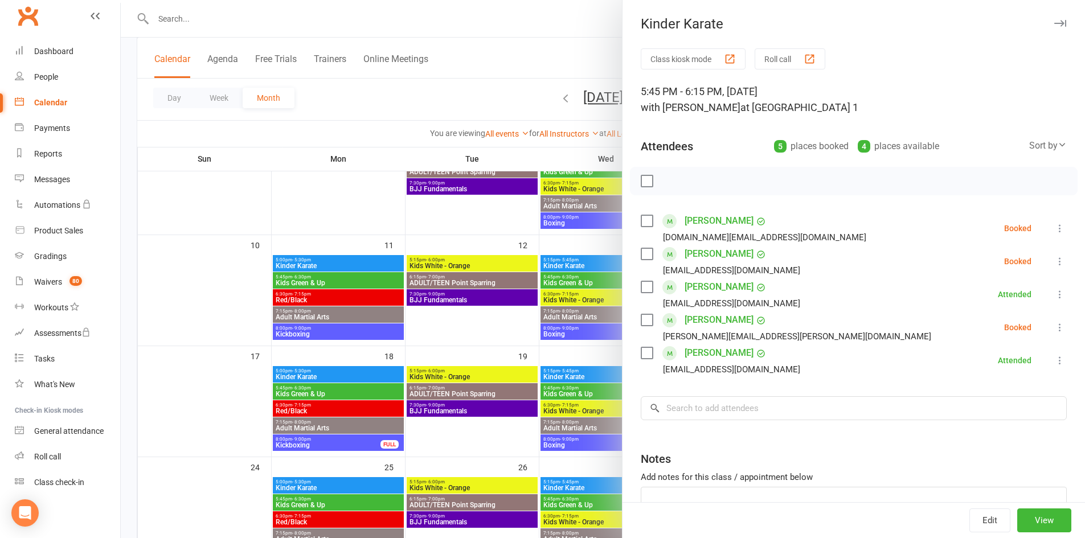
click at [1054, 228] on icon at bounding box center [1059, 228] width 11 height 11
click at [1027, 318] on link "Mark absent" at bounding box center [1010, 319] width 113 height 23
click at [1054, 259] on icon at bounding box center [1059, 261] width 11 height 11
click at [1005, 326] on link "Check in" at bounding box center [1010, 329] width 113 height 23
click at [1054, 327] on icon at bounding box center [1059, 327] width 11 height 11
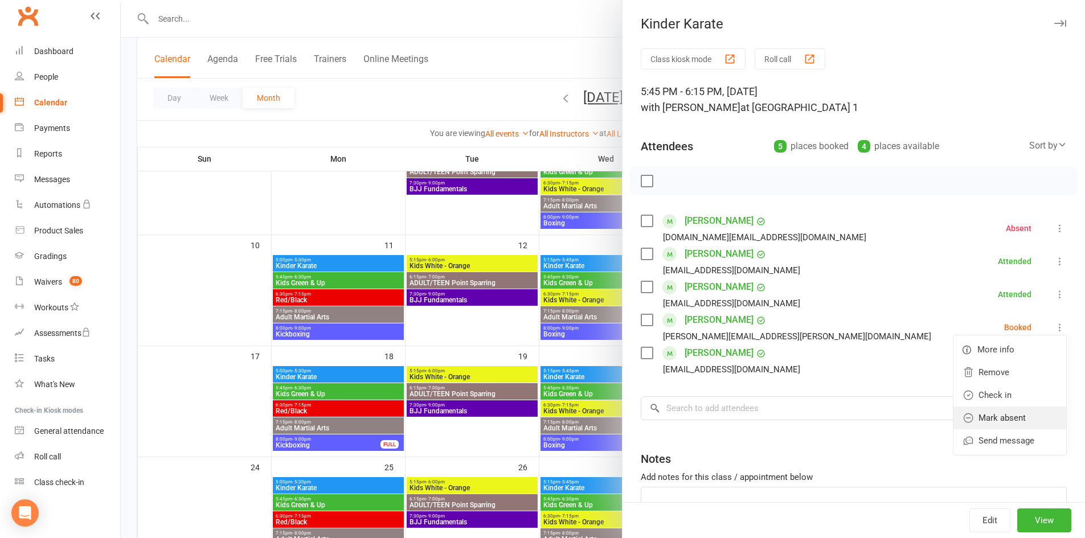
click at [1010, 414] on link "Mark absent" at bounding box center [1010, 418] width 113 height 23
click at [1053, 28] on button "button" at bounding box center [1060, 24] width 14 height 14
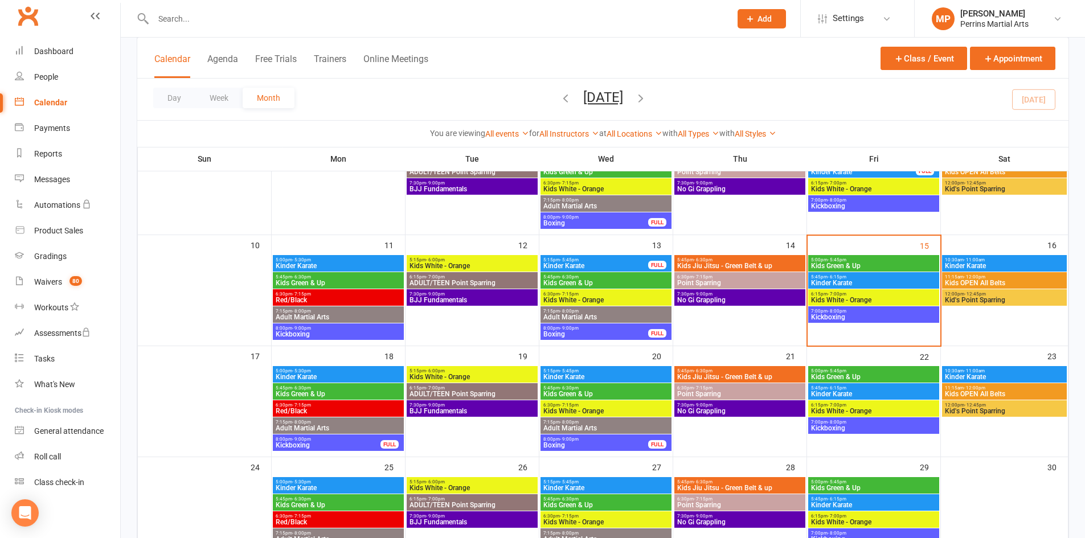
click at [888, 295] on span "6:15pm - 7:00pm" at bounding box center [874, 294] width 126 height 5
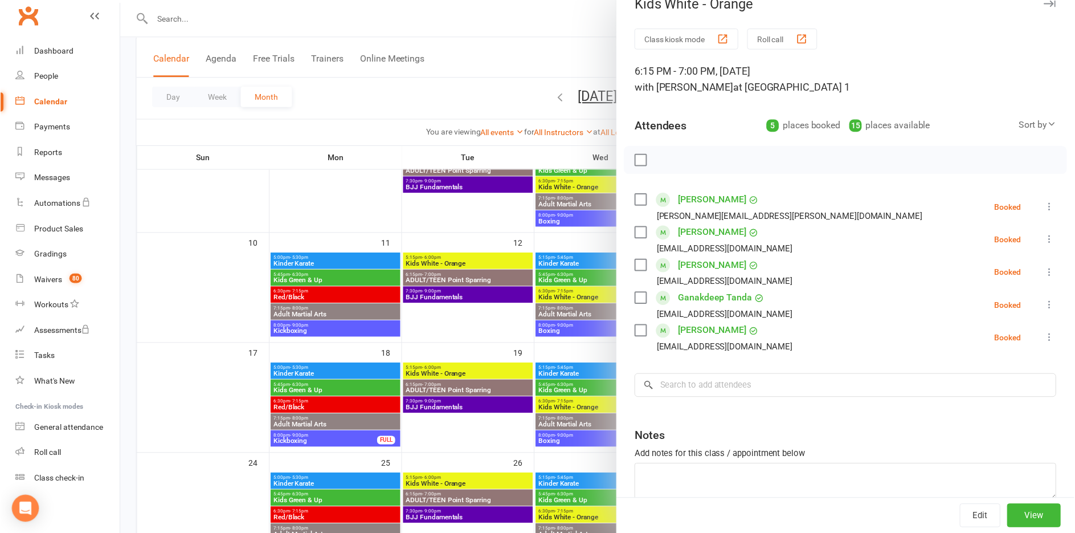
scroll to position [14, 0]
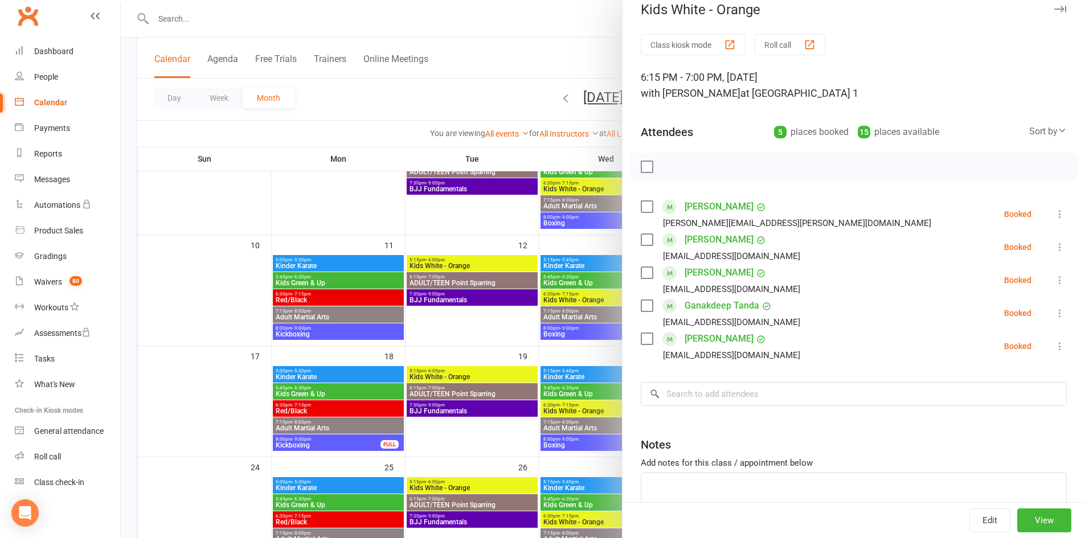
click at [1054, 7] on icon "button" at bounding box center [1060, 9] width 12 height 7
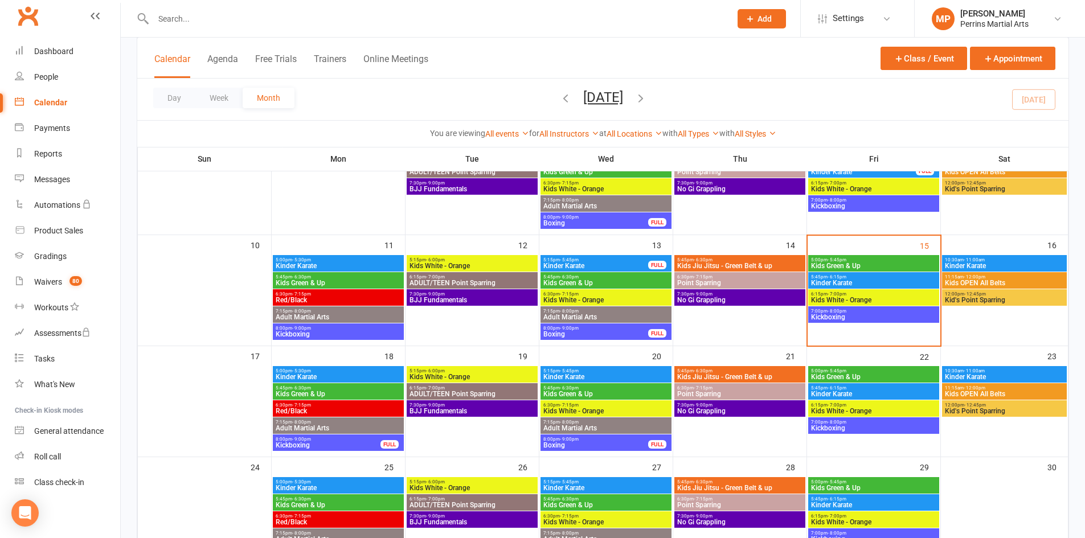
click at [1028, 265] on span "Kinder Karate" at bounding box center [1005, 266] width 120 height 7
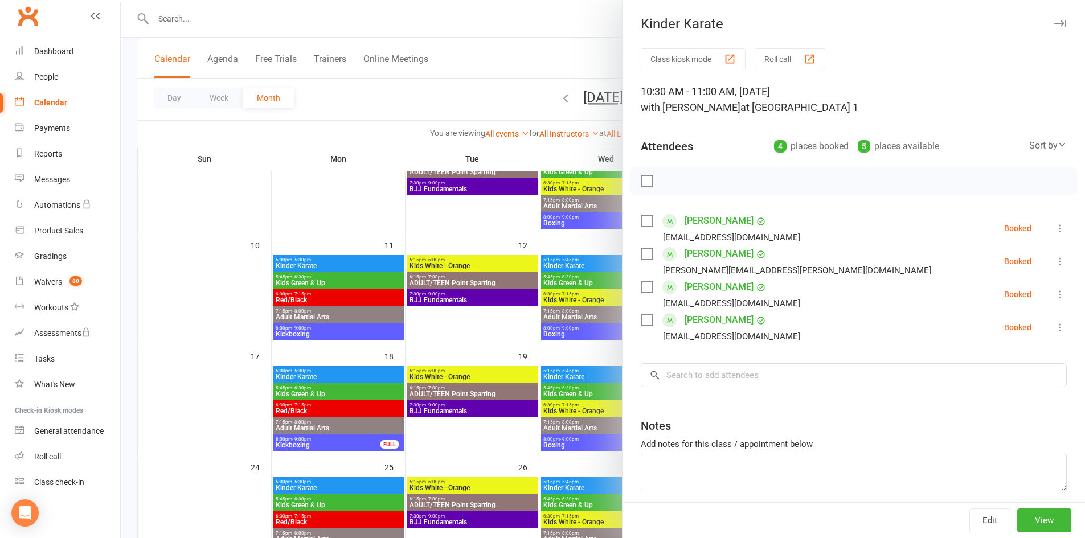
click at [1054, 21] on icon "button" at bounding box center [1060, 23] width 12 height 7
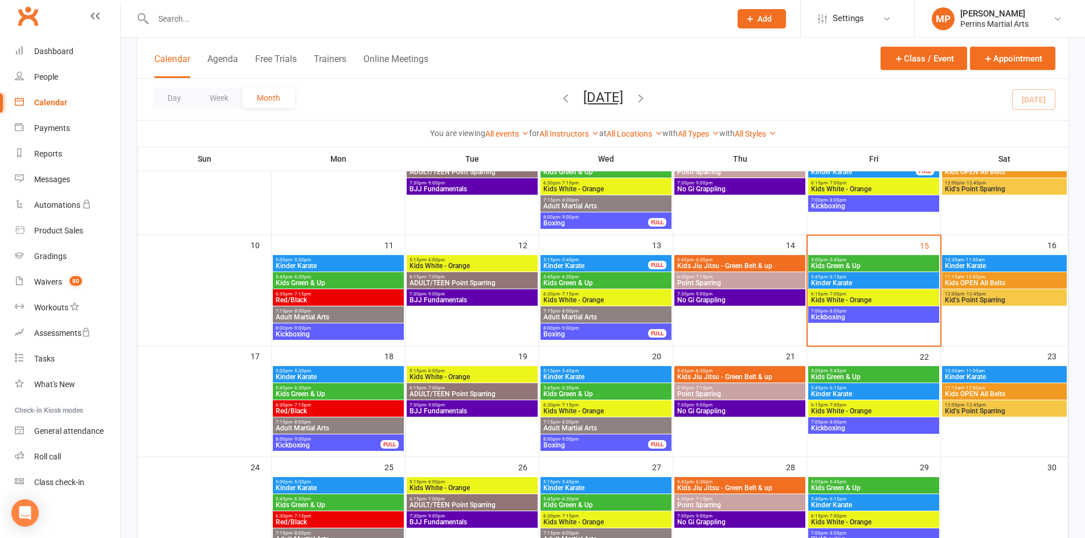
click at [366, 379] on span "Kinder Karate" at bounding box center [338, 377] width 126 height 7
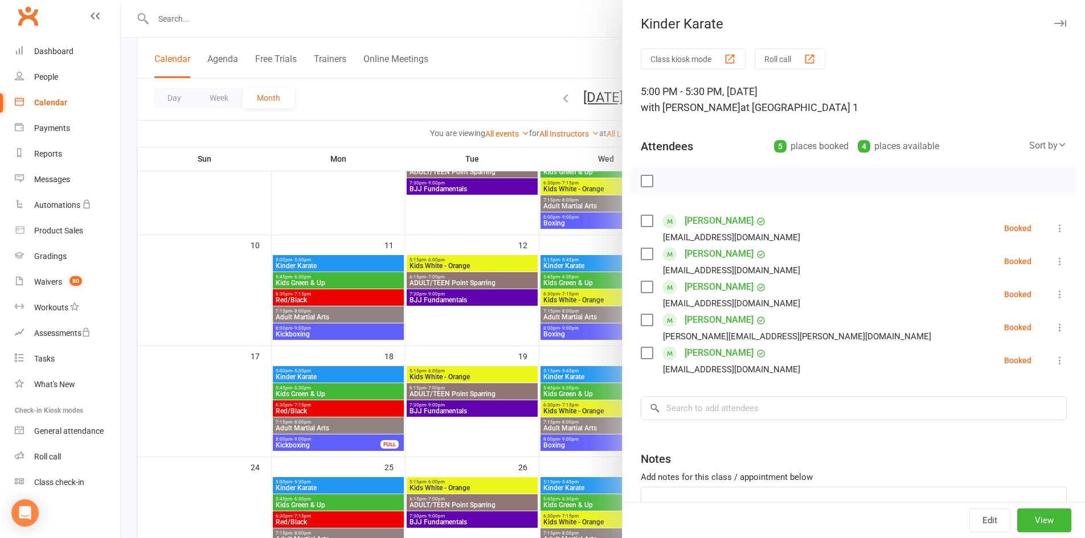
click at [1053, 18] on button "button" at bounding box center [1060, 24] width 14 height 14
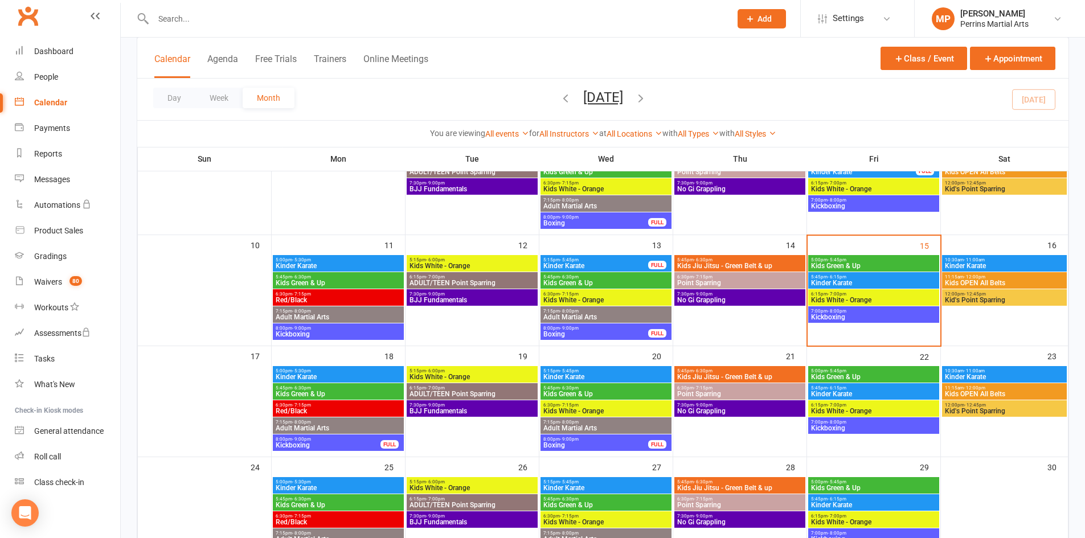
click at [593, 373] on span "5:15pm - 5:45pm" at bounding box center [606, 371] width 126 height 5
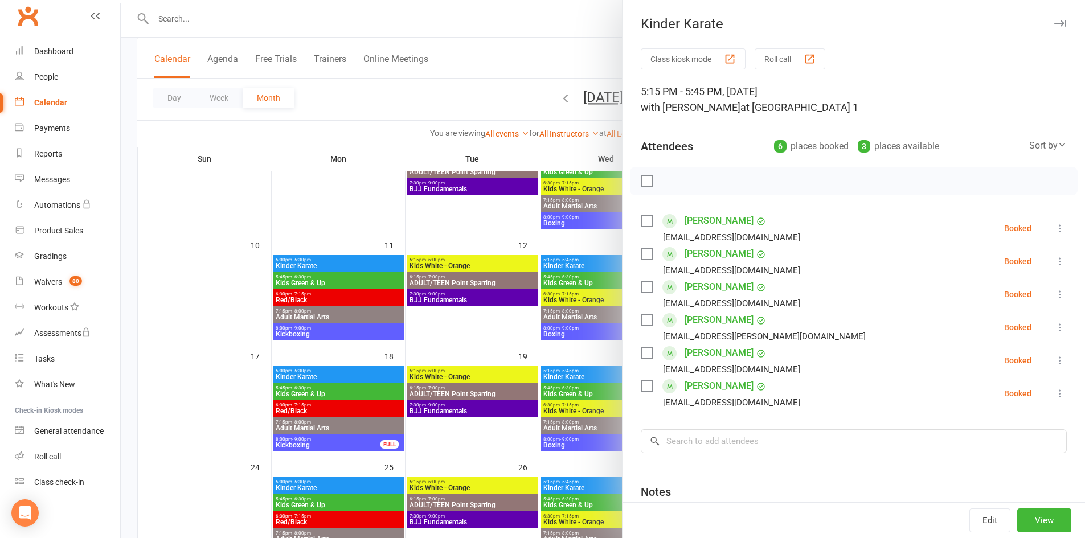
click at [1054, 23] on icon "button" at bounding box center [1060, 23] width 12 height 7
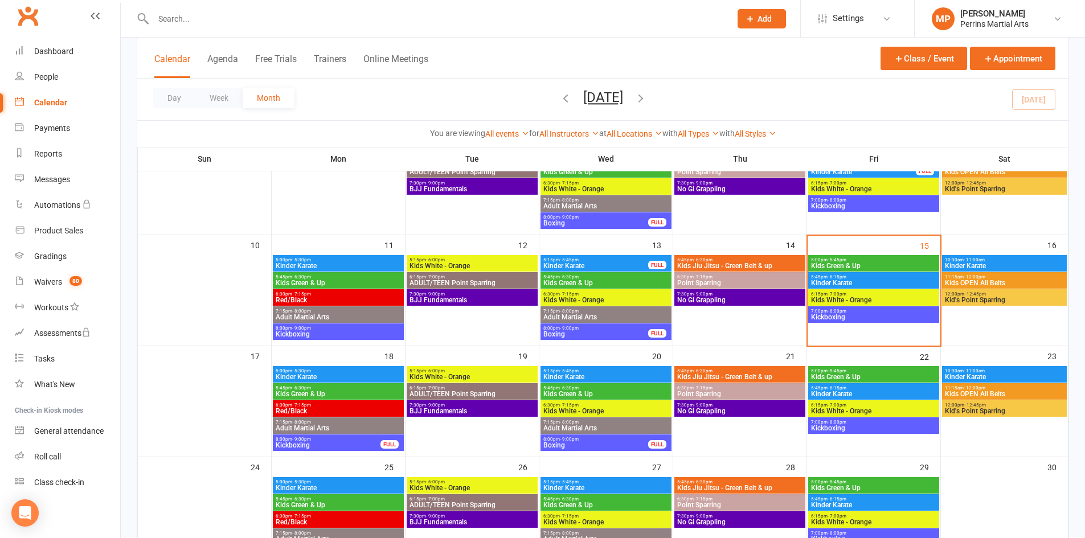
click at [885, 395] on span "Kinder Karate" at bounding box center [874, 394] width 126 height 7
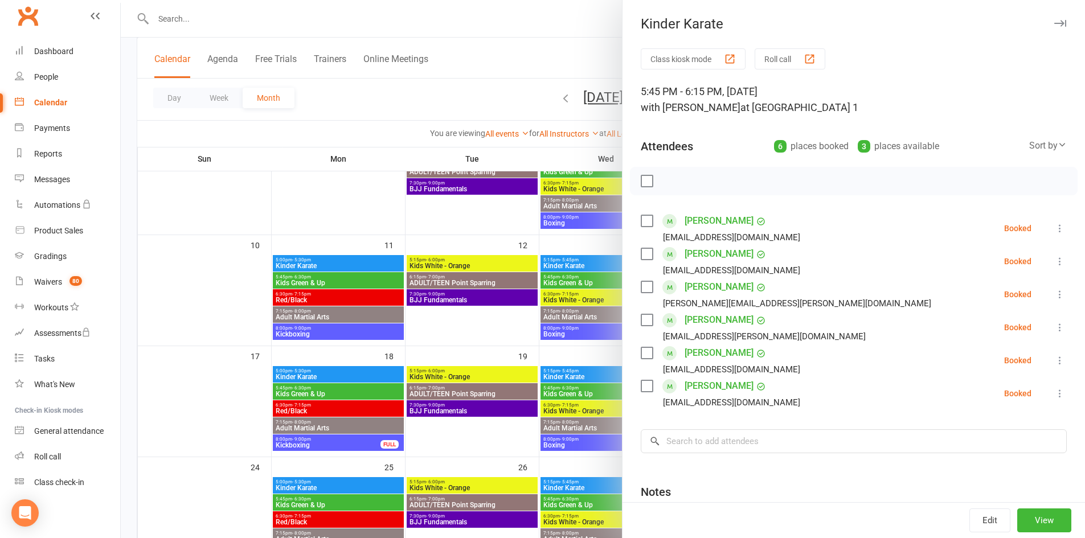
click at [1053, 19] on button "button" at bounding box center [1060, 24] width 14 height 14
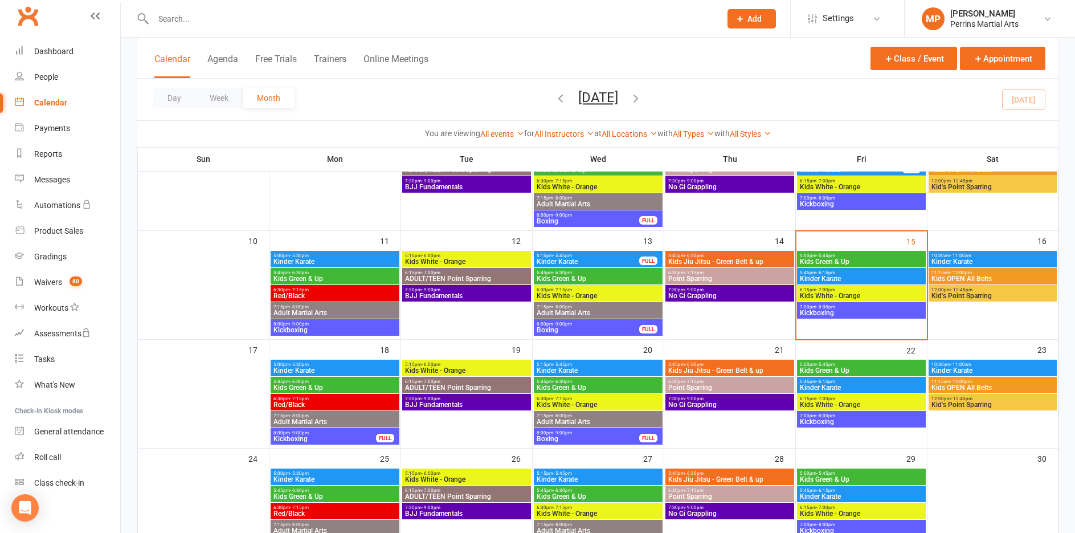
click at [872, 272] on span "5:45pm - 6:15pm" at bounding box center [861, 272] width 124 height 5
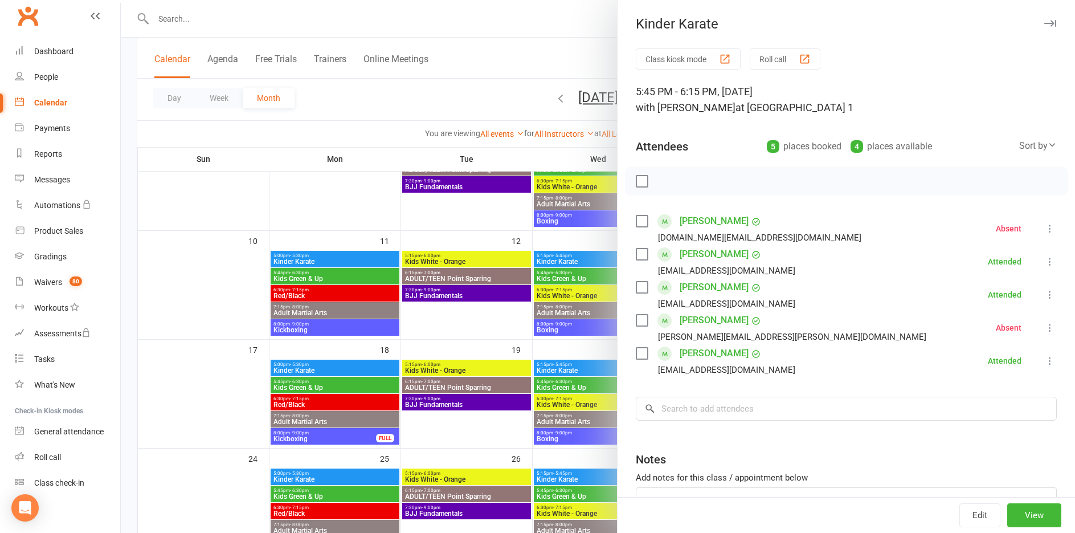
click at [1044, 21] on icon "button" at bounding box center [1050, 23] width 12 height 7
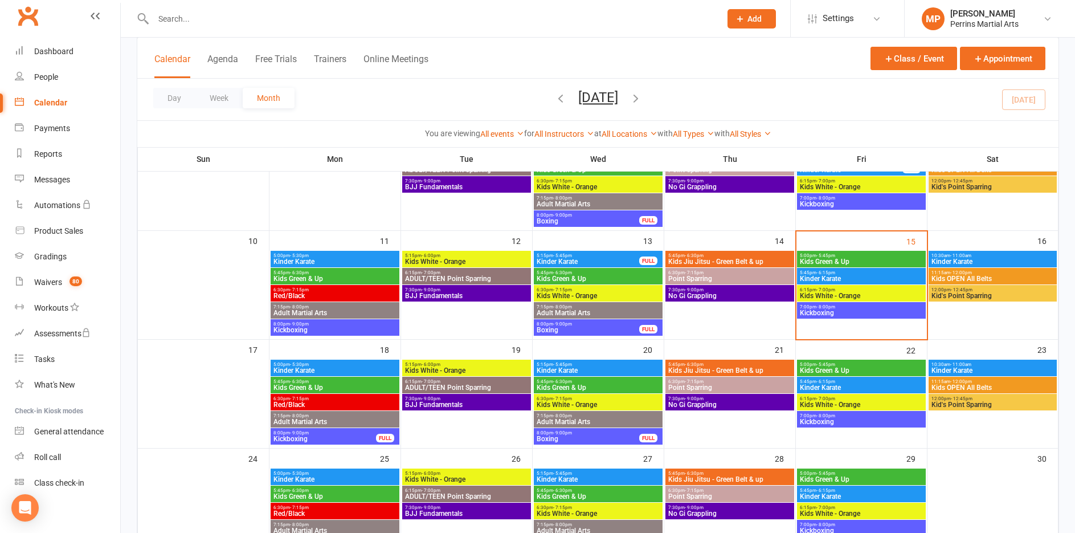
click at [871, 295] on span "Kids White - Orange" at bounding box center [861, 295] width 124 height 7
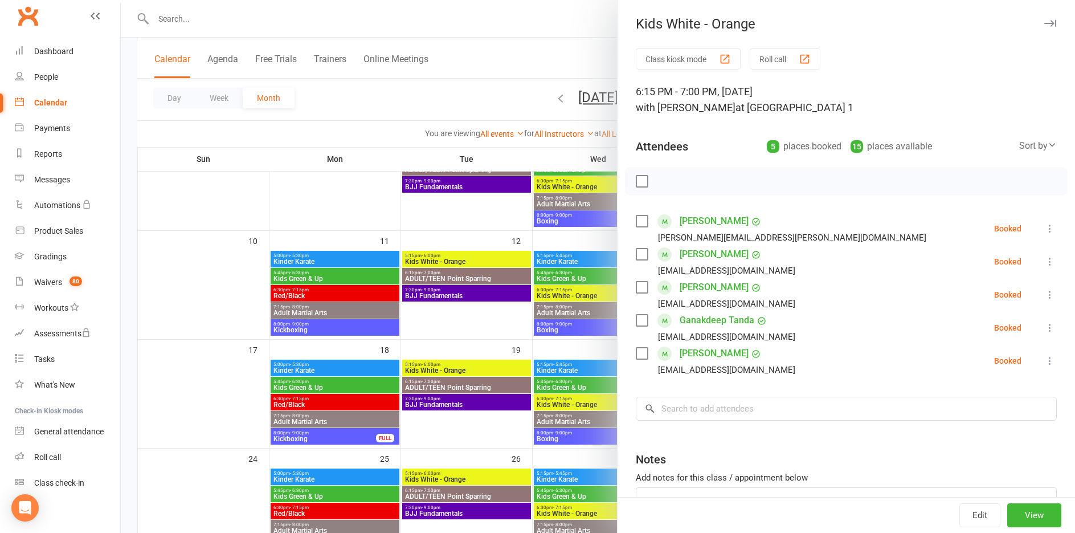
click at [1044, 228] on icon at bounding box center [1049, 228] width 11 height 11
click at [974, 294] on link "Check in" at bounding box center [999, 296] width 113 height 23
click at [1044, 261] on icon at bounding box center [1049, 261] width 11 height 11
click at [967, 328] on link "Check in" at bounding box center [999, 329] width 113 height 23
click at [1044, 362] on icon at bounding box center [1049, 360] width 11 height 11
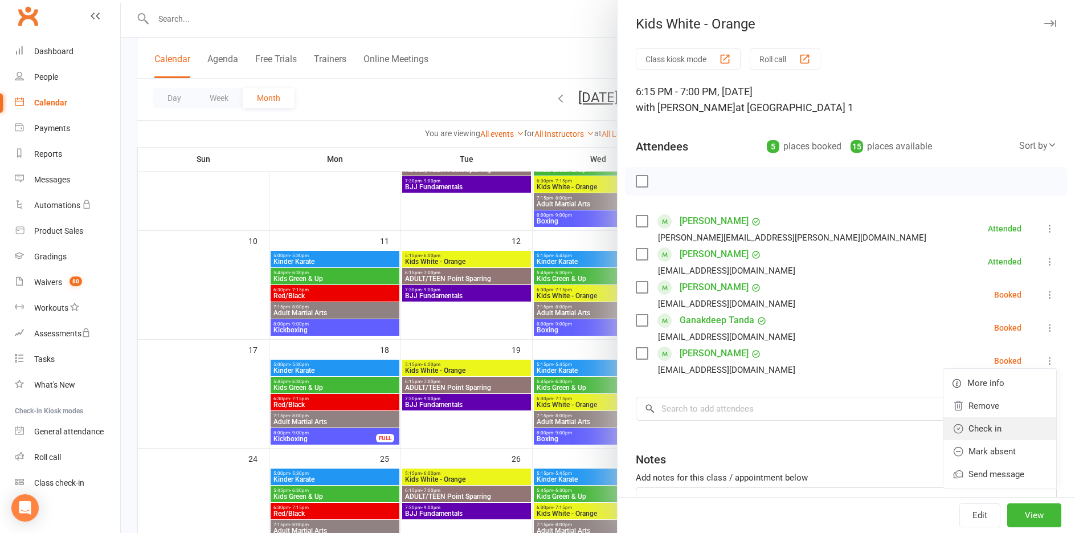
click at [985, 428] on link "Check in" at bounding box center [999, 428] width 113 height 23
click at [1044, 20] on icon "button" at bounding box center [1050, 23] width 12 height 7
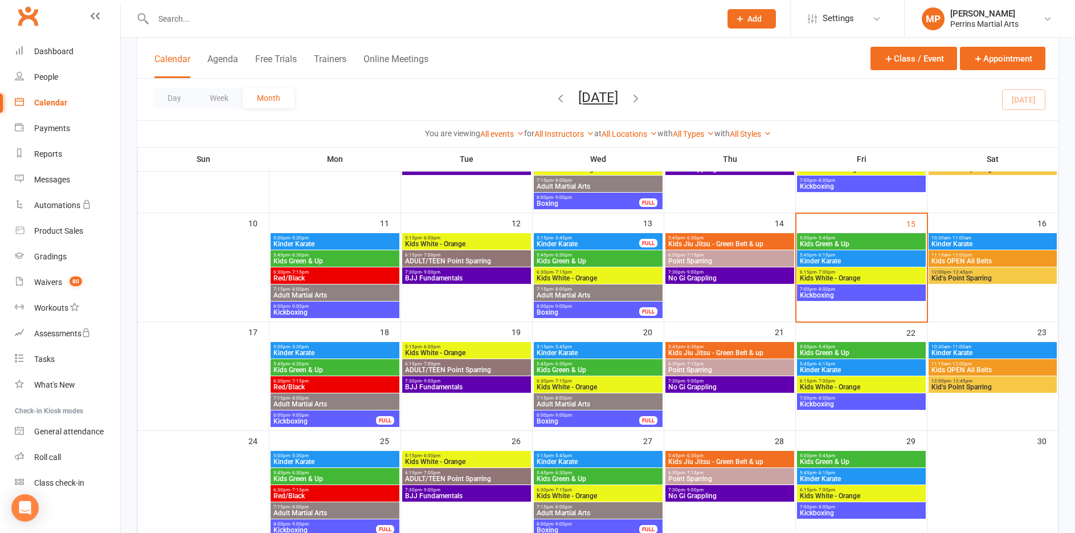
scroll to position [250, 0]
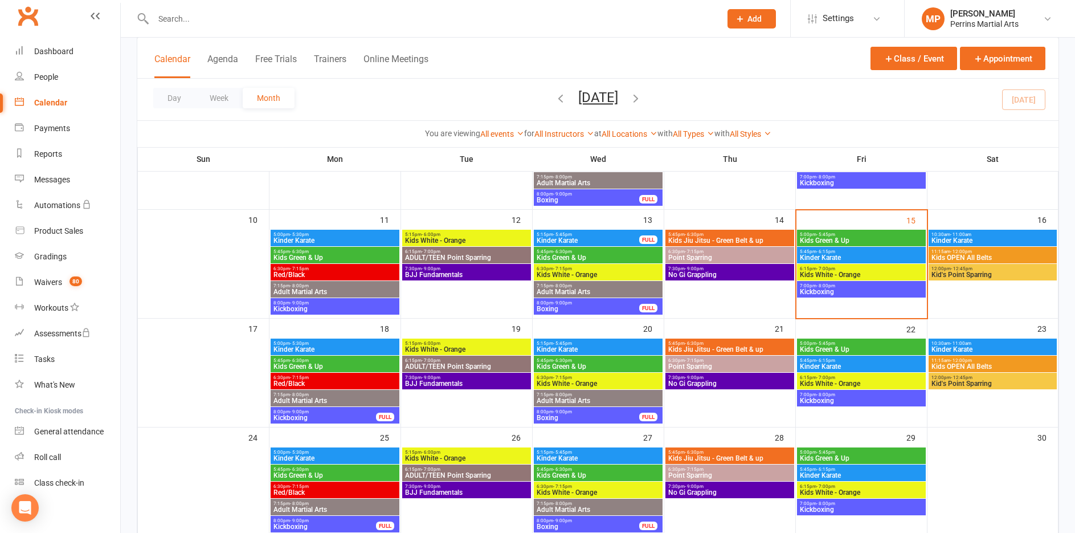
click at [868, 273] on span "Kids White - Orange" at bounding box center [861, 274] width 124 height 7
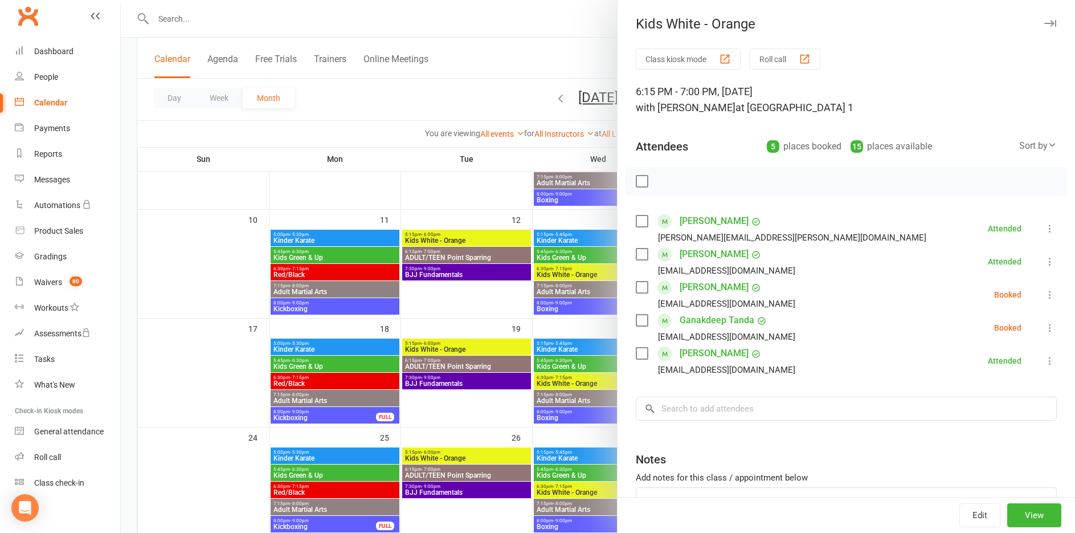
click at [1044, 328] on icon at bounding box center [1049, 327] width 11 height 11
click at [970, 393] on link "Check in" at bounding box center [999, 395] width 113 height 23
click at [1043, 19] on button "button" at bounding box center [1050, 24] width 14 height 14
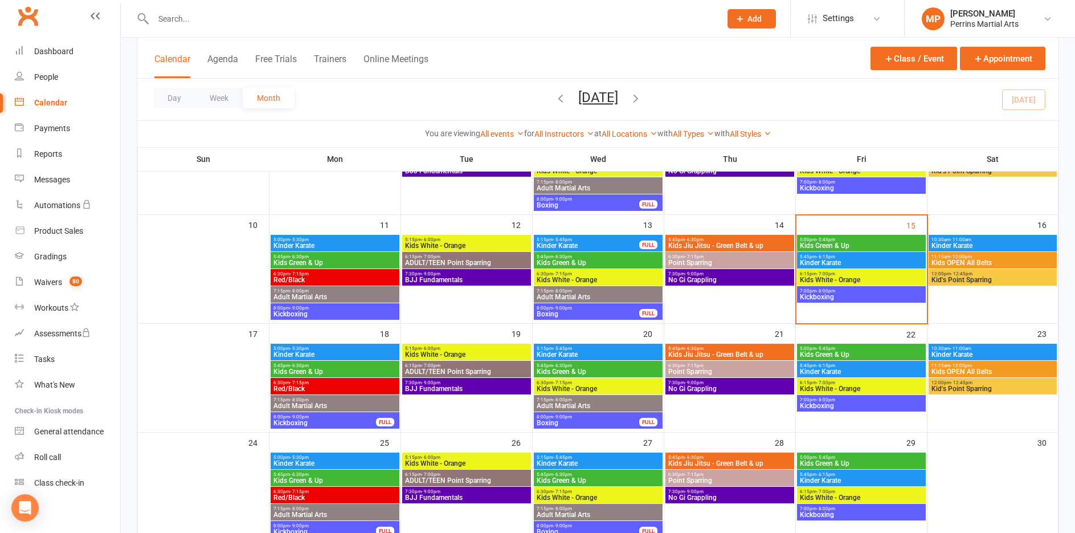
scroll to position [243, 0]
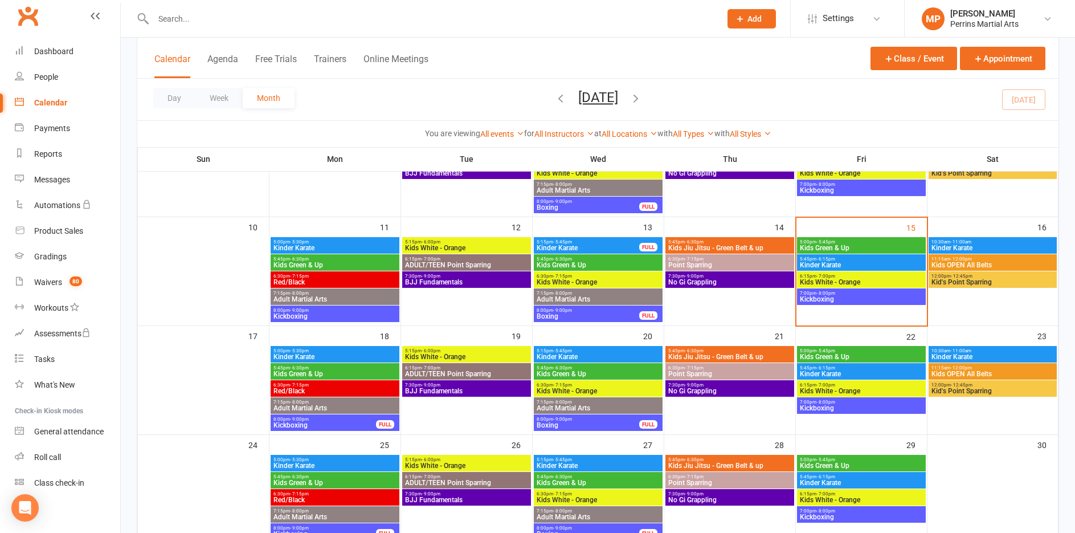
click at [978, 242] on span "10:30am - 11:00am" at bounding box center [993, 241] width 124 height 5
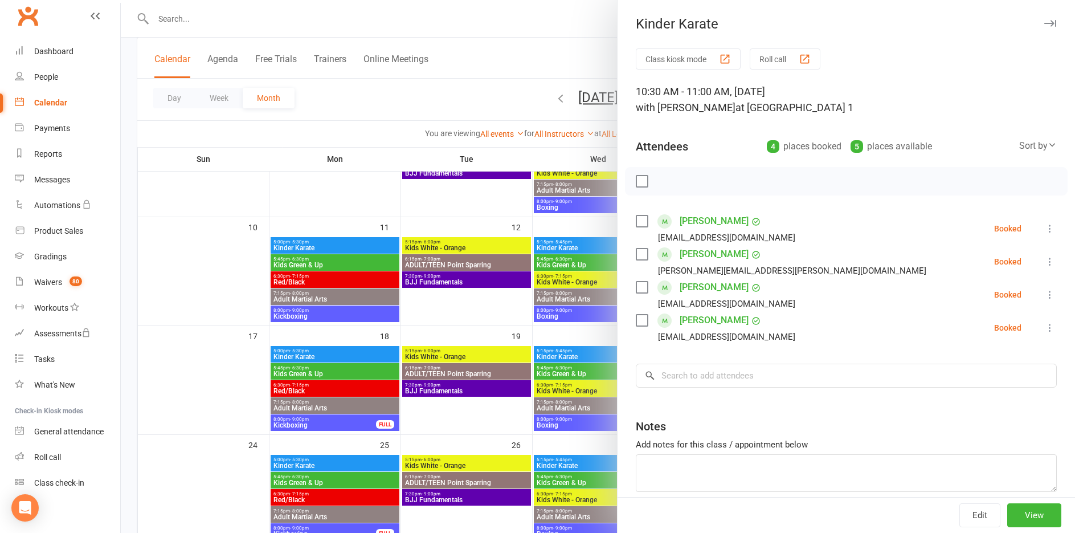
click at [1044, 23] on icon "button" at bounding box center [1050, 23] width 12 height 7
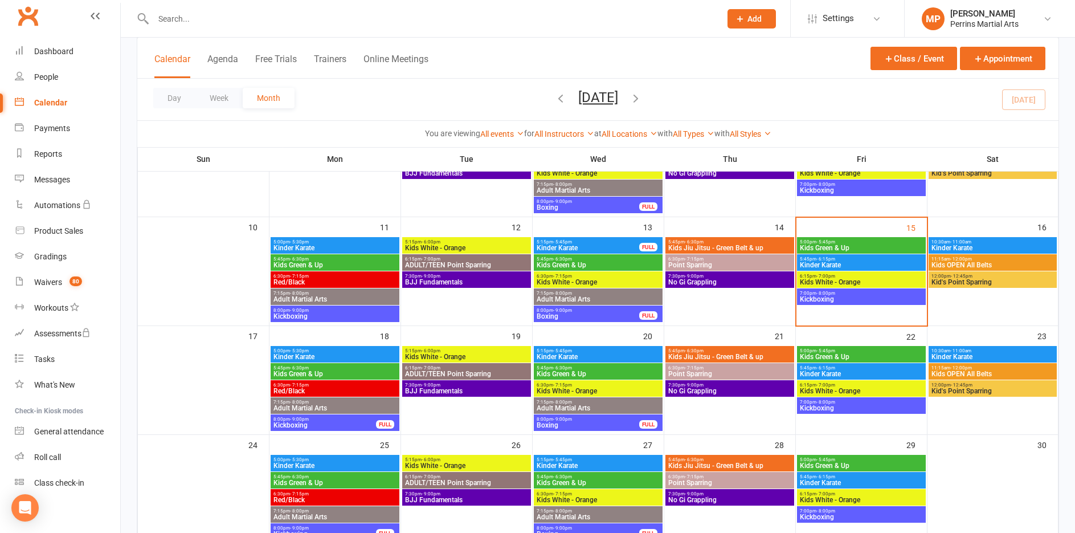
click at [843, 277] on span "6:15pm - 7:00pm" at bounding box center [861, 275] width 124 height 5
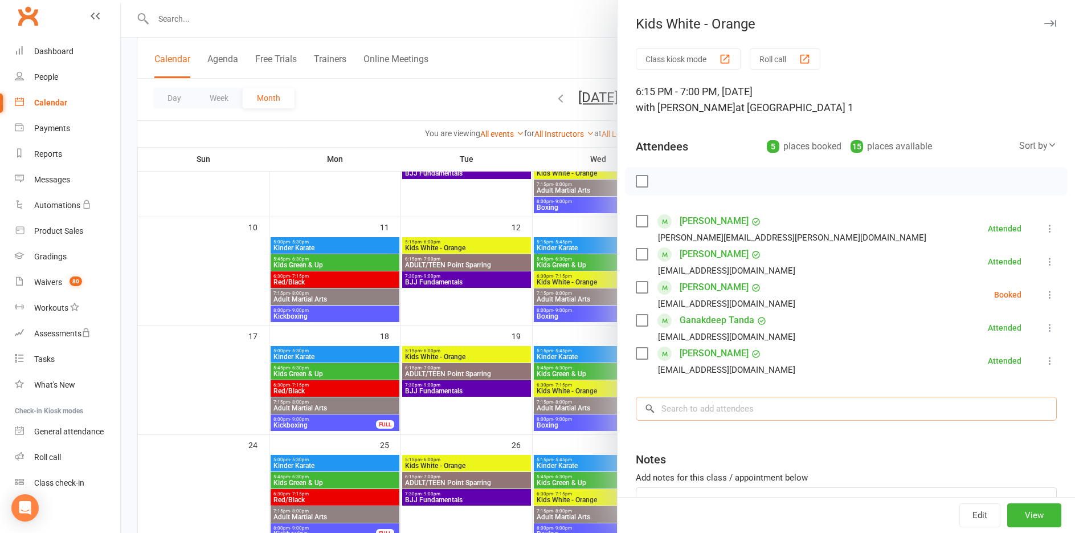
click at [742, 410] on input "search" at bounding box center [846, 408] width 421 height 24
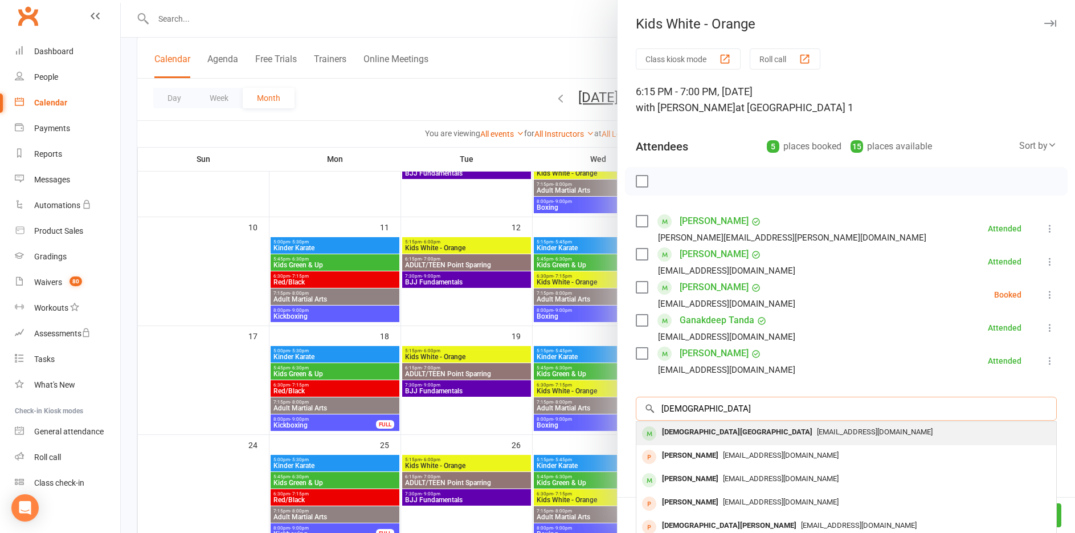
type input "[DEMOGRAPHIC_DATA]"
click at [817, 431] on span "[EMAIL_ADDRESS][DOMAIN_NAME]" at bounding box center [875, 431] width 116 height 9
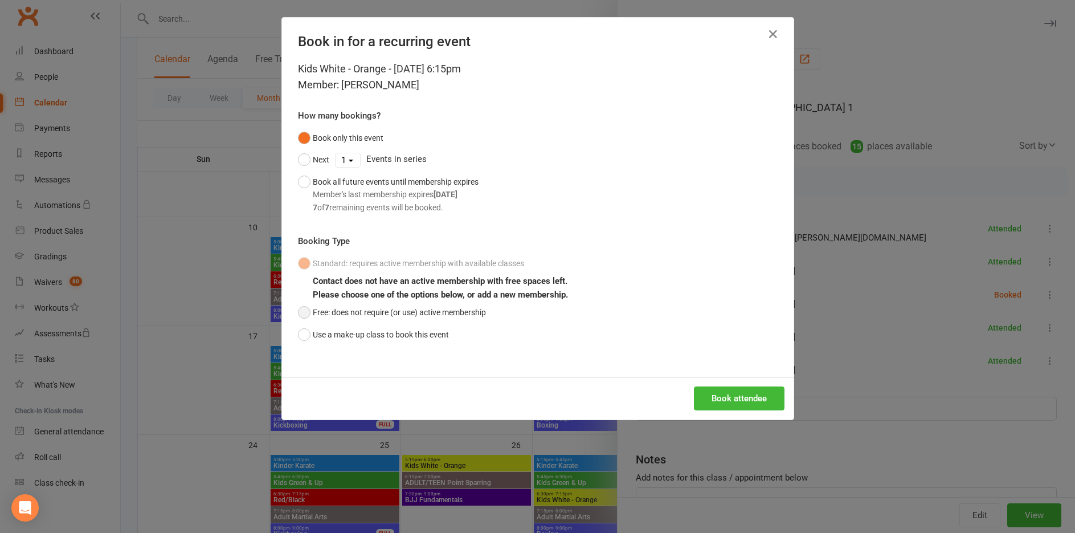
drag, startPoint x: 297, startPoint y: 314, endPoint x: 631, endPoint y: 381, distance: 341.0
click at [298, 314] on button "Free: does not require (or use) active membership" at bounding box center [392, 312] width 188 height 22
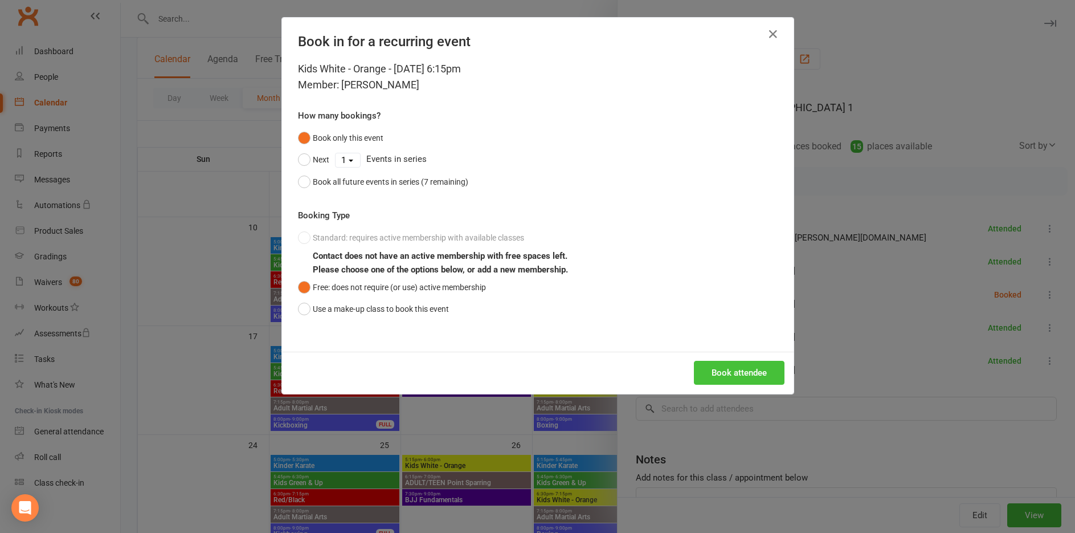
click at [751, 377] on button "Book attendee" at bounding box center [739, 373] width 91 height 24
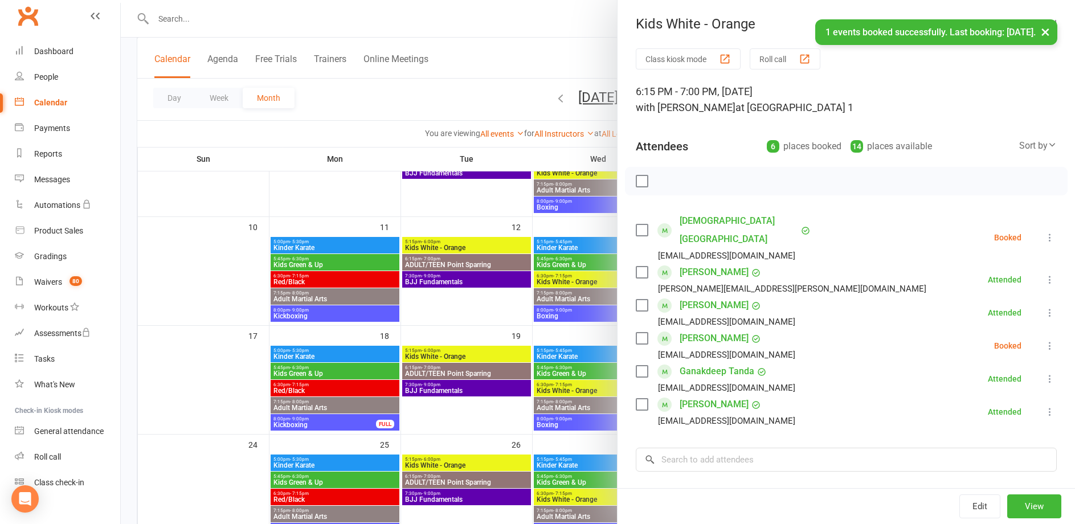
click at [1045, 32] on button "×" at bounding box center [1045, 31] width 21 height 24
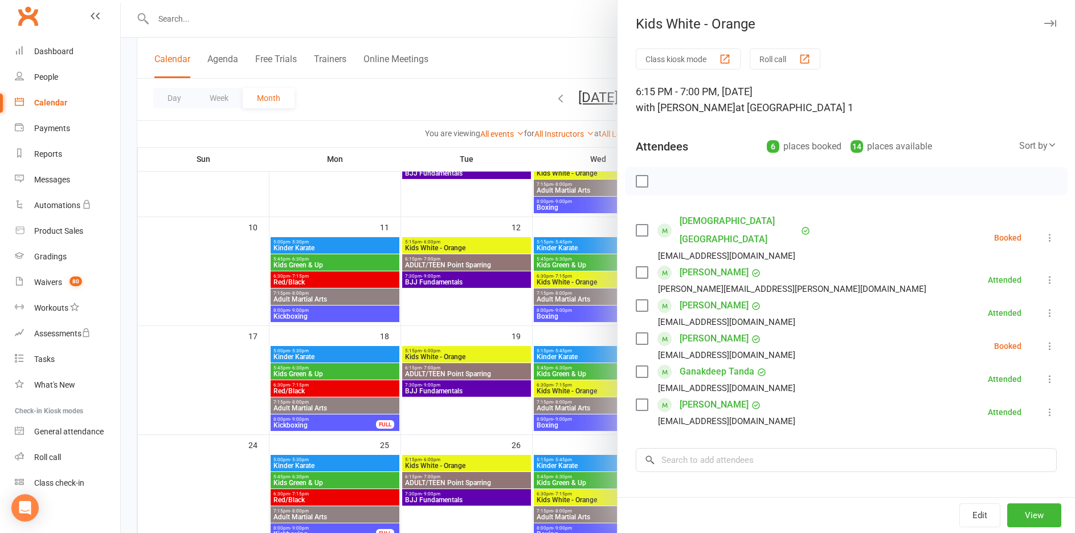
click at [1044, 20] on icon "button" at bounding box center [1050, 23] width 12 height 7
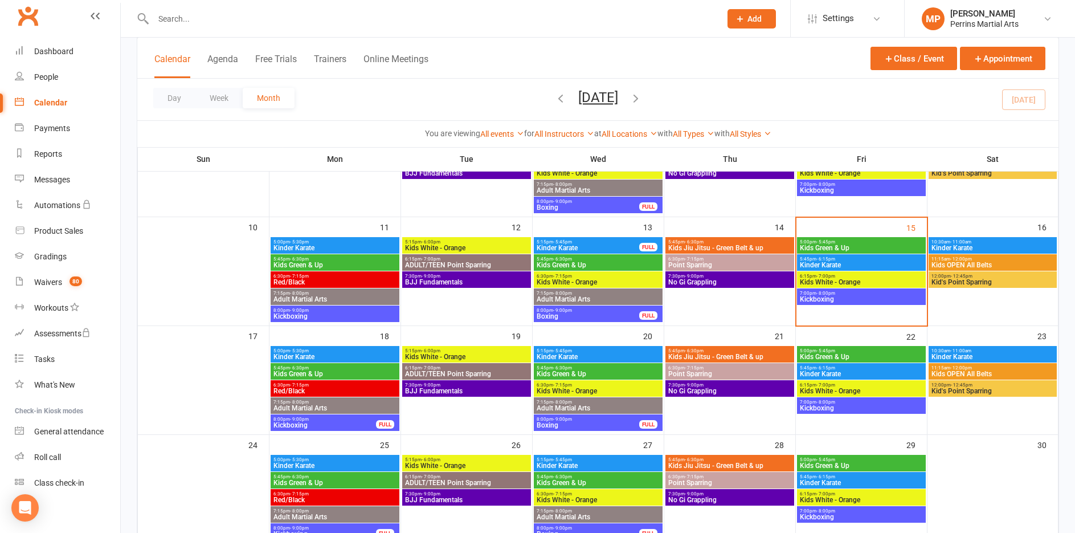
click at [872, 391] on span "Kids White - Orange" at bounding box center [861, 390] width 124 height 7
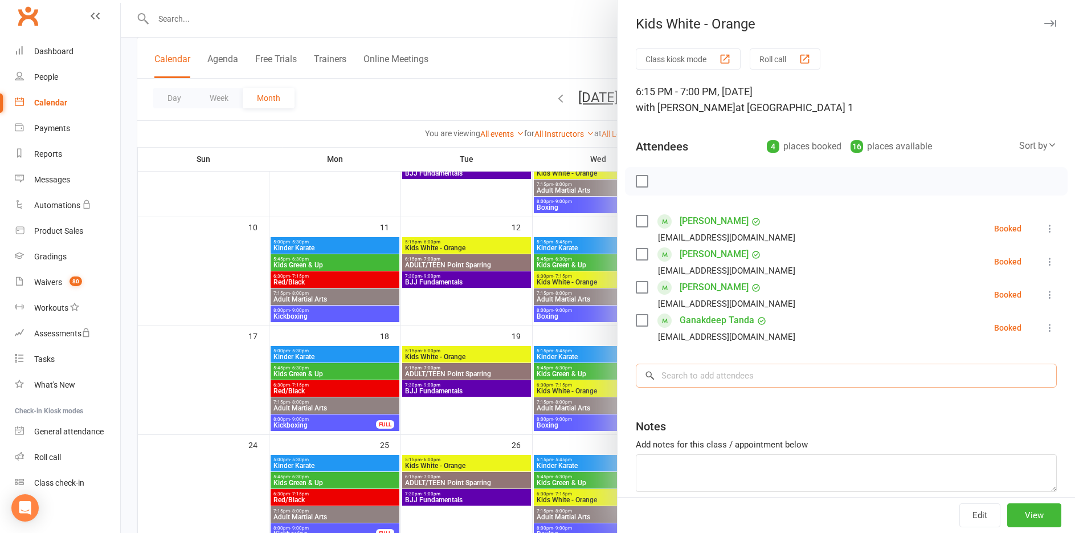
click at [713, 379] on input "search" at bounding box center [846, 375] width 421 height 24
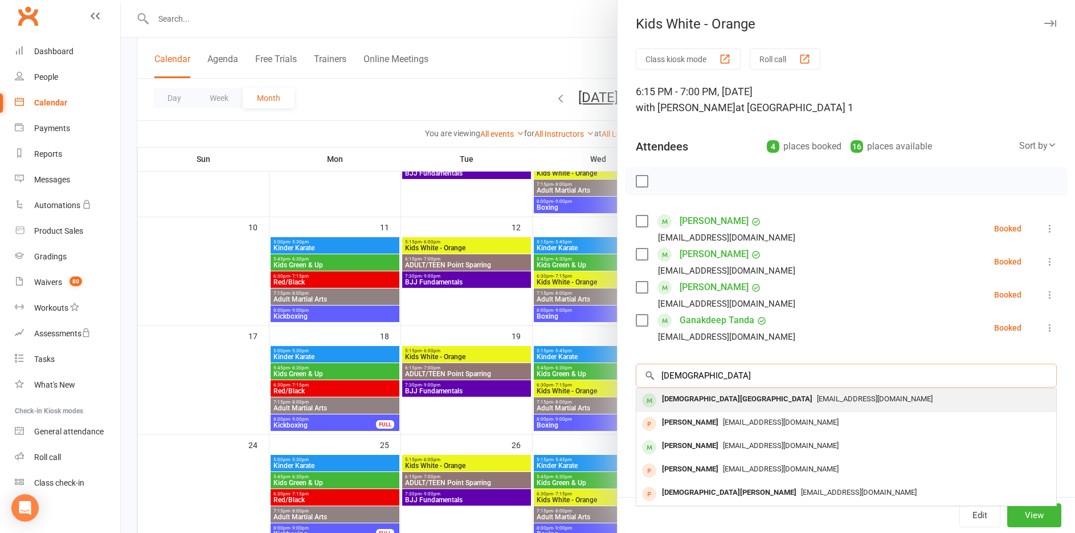
type input "[DEMOGRAPHIC_DATA]"
click at [817, 399] on span "[EMAIL_ADDRESS][DOMAIN_NAME]" at bounding box center [875, 398] width 116 height 9
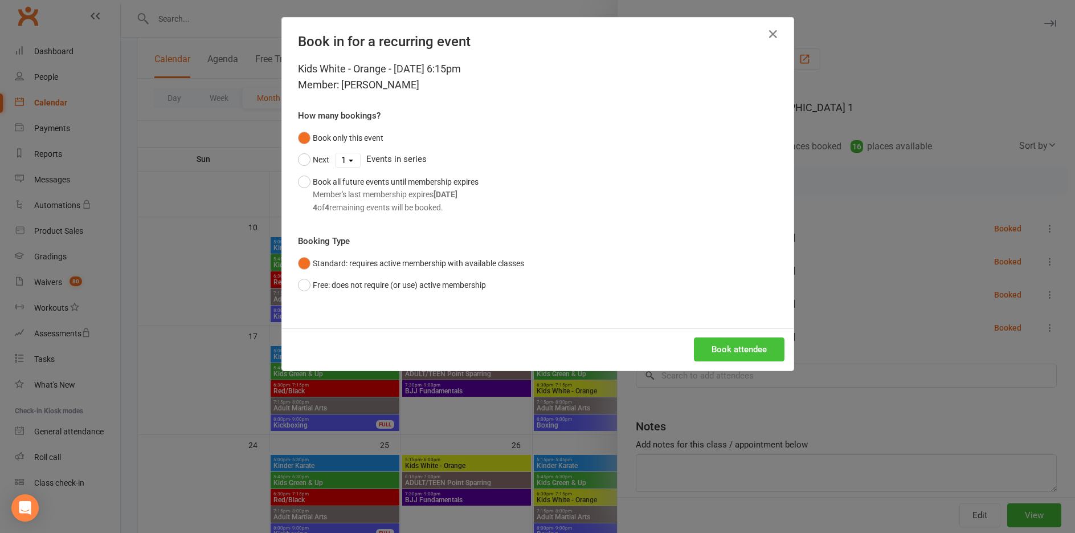
click at [711, 353] on button "Book attendee" at bounding box center [739, 349] width 91 height 24
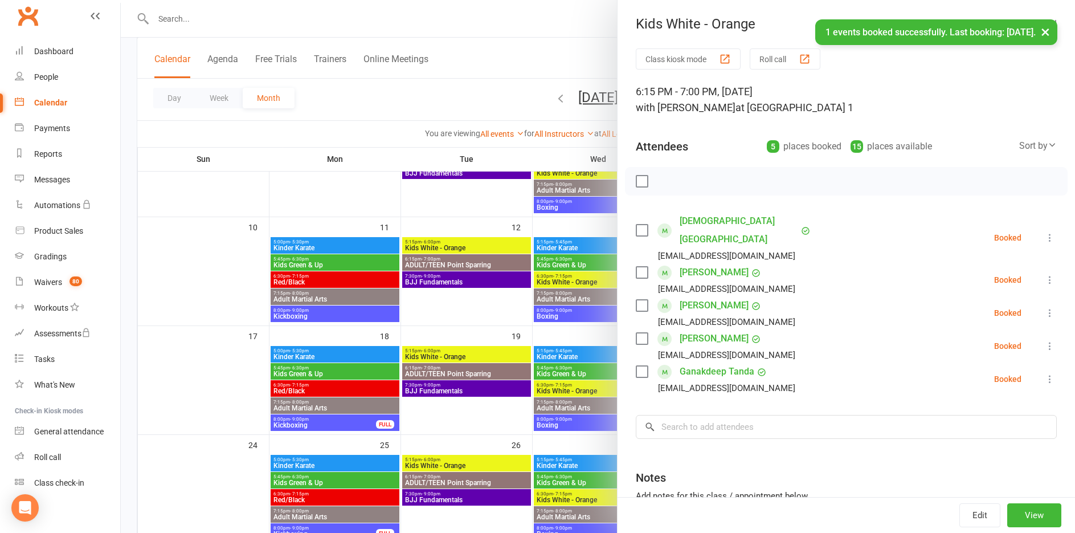
click at [1050, 33] on button "×" at bounding box center [1045, 31] width 21 height 24
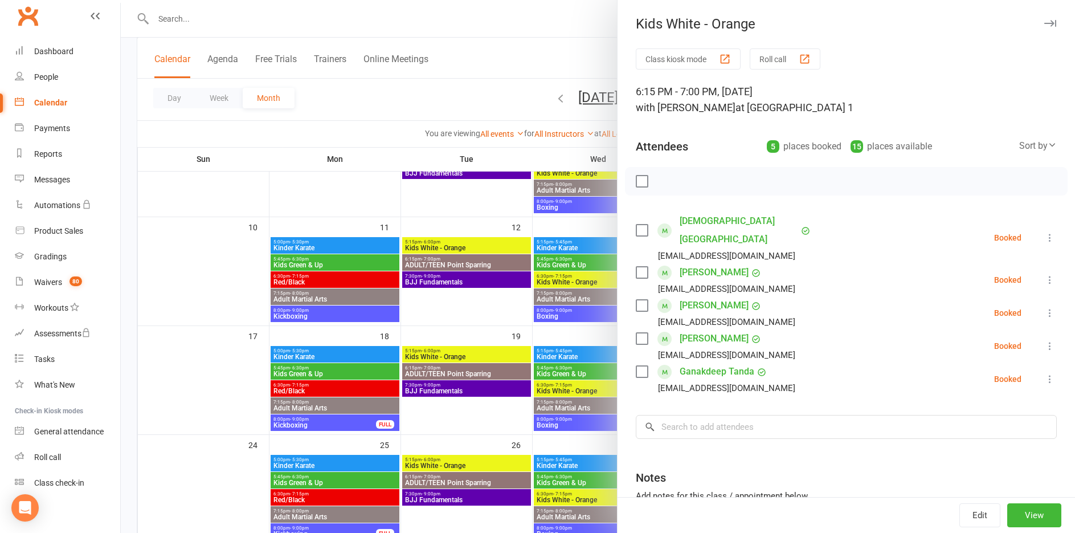
click at [1044, 25] on icon "button" at bounding box center [1050, 23] width 12 height 7
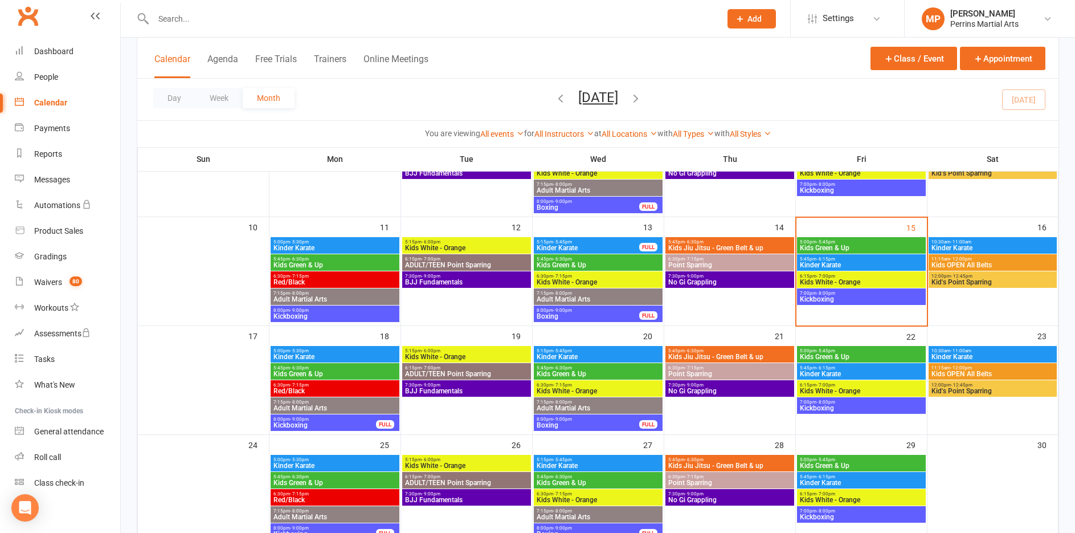
click at [848, 275] on span "6:15pm - 7:00pm" at bounding box center [861, 275] width 124 height 5
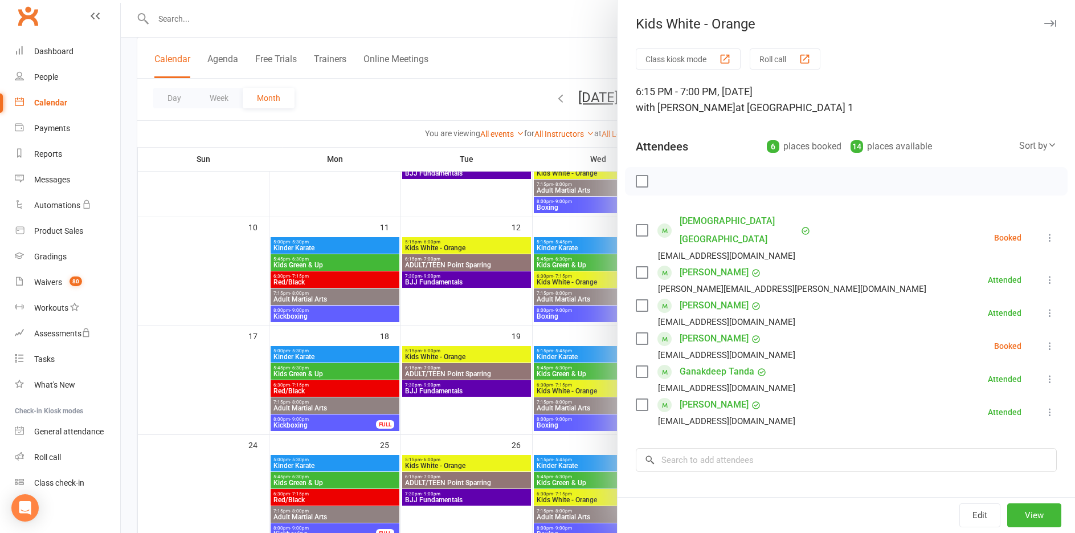
click at [1044, 232] on icon at bounding box center [1049, 237] width 11 height 11
click at [967, 299] on link "Check in" at bounding box center [999, 305] width 113 height 23
click at [1044, 24] on icon "button" at bounding box center [1050, 23] width 12 height 7
